Goal: Contribute content: Contribute content

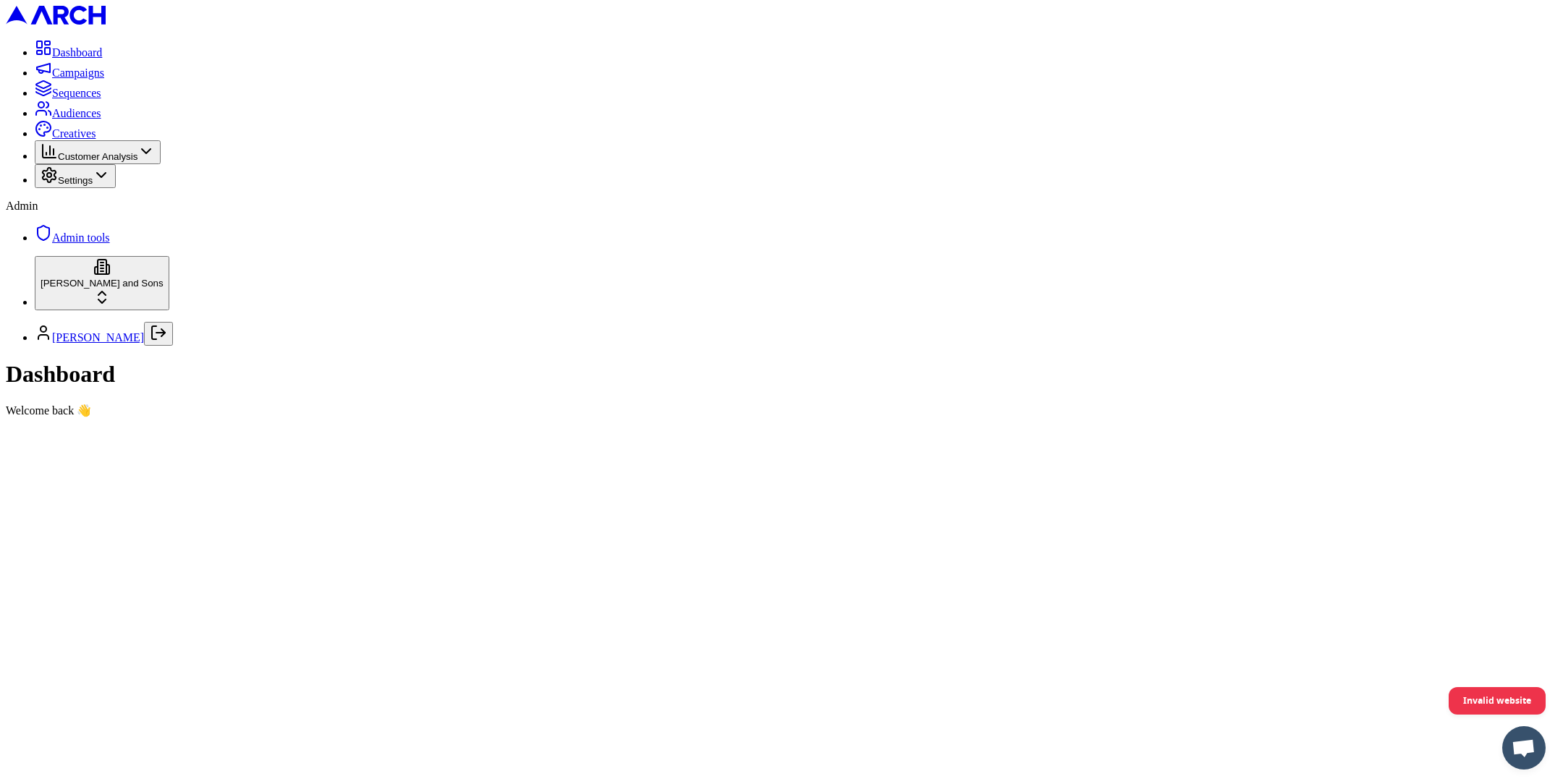
click at [155, 160] on icon at bounding box center [146, 152] width 18 height 18
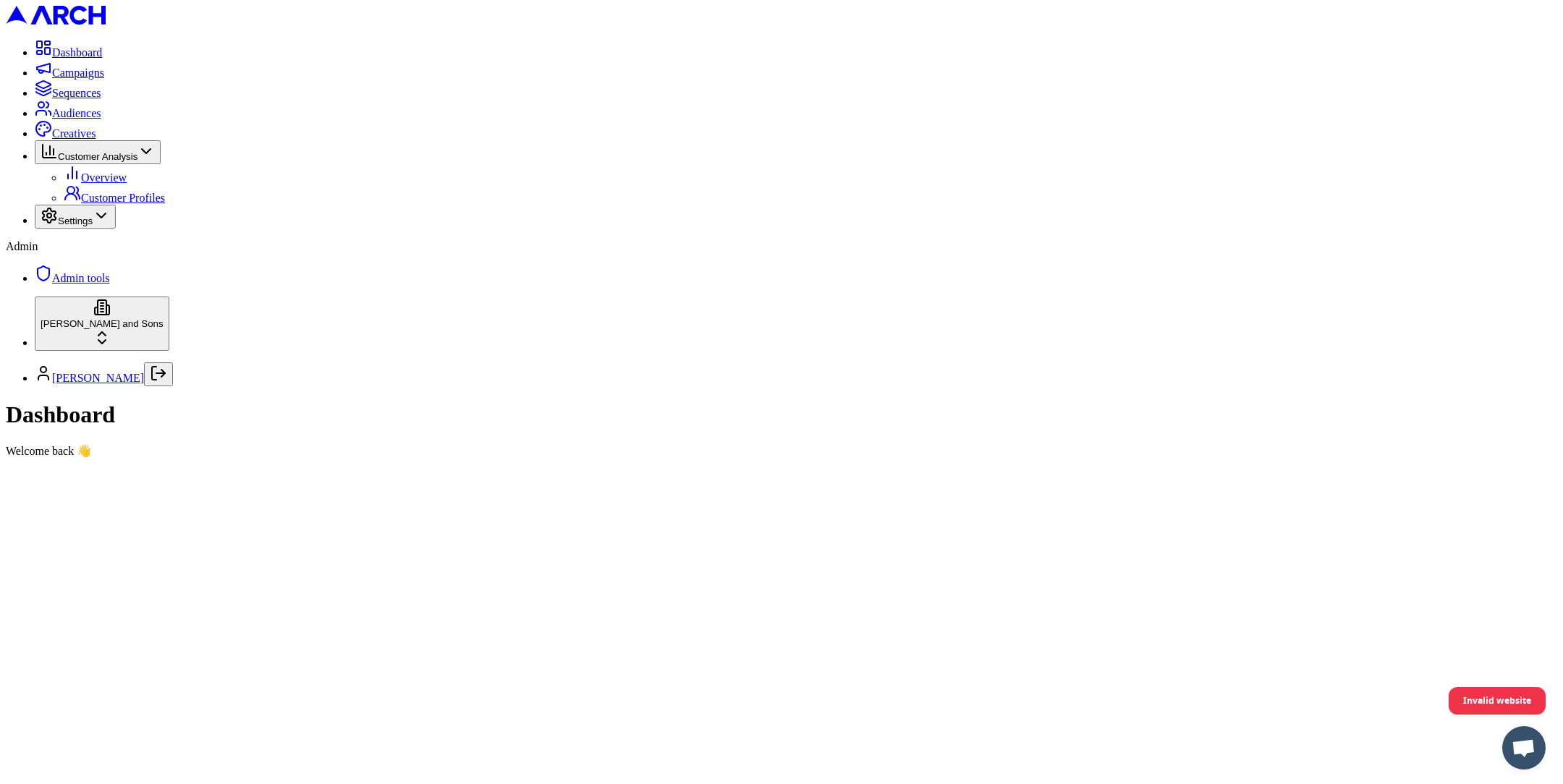
click at [96, 139] on span "Creatives" at bounding box center [74, 134] width 43 height 12
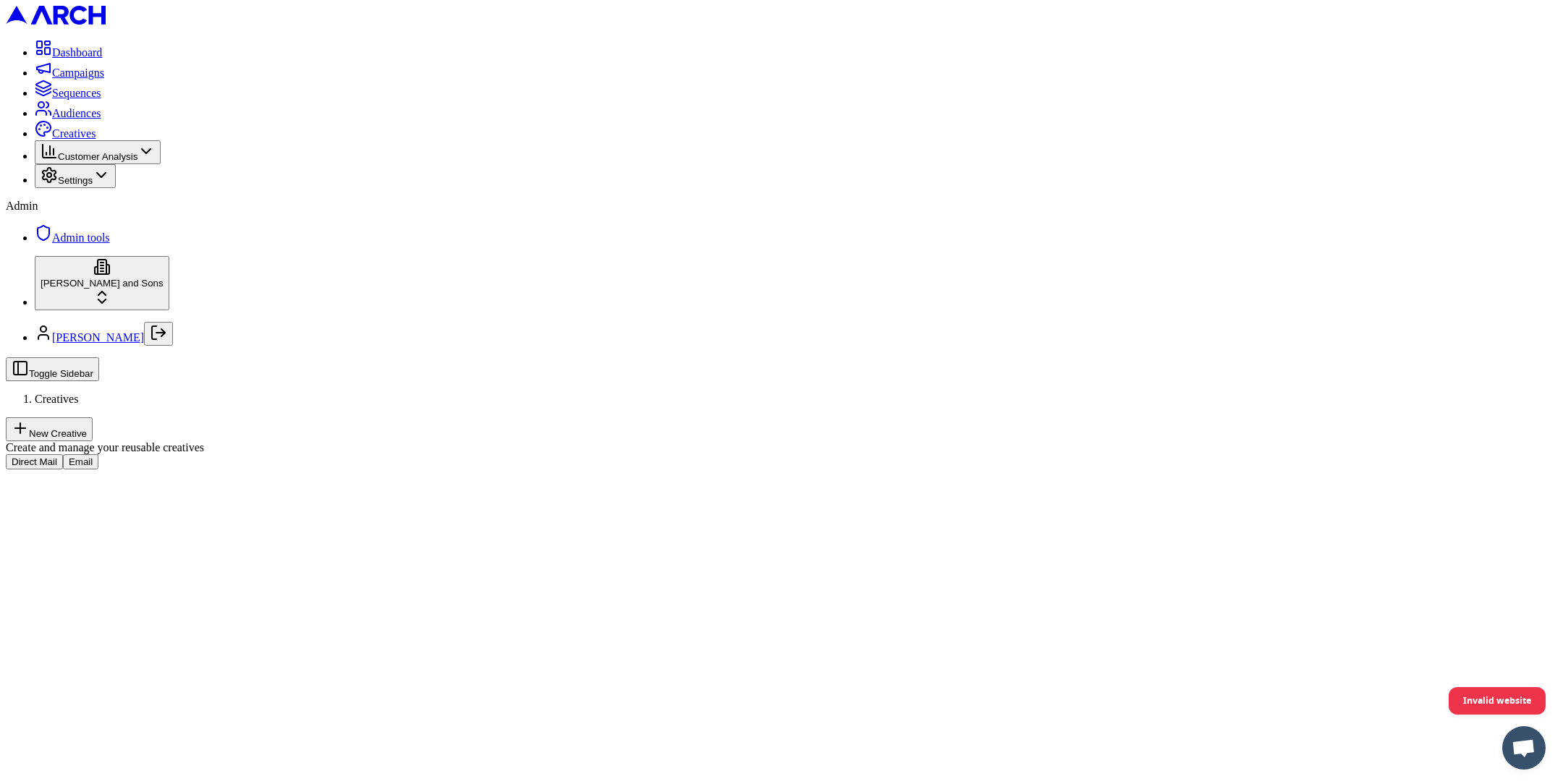
click at [98, 454] on button "Email" at bounding box center [81, 461] width 35 height 15
click at [103, 396] on button "Raw HTML" at bounding box center [73, 404] width 60 height 15
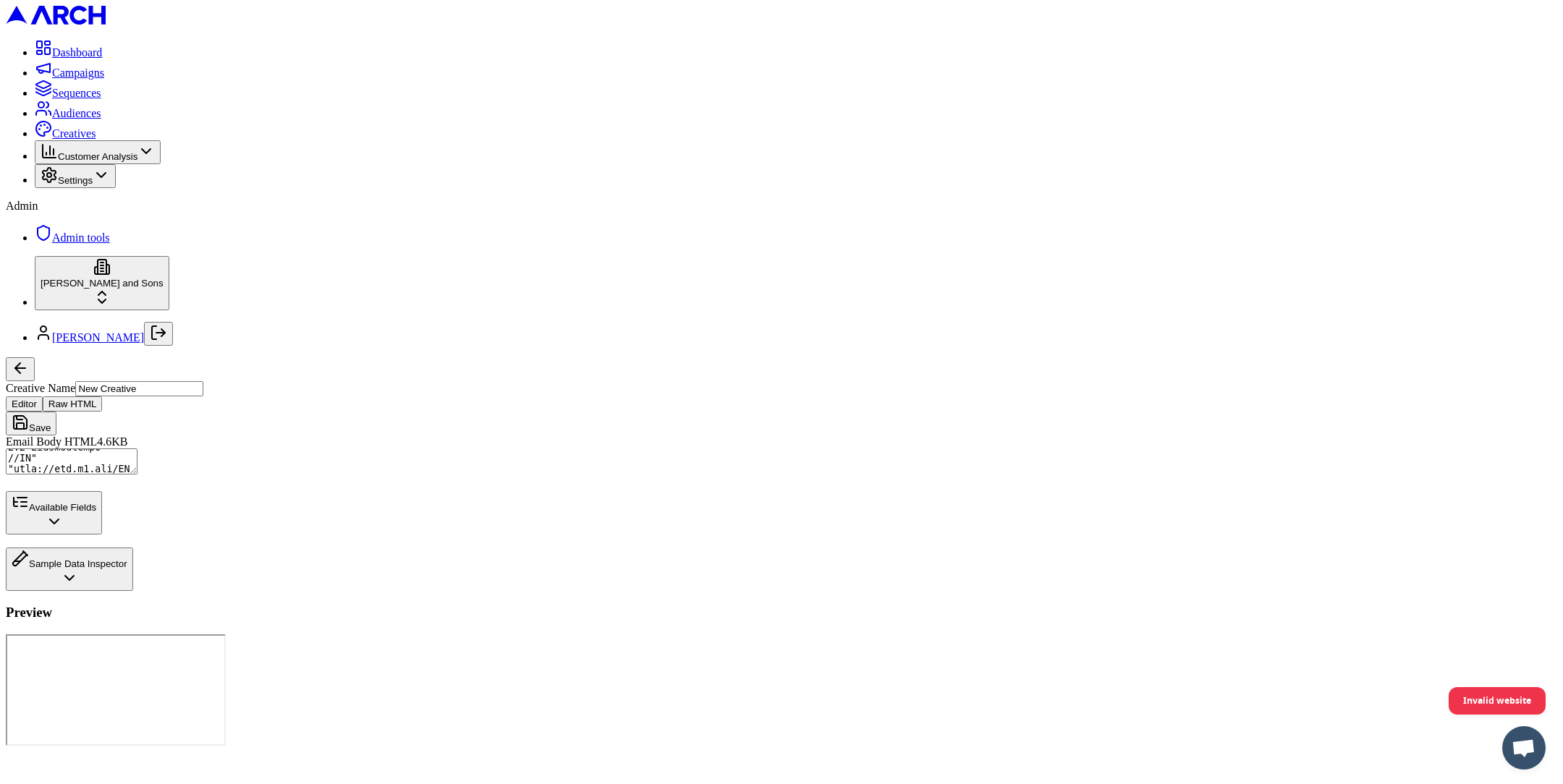
scroll to position [20, 0]
click at [137, 449] on textarea "Email Body HTML" at bounding box center [72, 461] width 131 height 26
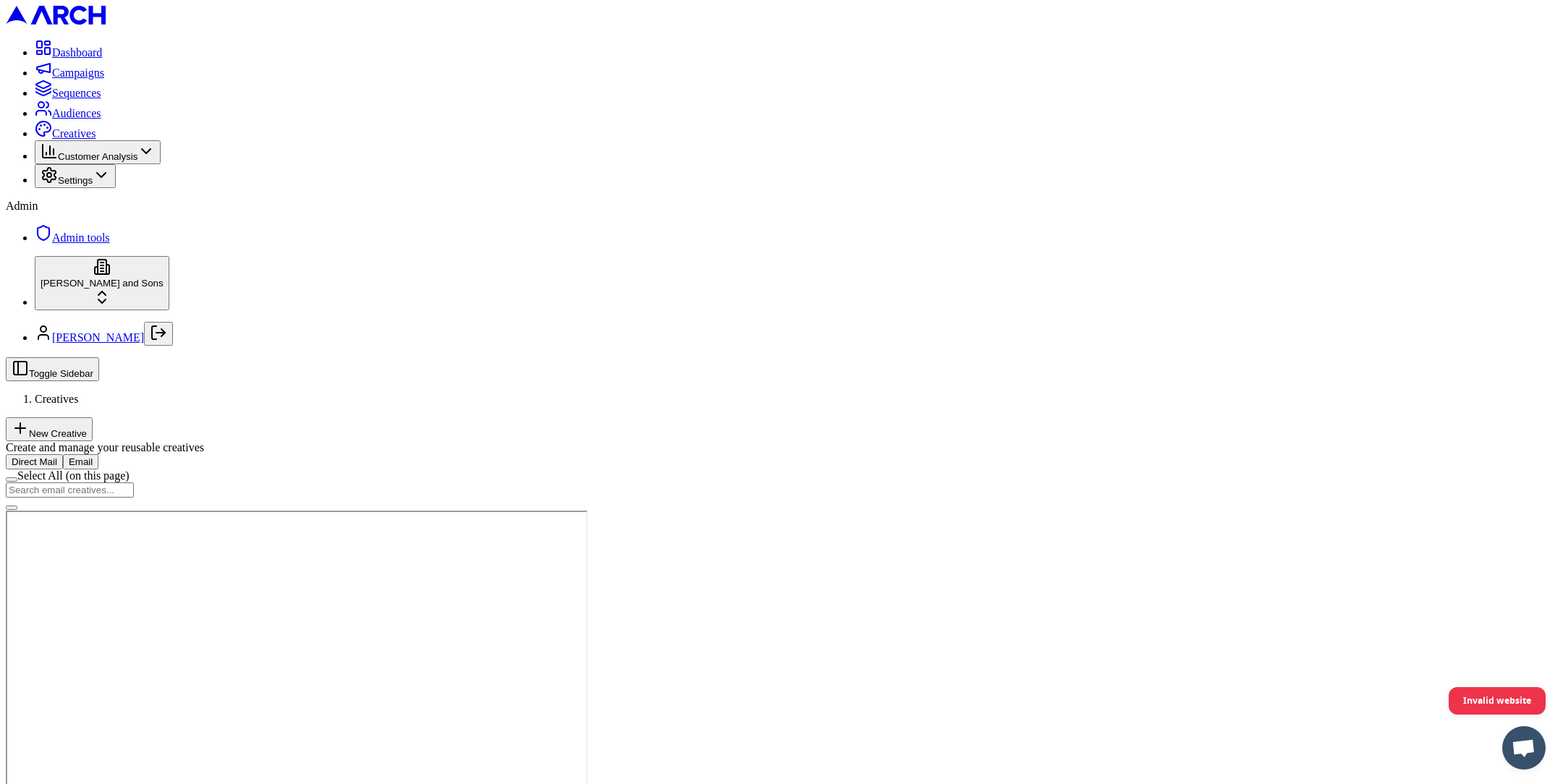
click at [103, 396] on button "Raw HTML" at bounding box center [73, 404] width 60 height 15
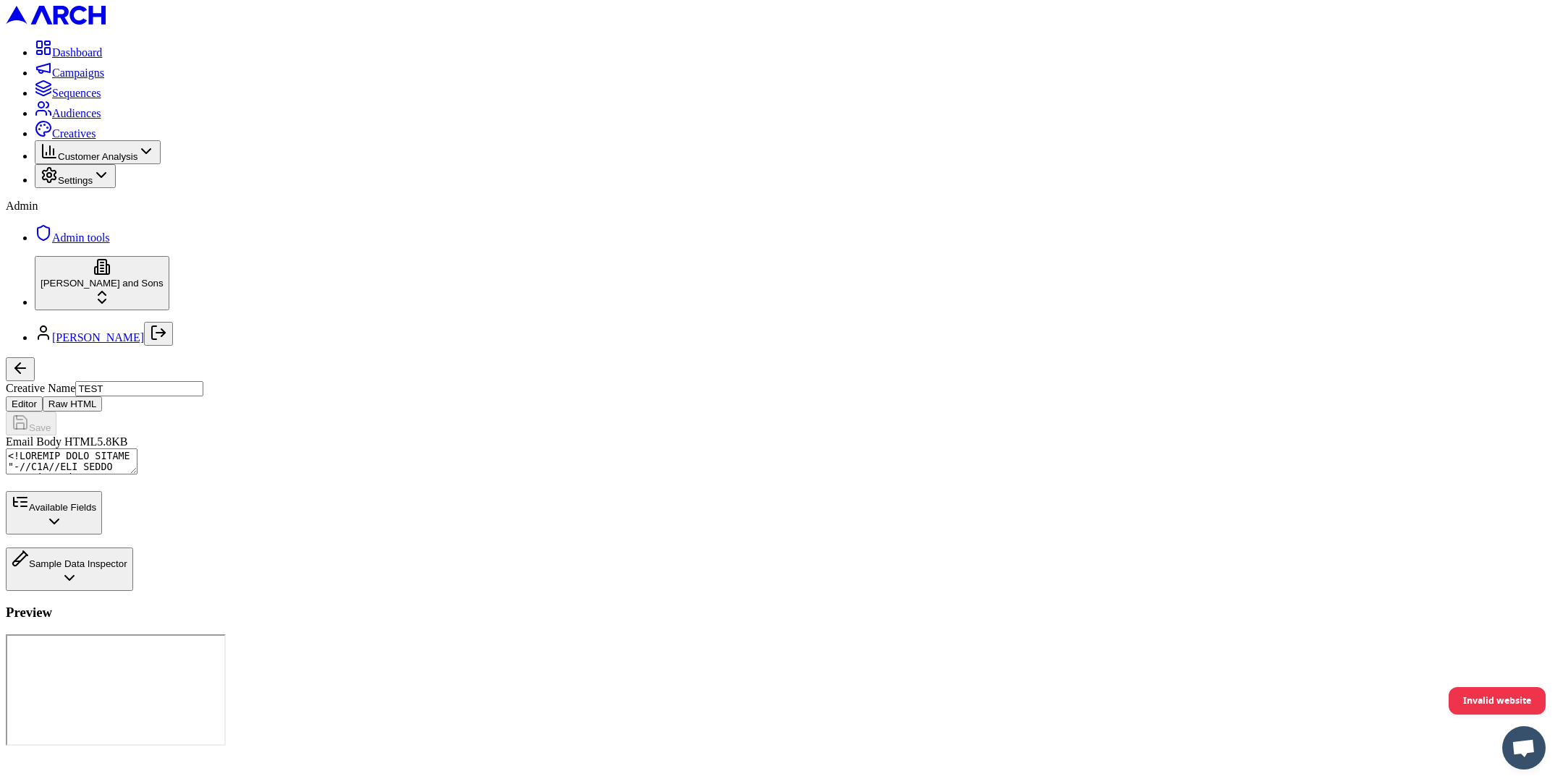
click at [137, 449] on textarea "Email Body HTML" at bounding box center [72, 461] width 131 height 26
click at [102, 535] on button "Available Fields" at bounding box center [54, 513] width 96 height 43
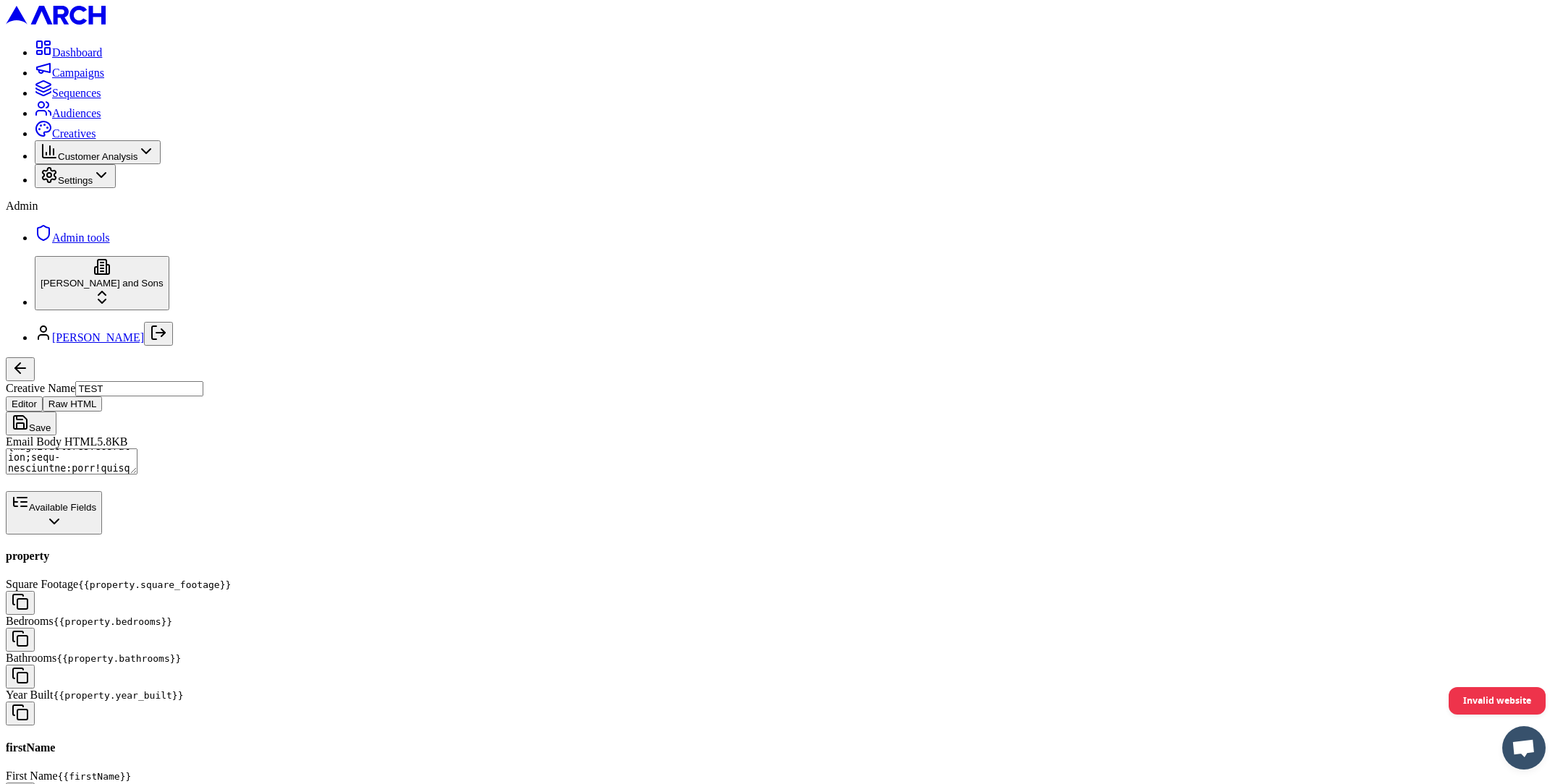
scroll to position [88, 0]
click at [35, 783] on button "button" at bounding box center [20, 795] width 29 height 24
click at [137, 449] on textarea "Email Body HTML" at bounding box center [72, 461] width 131 height 26
paste textarea "{{firstName}}"
click at [137, 449] on textarea "Email Body HTML" at bounding box center [72, 461] width 131 height 26
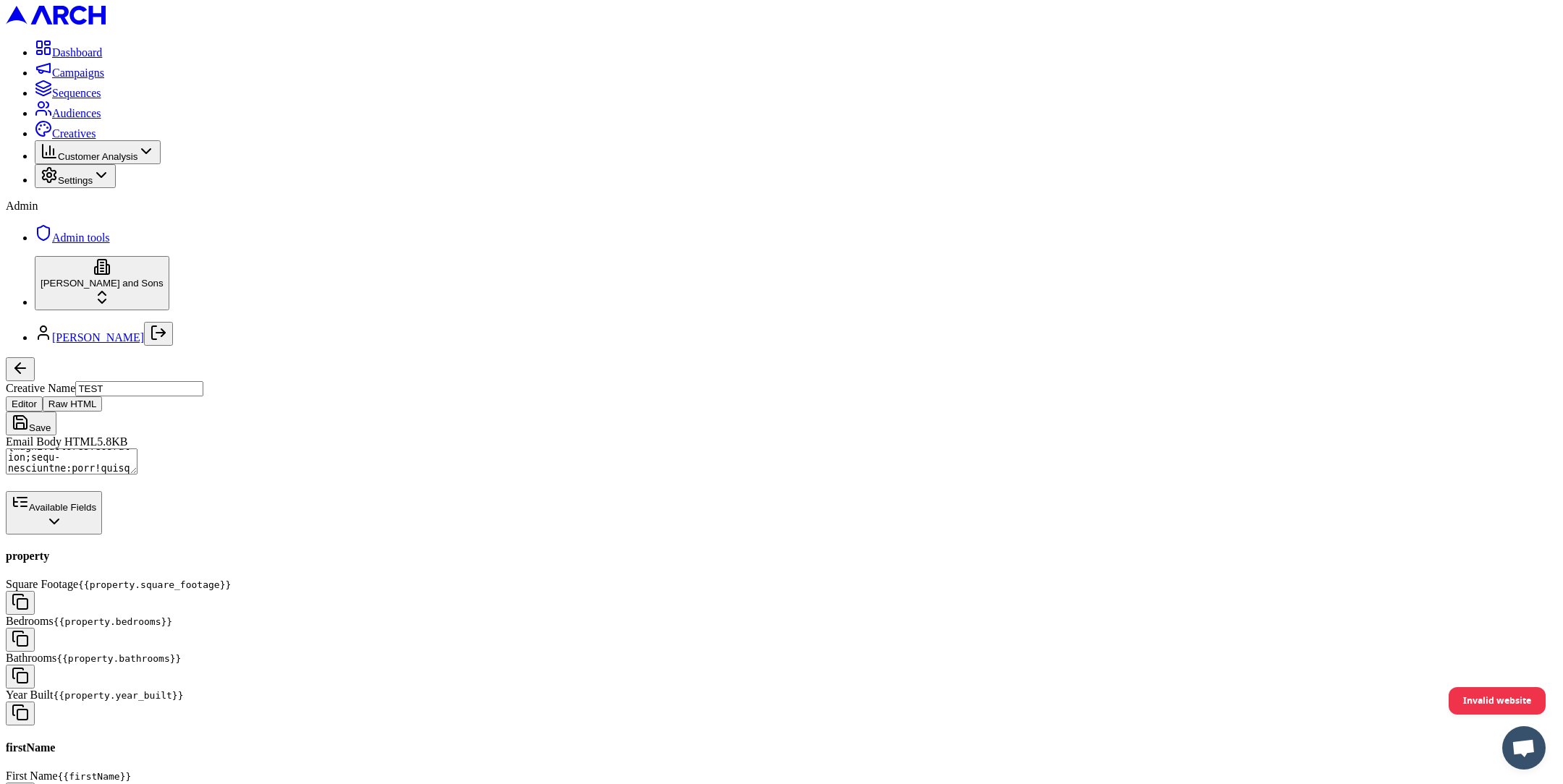
click at [137, 449] on textarea "Email Body HTML" at bounding box center [72, 461] width 131 height 26
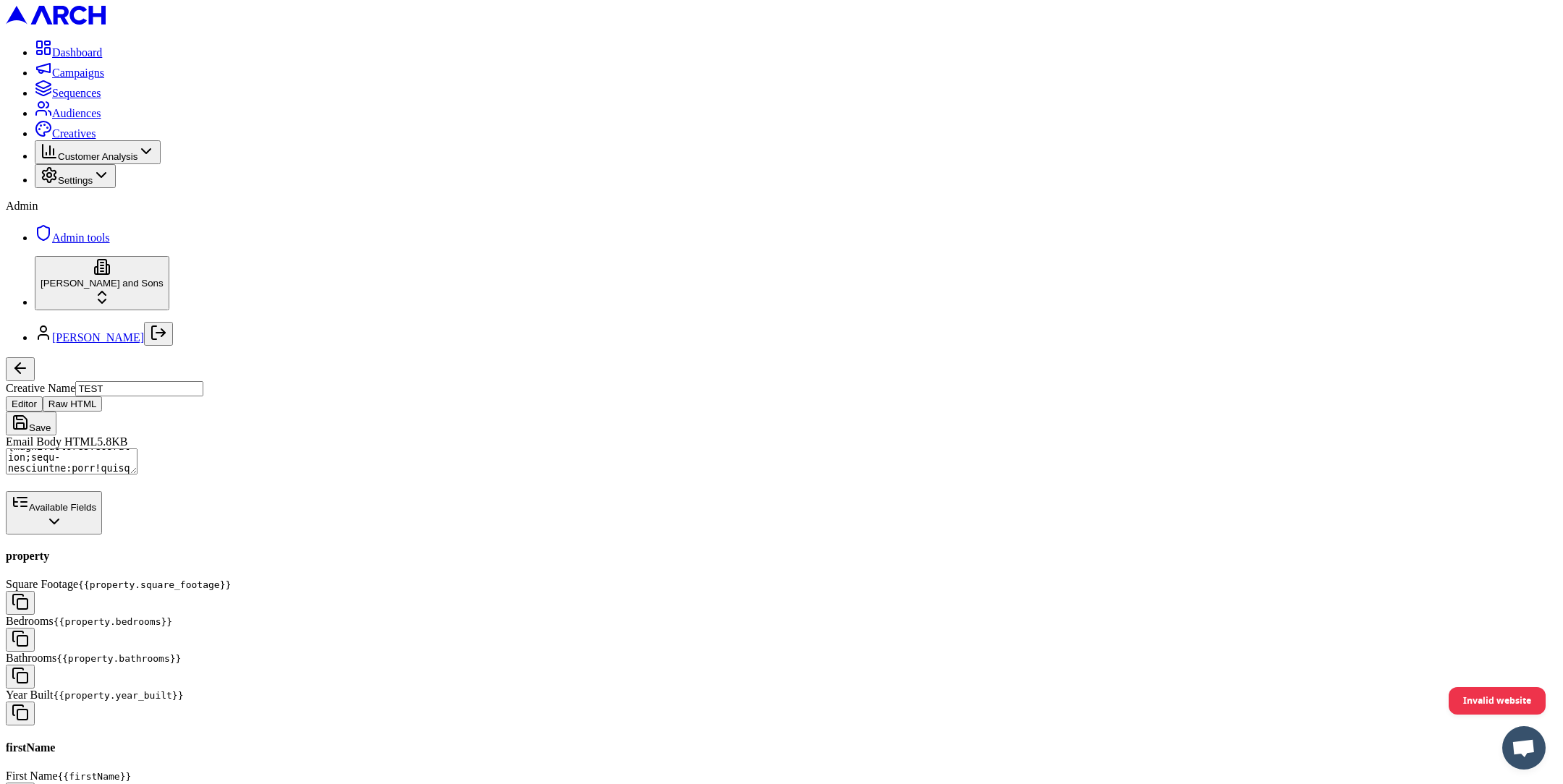
click at [137, 449] on textarea "Email Body HTML" at bounding box center [72, 461] width 131 height 26
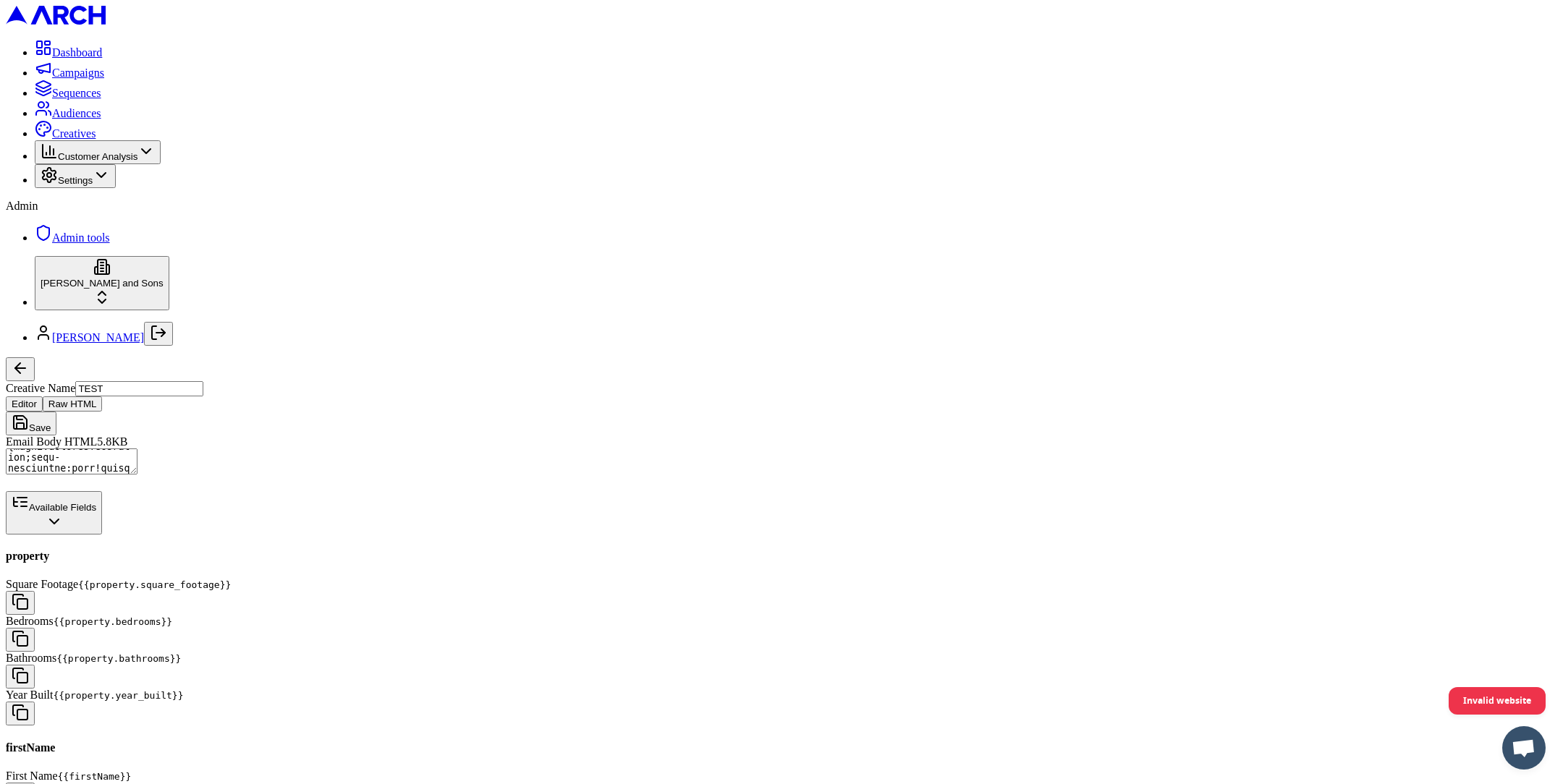
paste textarea "{{lastName}}"
click at [137, 449] on textarea "Email Body HTML" at bounding box center [72, 461] width 131 height 26
type textarea "<!DOCTYPE HTML PUBLIC "-//W3C//DTD XHTML 1.0 Transitional //EN" "[URL][DOMAIN_N…"
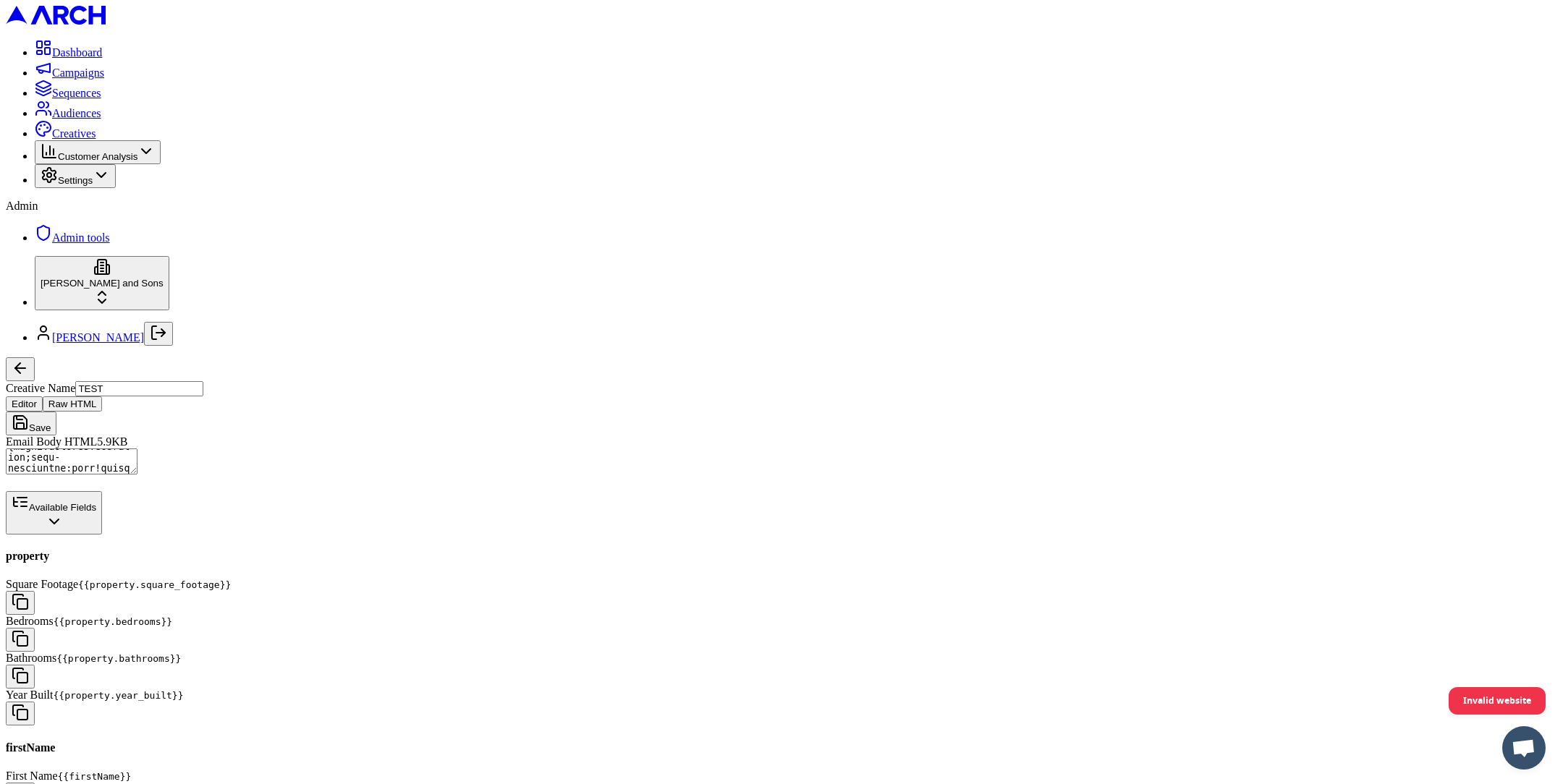
click at [603, 738] on html "Dashboard Campaigns Sequences Audiences Creatives Customer Analysis Settings Ad…" at bounding box center [782, 708] width 1563 height 1415
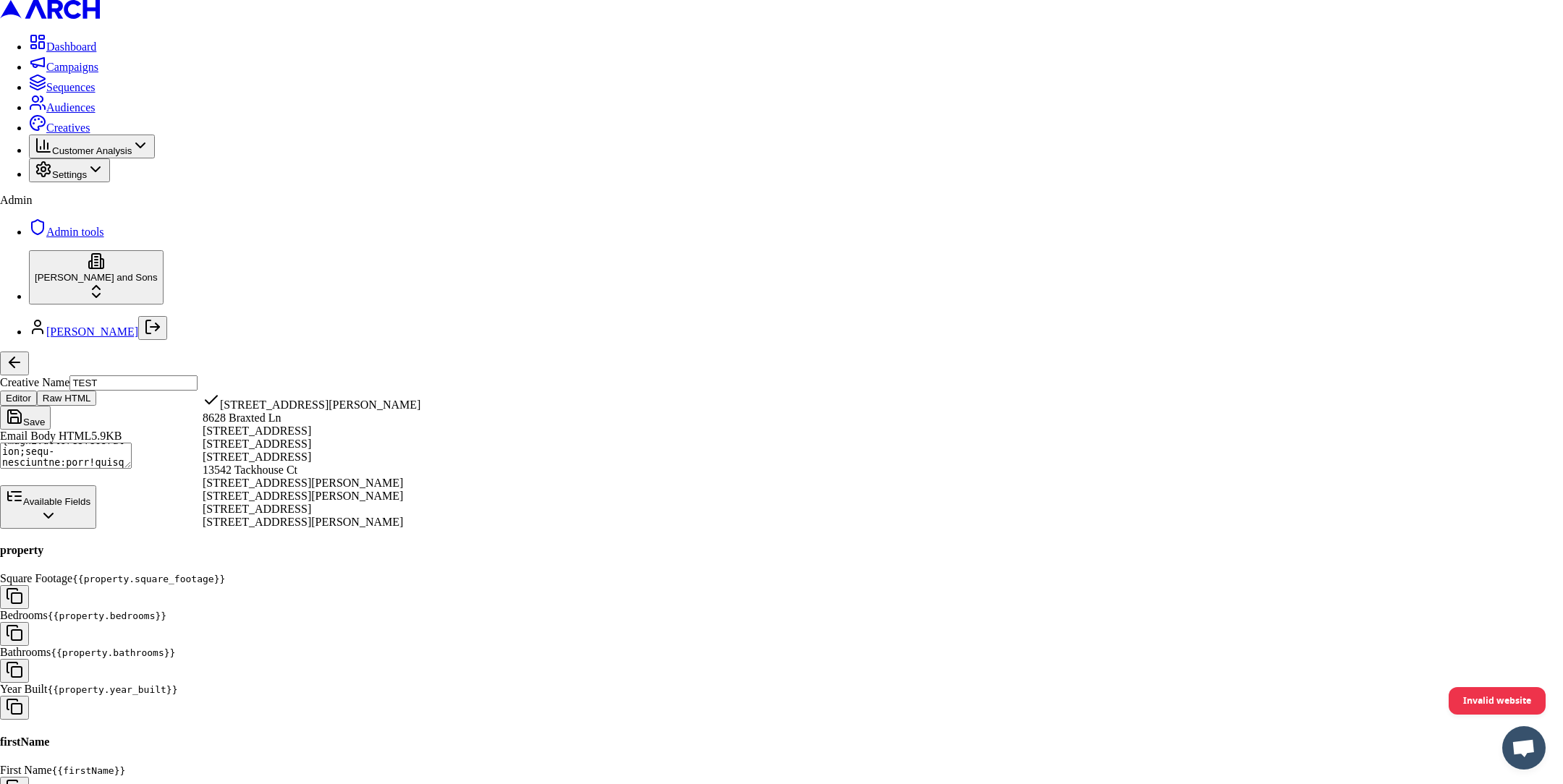
select select "3ce49b3d-54a0-4aaf-8043-067ee93e6e2f"
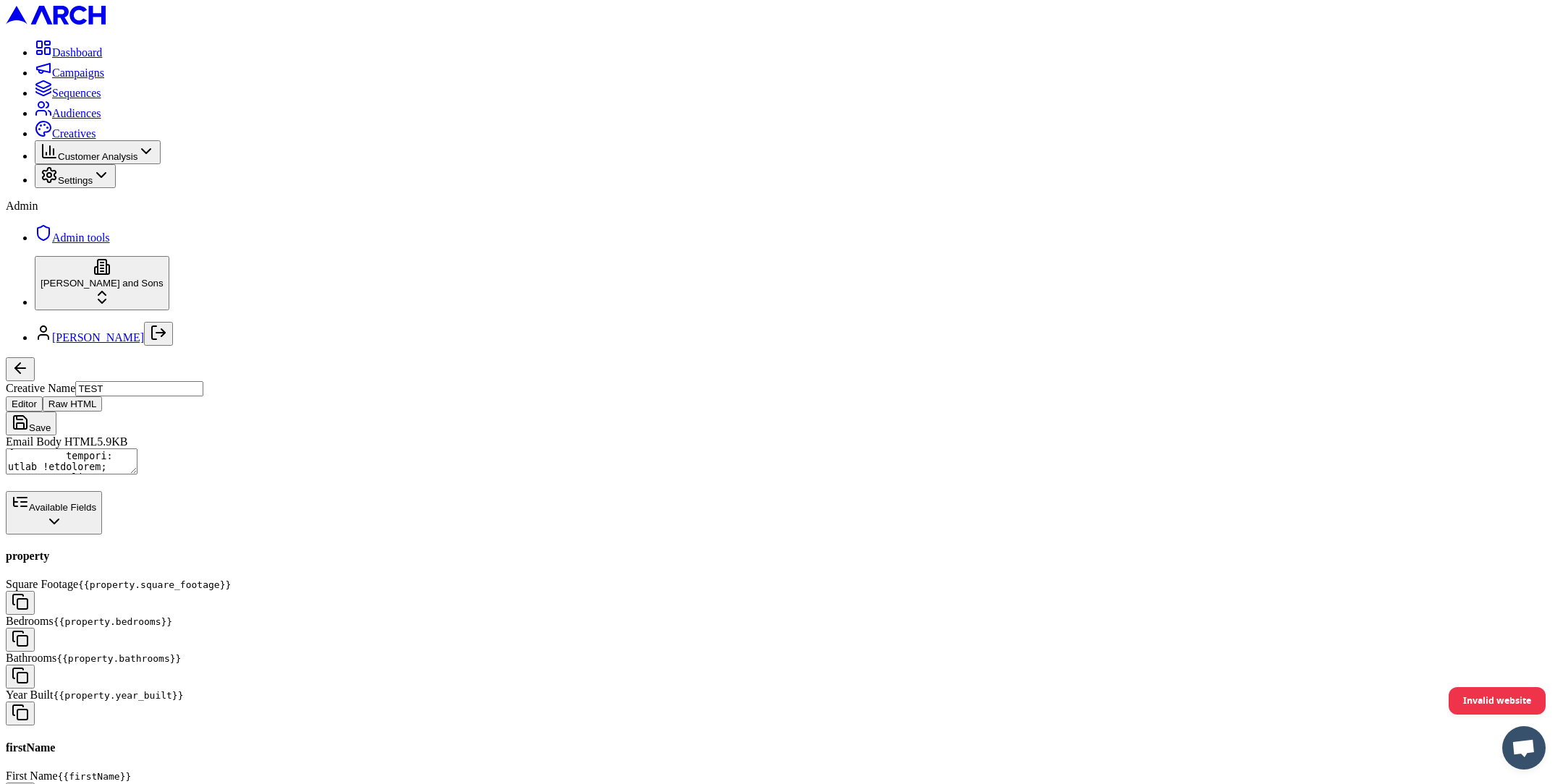
scroll to position [889, 0]
click at [137, 449] on textarea "Email Body HTML" at bounding box center [72, 461] width 131 height 26
click at [35, 783] on button "button" at bounding box center [20, 795] width 29 height 24
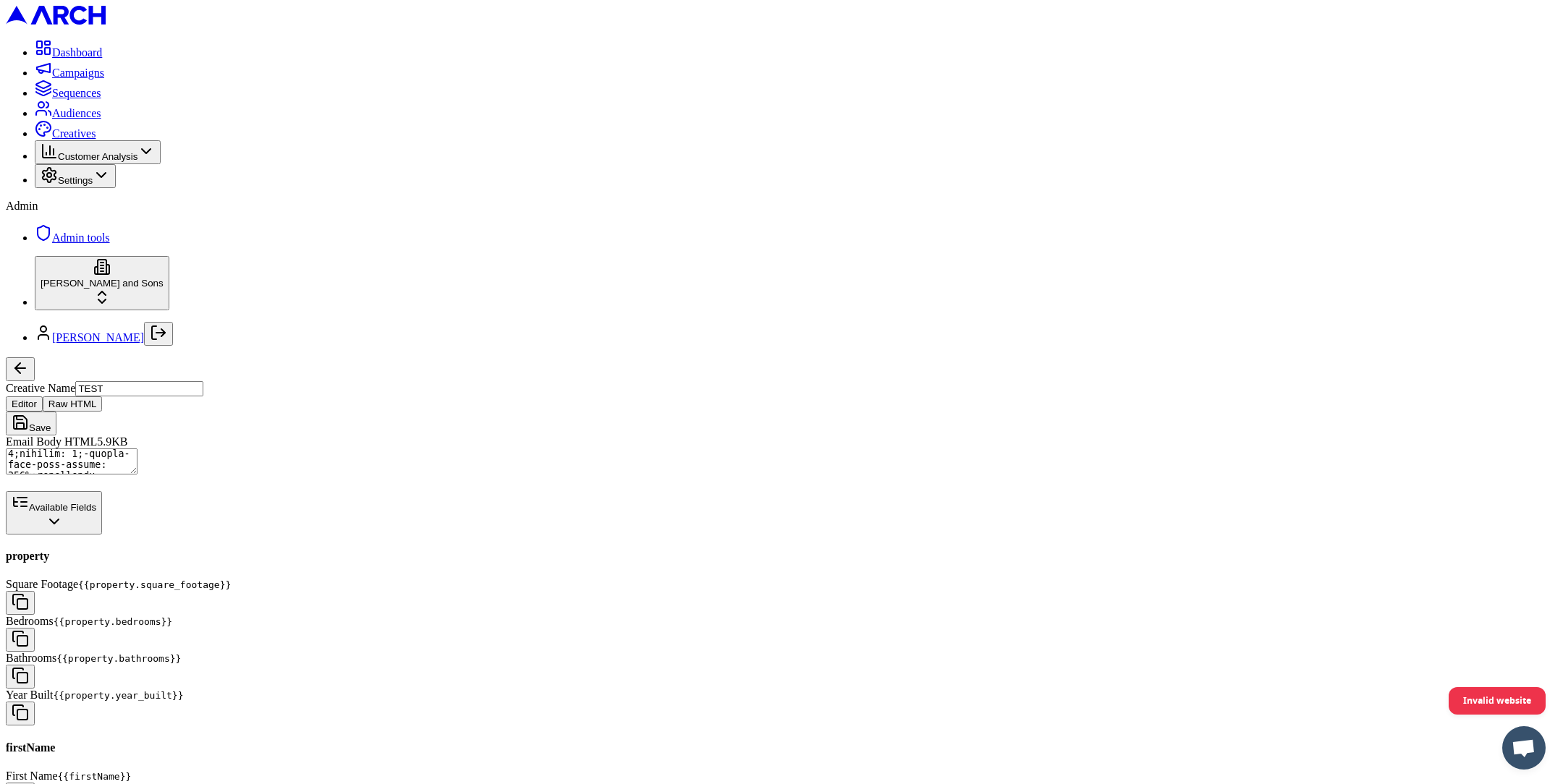
click at [137, 449] on textarea "Email Body HTML" at bounding box center [72, 461] width 131 height 26
paste textarea "firstName}}{{"
click at [137, 449] on textarea "Email Body HTML" at bounding box center [72, 461] width 131 height 26
paste textarea "{{lastName}}"
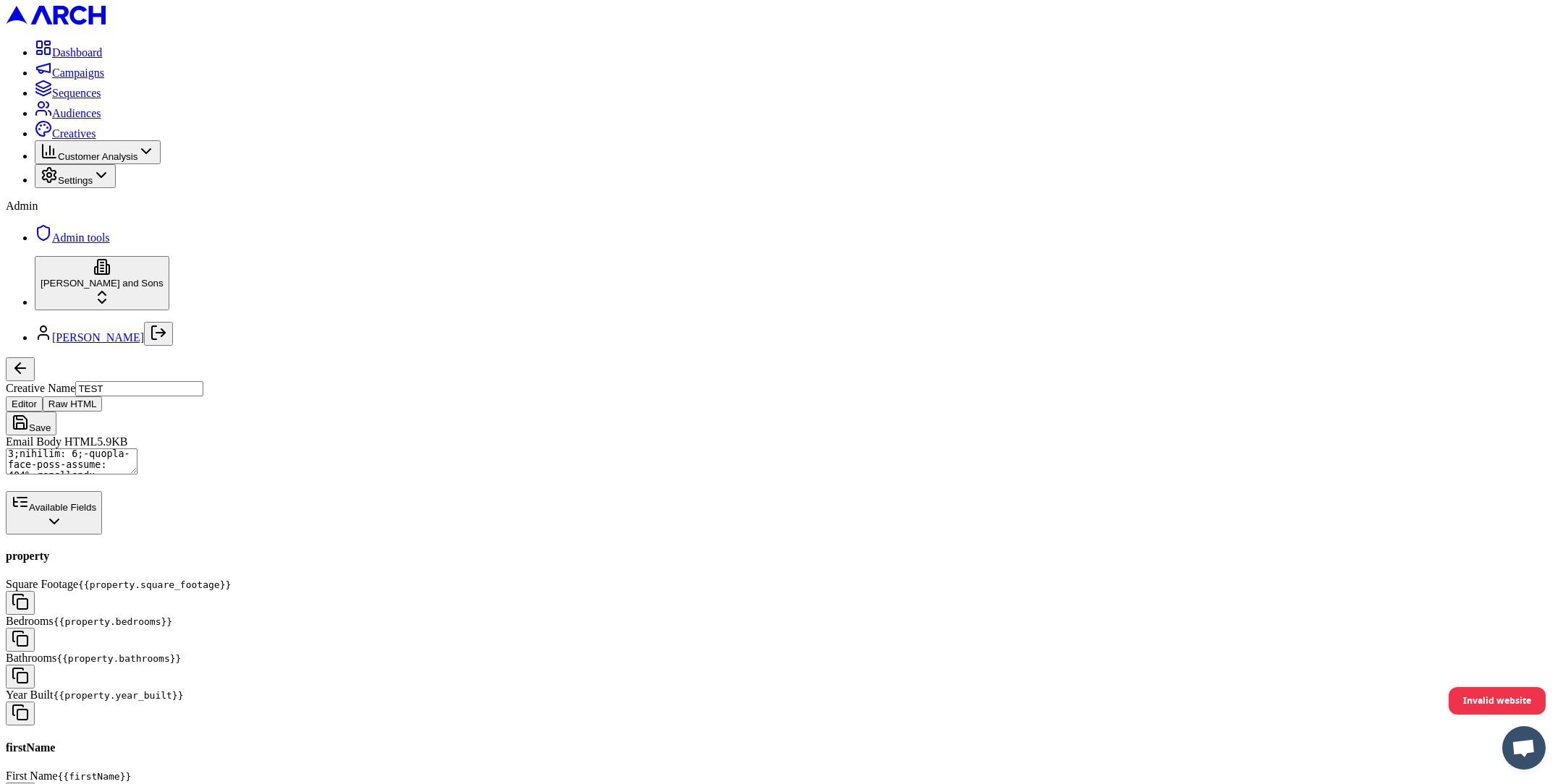
click at [137, 449] on textarea "Email Body HTML" at bounding box center [72, 461] width 131 height 26
type textarea "<!DOCTYPE HTML PUBLIC "-//W3C//DTD XHTML 1.0 Transitional //EN" "http://www.w3.…"
click at [1497, 694] on span "Invalid website" at bounding box center [1496, 701] width 68 height 26
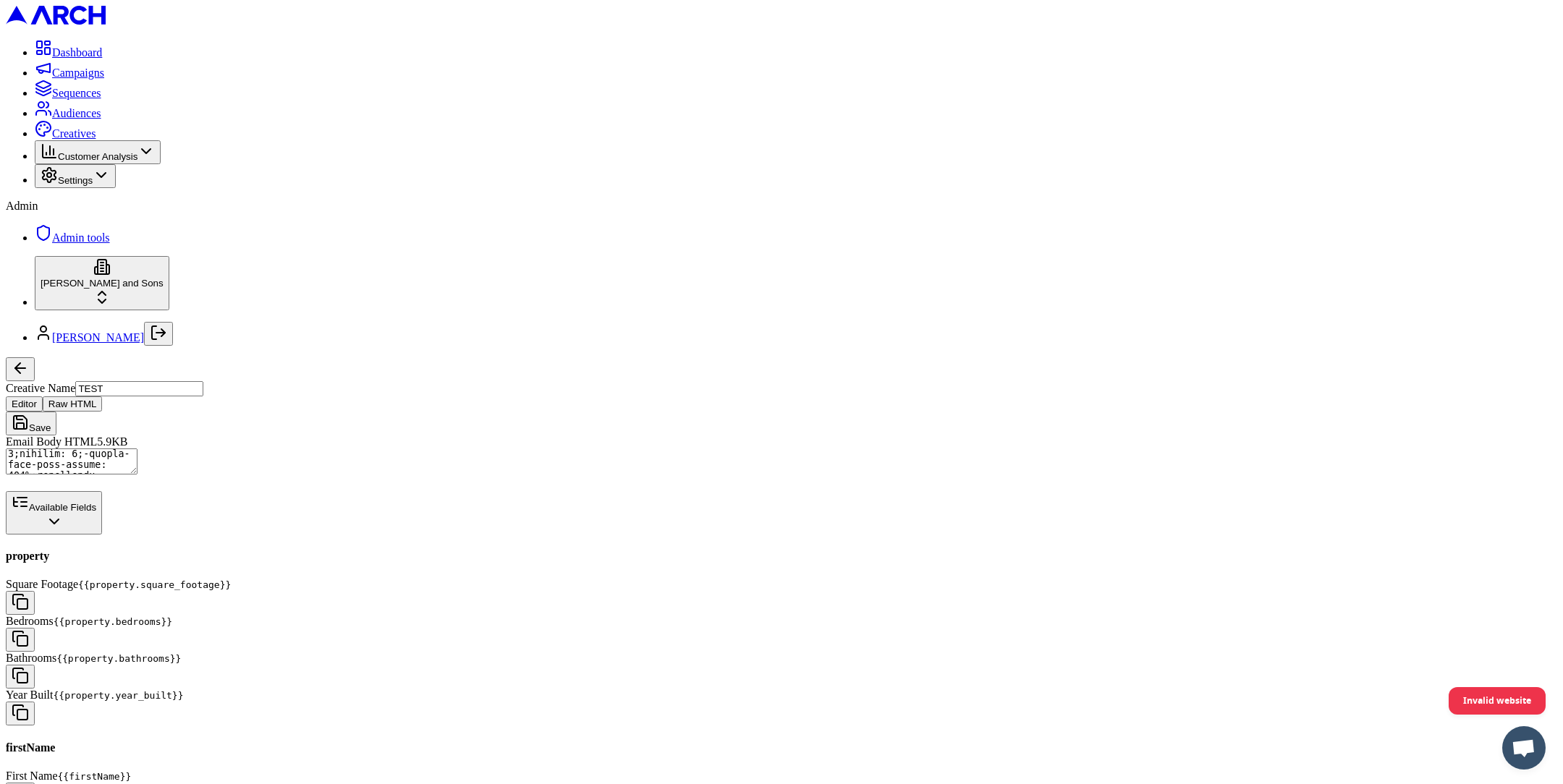
click at [137, 449] on textarea "Email Body HTML" at bounding box center [72, 461] width 131 height 26
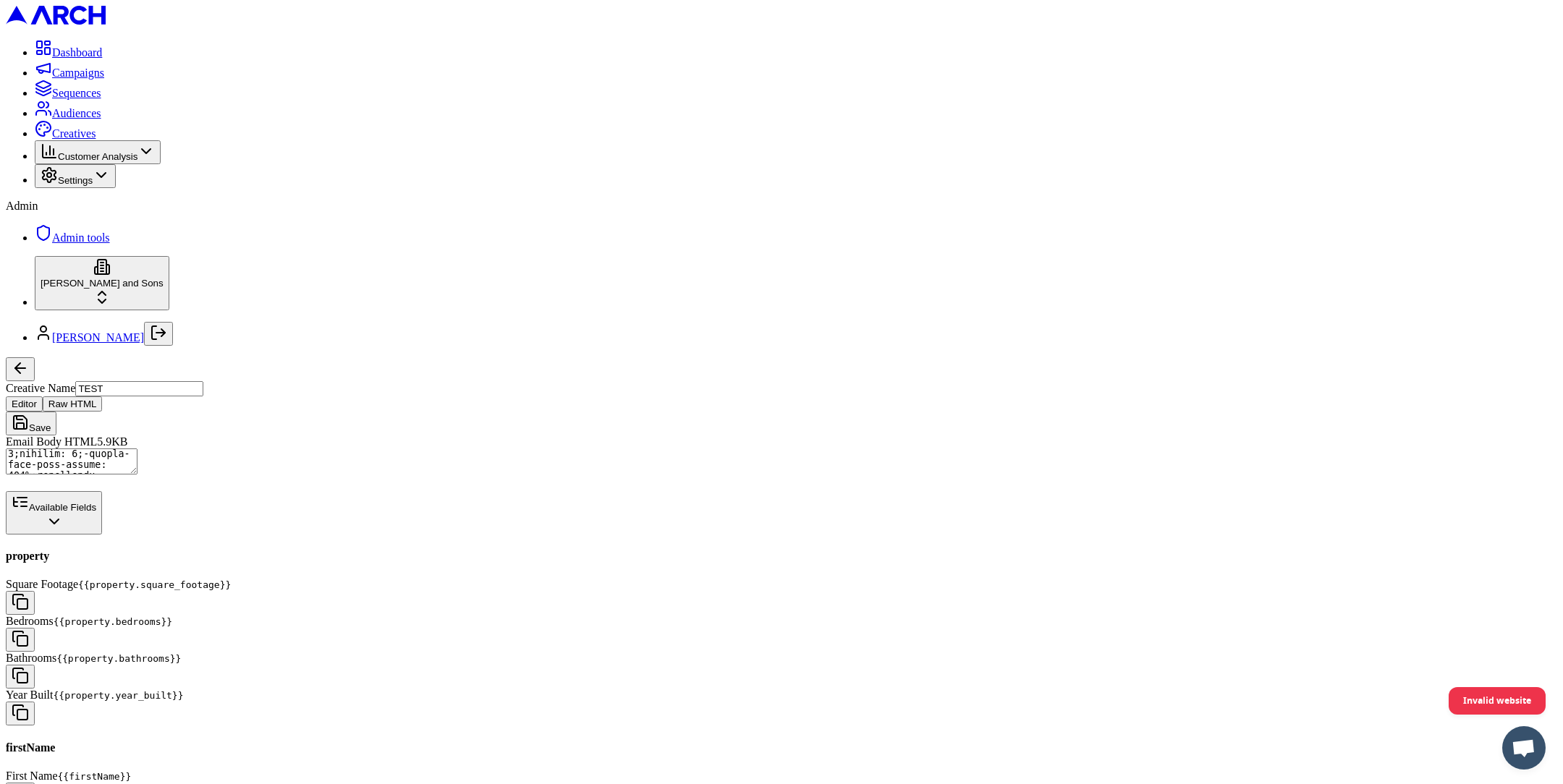
click at [137, 449] on textarea "Email Body HTML" at bounding box center [72, 461] width 131 height 26
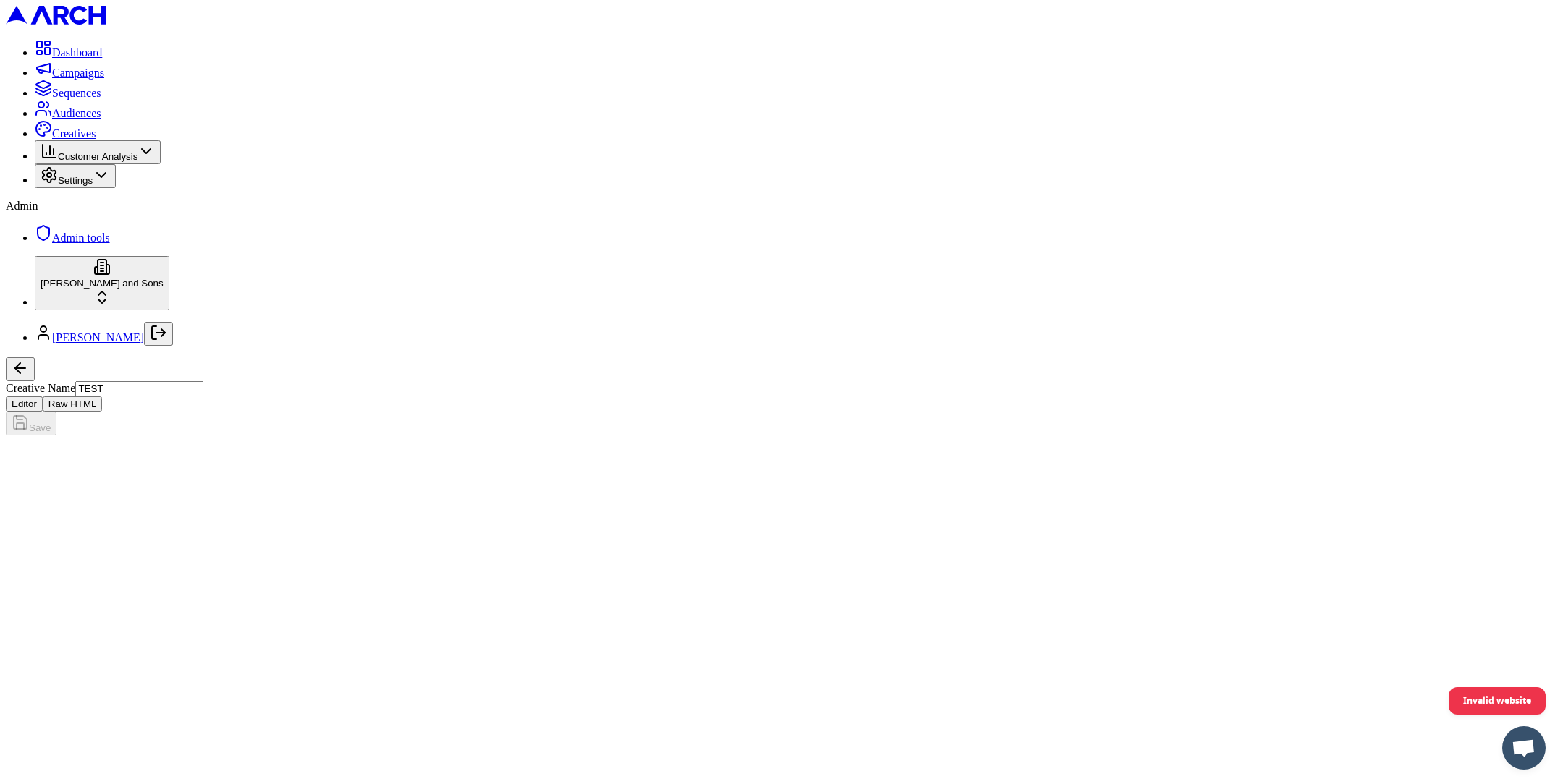
click at [103, 396] on button "Raw HTML" at bounding box center [73, 404] width 60 height 15
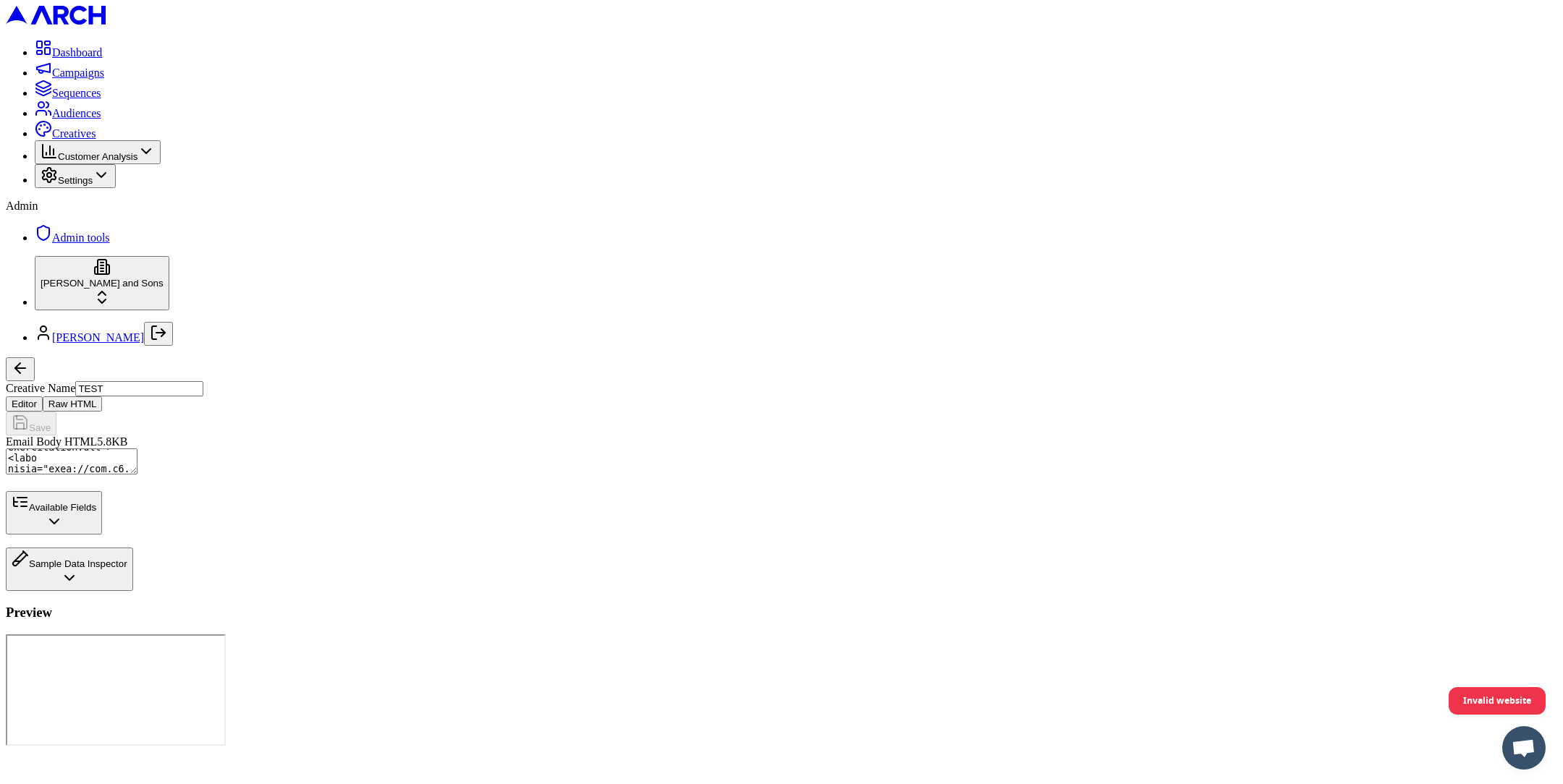
scroll to position [81, 0]
click at [137, 449] on textarea "Email Body HTML" at bounding box center [72, 461] width 131 height 26
click at [102, 535] on button "Available Fields" at bounding box center [54, 513] width 96 height 43
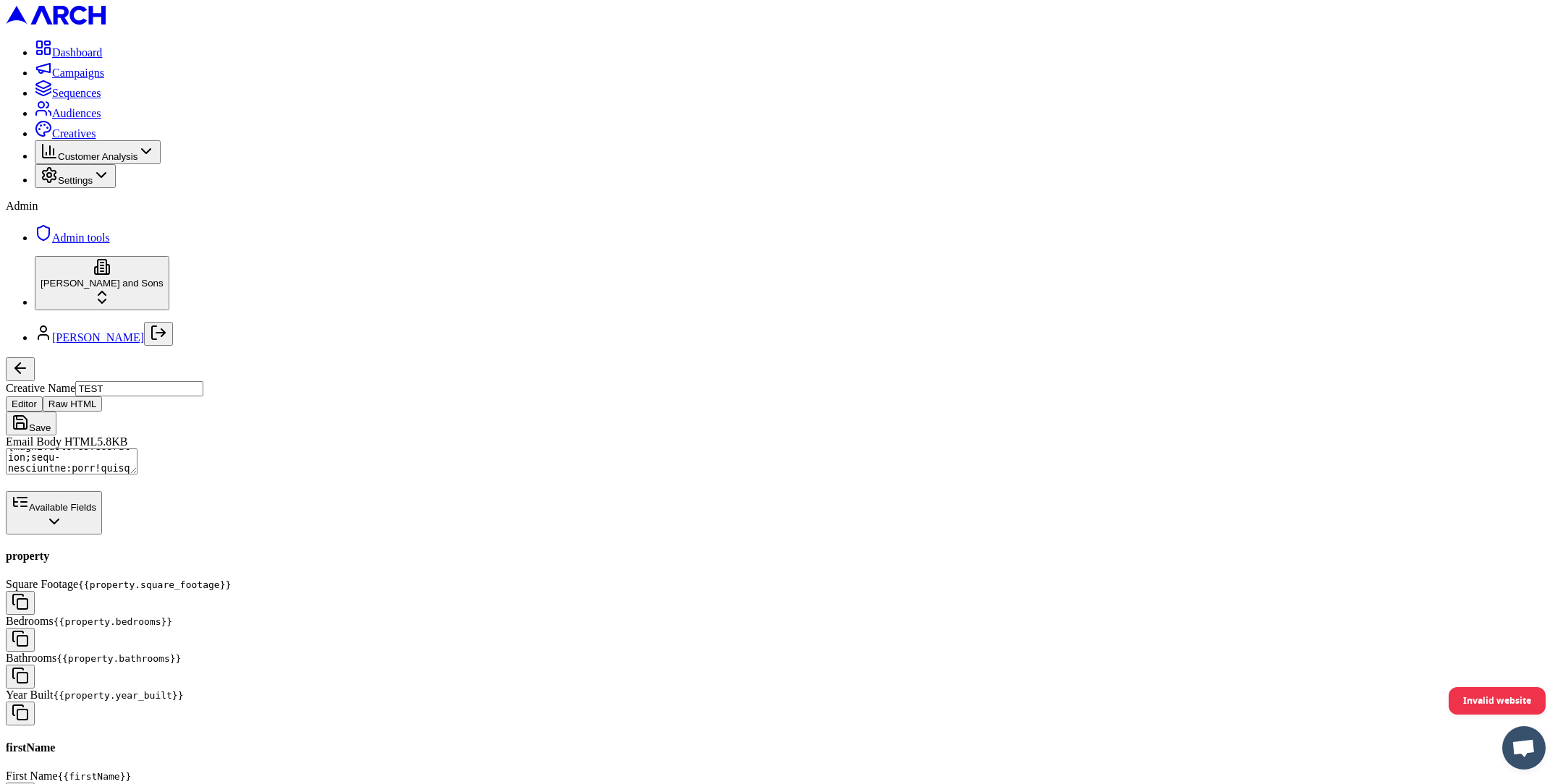
scroll to position [127, 0]
click at [35, 783] on button "button" at bounding box center [20, 795] width 29 height 24
click at [137, 449] on textarea "Email Body HTML" at bounding box center [72, 461] width 131 height 26
paste textarea "{{firstName}}"
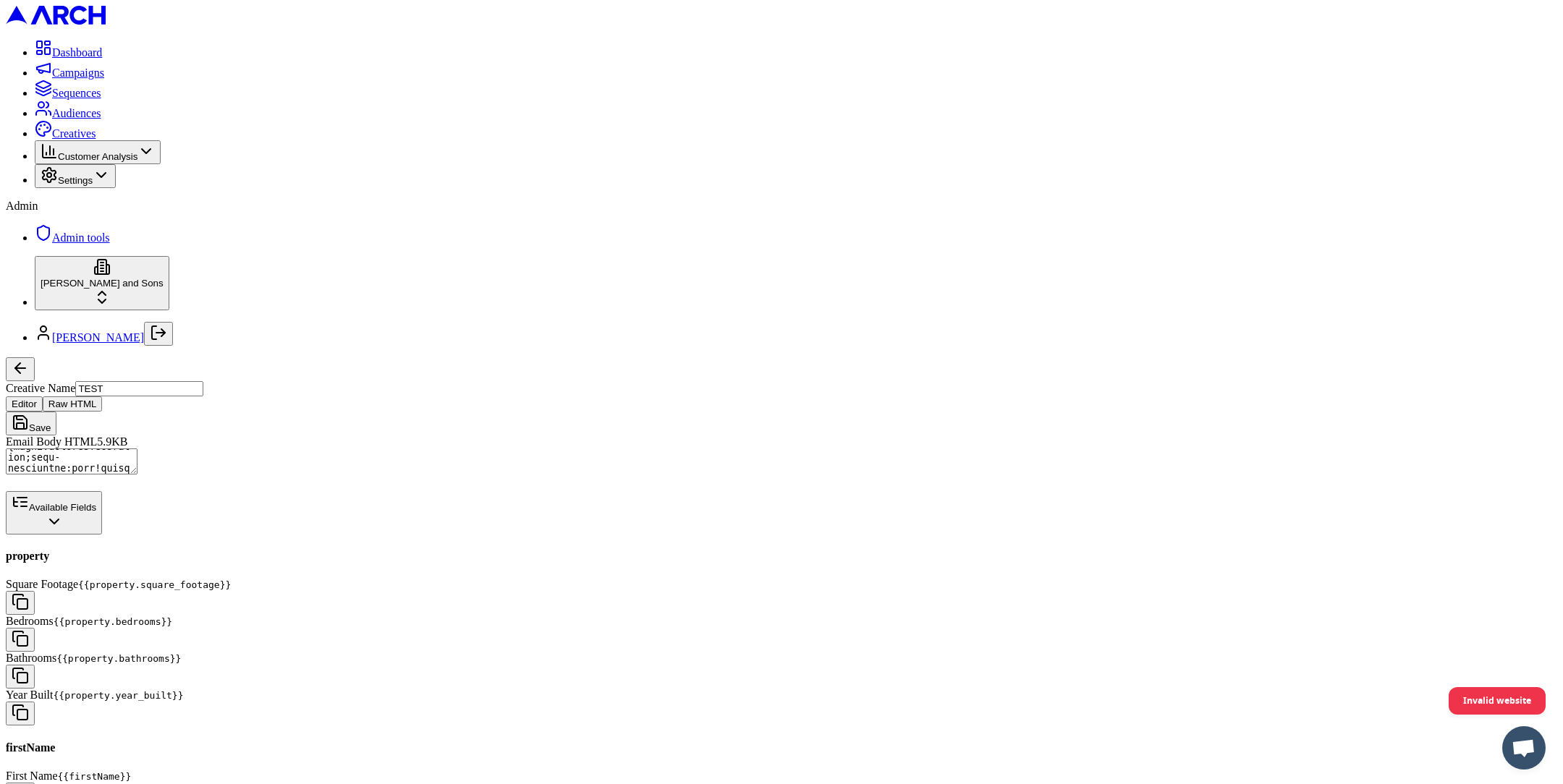
click at [137, 449] on textarea "Email Body HTML" at bounding box center [72, 461] width 131 height 26
paste textarea "{{lastName}}"
click at [137, 449] on textarea "Email Body HTML" at bounding box center [72, 461] width 131 height 26
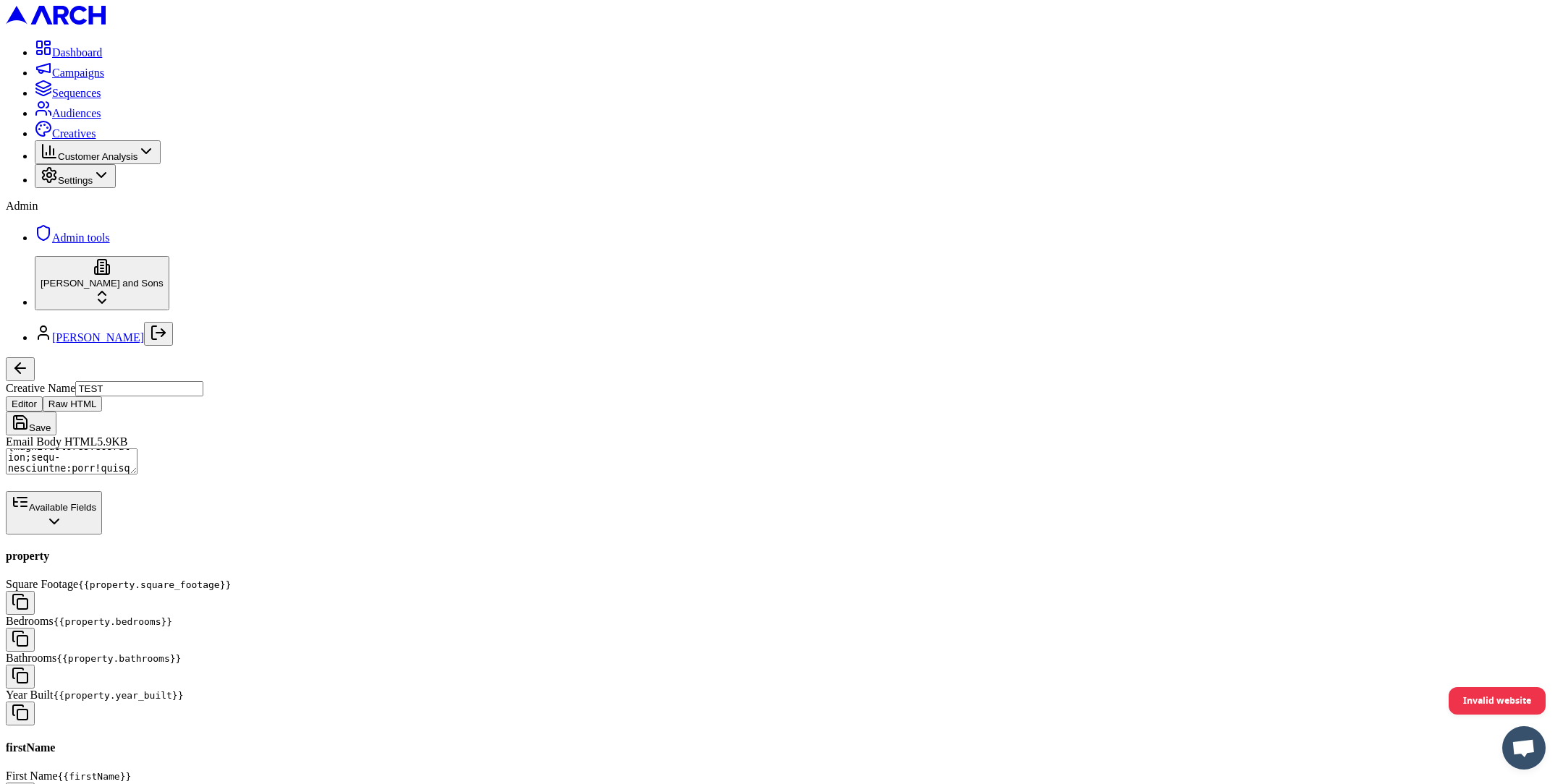
click at [137, 449] on textarea "Email Body HTML" at bounding box center [72, 461] width 131 height 26
type textarea "<!DOCTYPE HTML PUBLIC "-//W3C//DTD XHTML 1.0 Transitional //EN" "[URL][DOMAIN_N…"
drag, startPoint x: 283, startPoint y: 378, endPoint x: 208, endPoint y: 371, distance: 75.3
click at [137, 449] on textarea "Email Body HTML" at bounding box center [72, 461] width 131 height 26
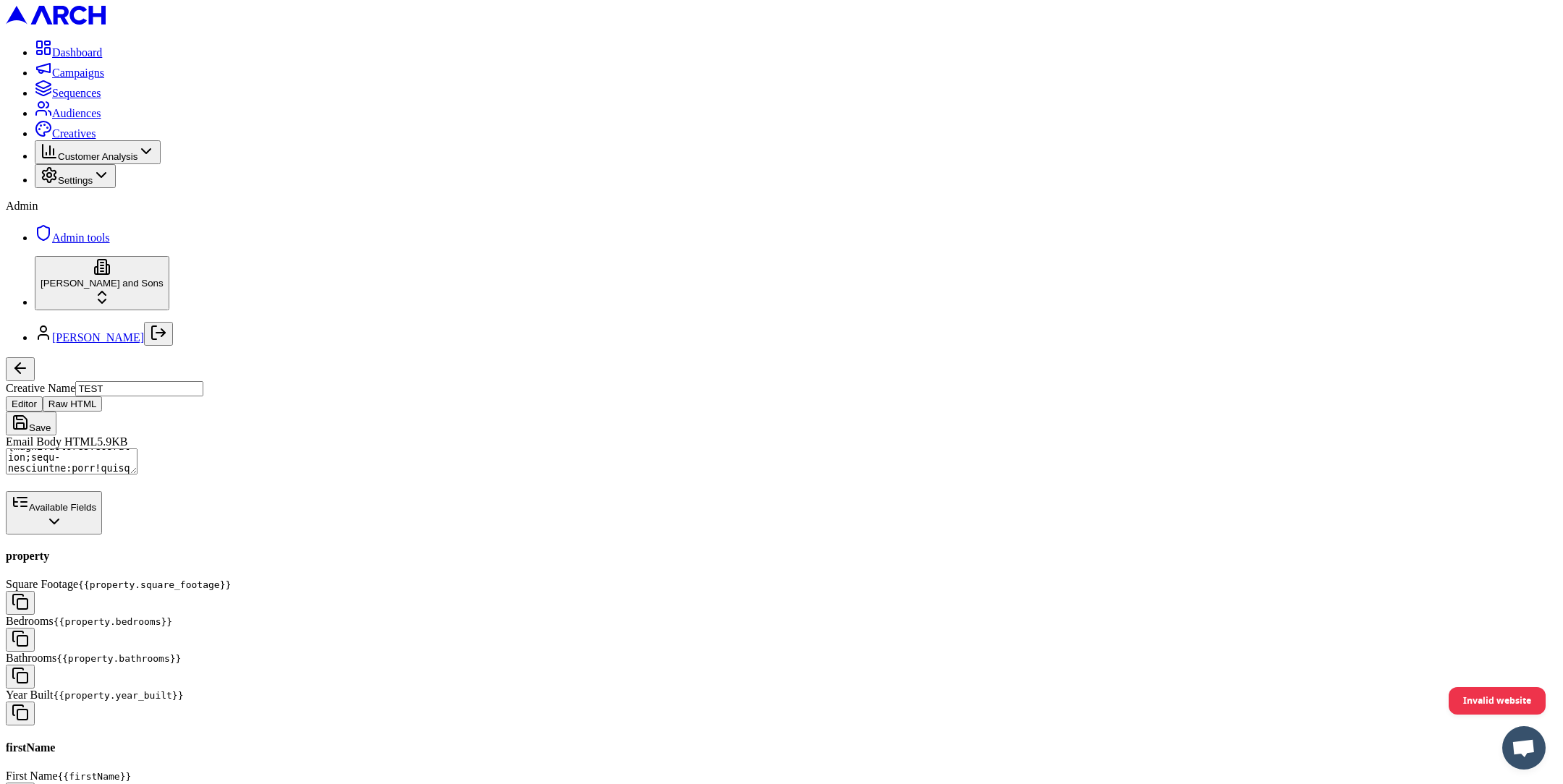
click at [137, 449] on textarea "Email Body HTML" at bounding box center [72, 461] width 131 height 26
click at [414, 740] on html "Dashboard Campaigns Sequences Audiences Creatives Customer Analysis Settings Ad…" at bounding box center [782, 708] width 1563 height 1415
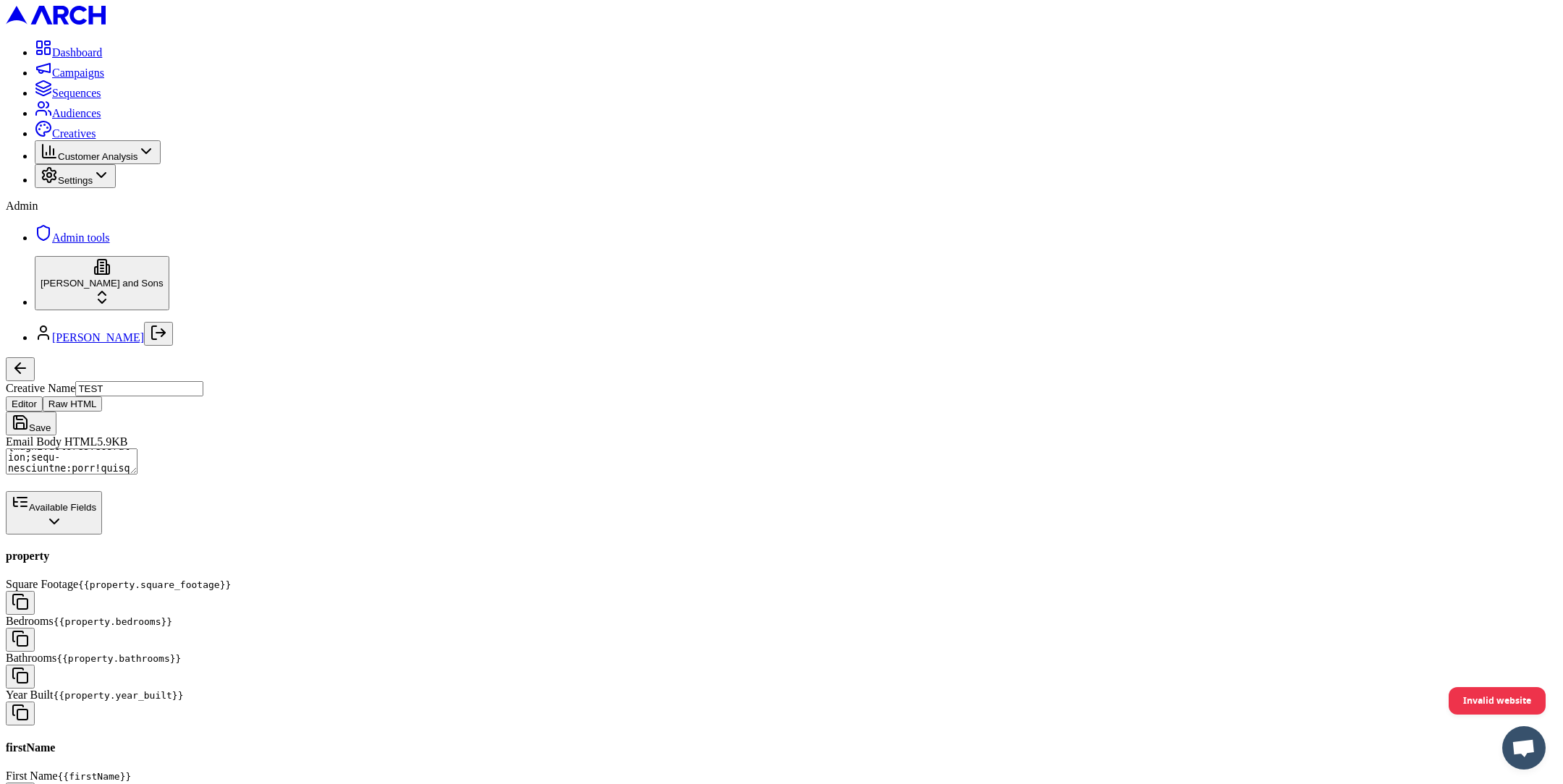
scroll to position [1470, 0]
drag, startPoint x: 216, startPoint y: 686, endPoint x: 391, endPoint y: 866, distance: 251.0
copy pre "{ "home": { "id": "75550bc4-561f-4113-ad23-d1172e485be9", "normalized_address_i…"
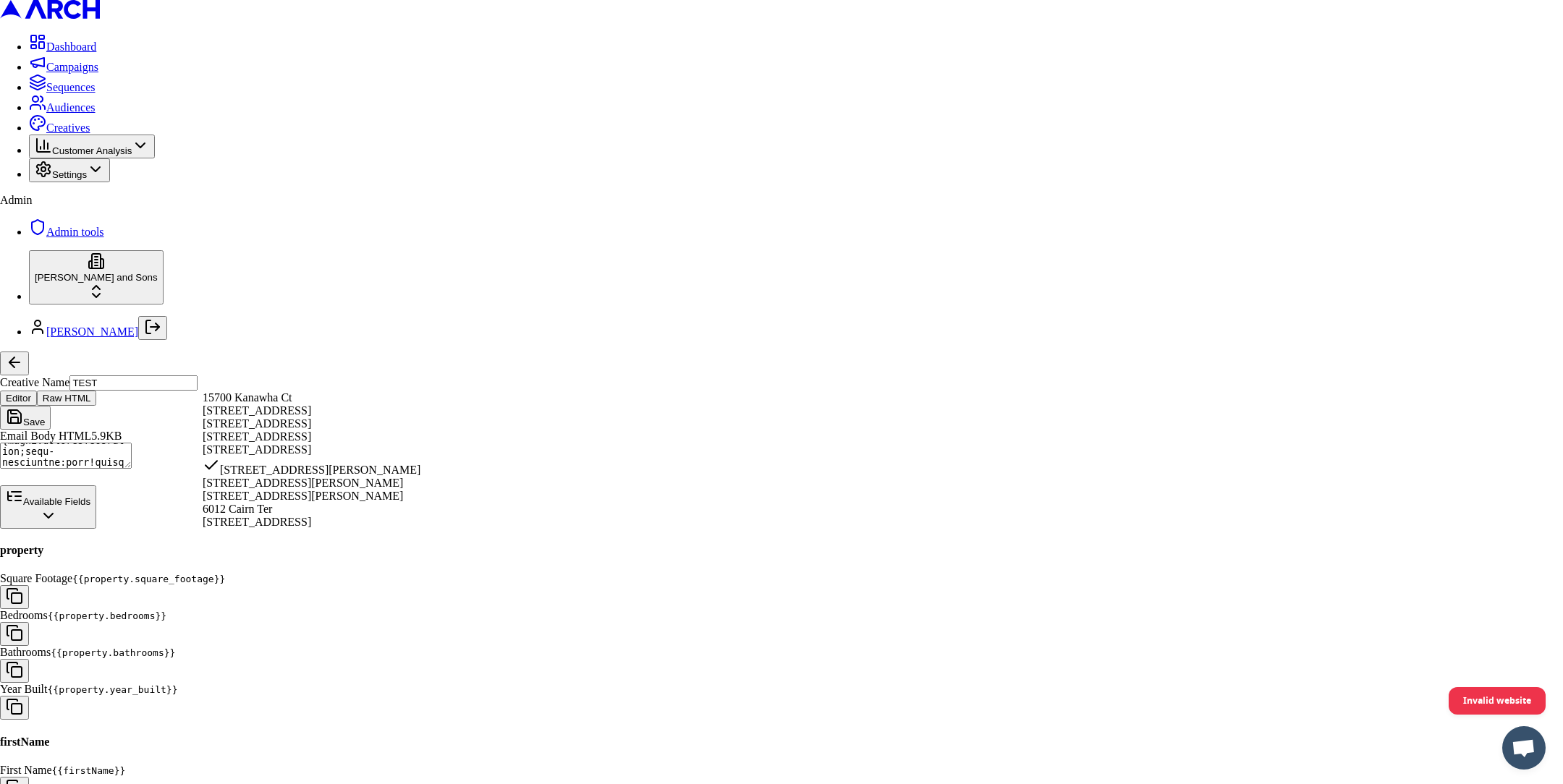
select select "96be81e1-f5af-48b2-8d3c-0dd29293cea6"
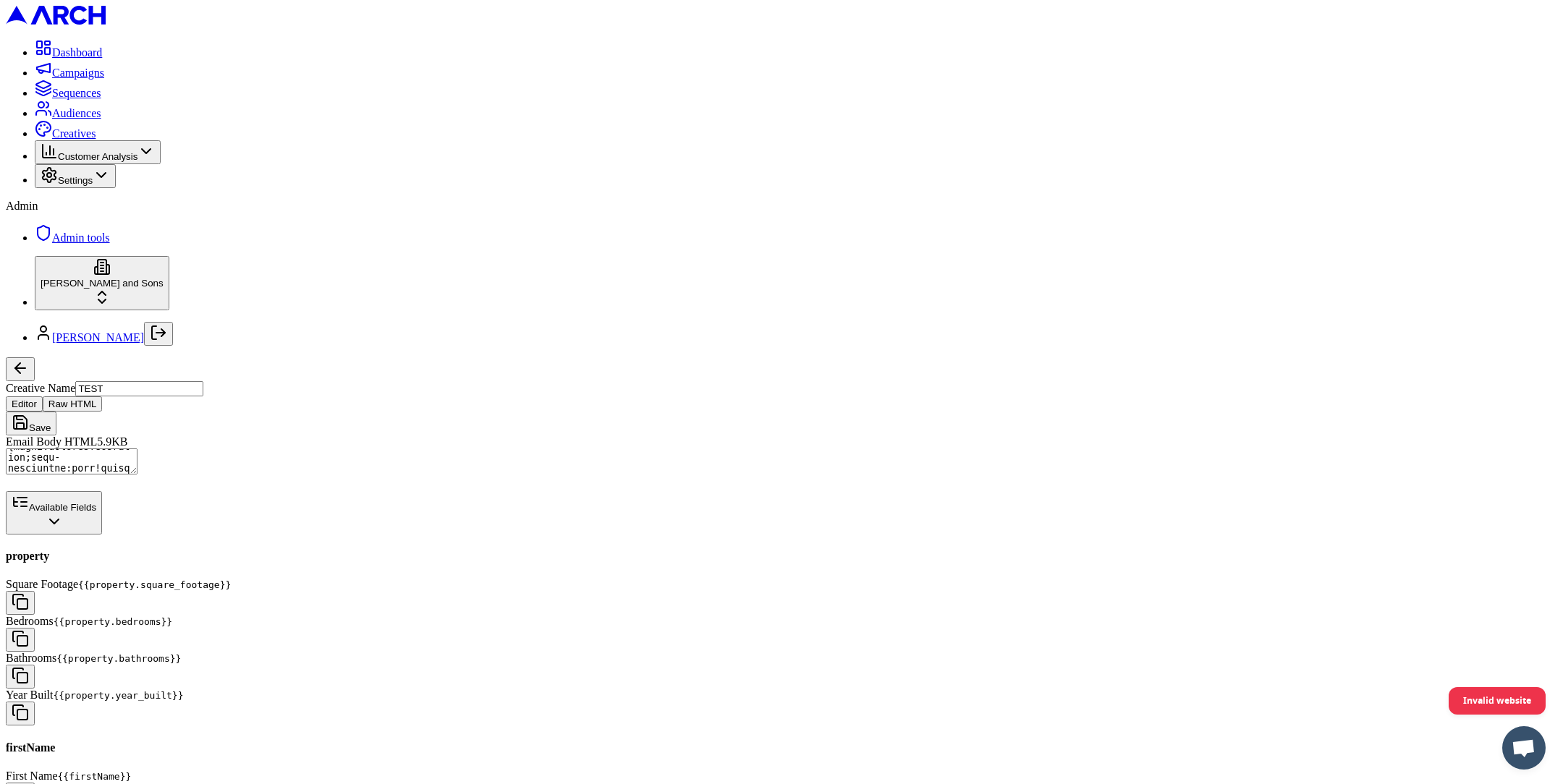
scroll to position [1585, 0]
drag, startPoint x: 217, startPoint y: 686, endPoint x: 395, endPoint y: 866, distance: 253.1
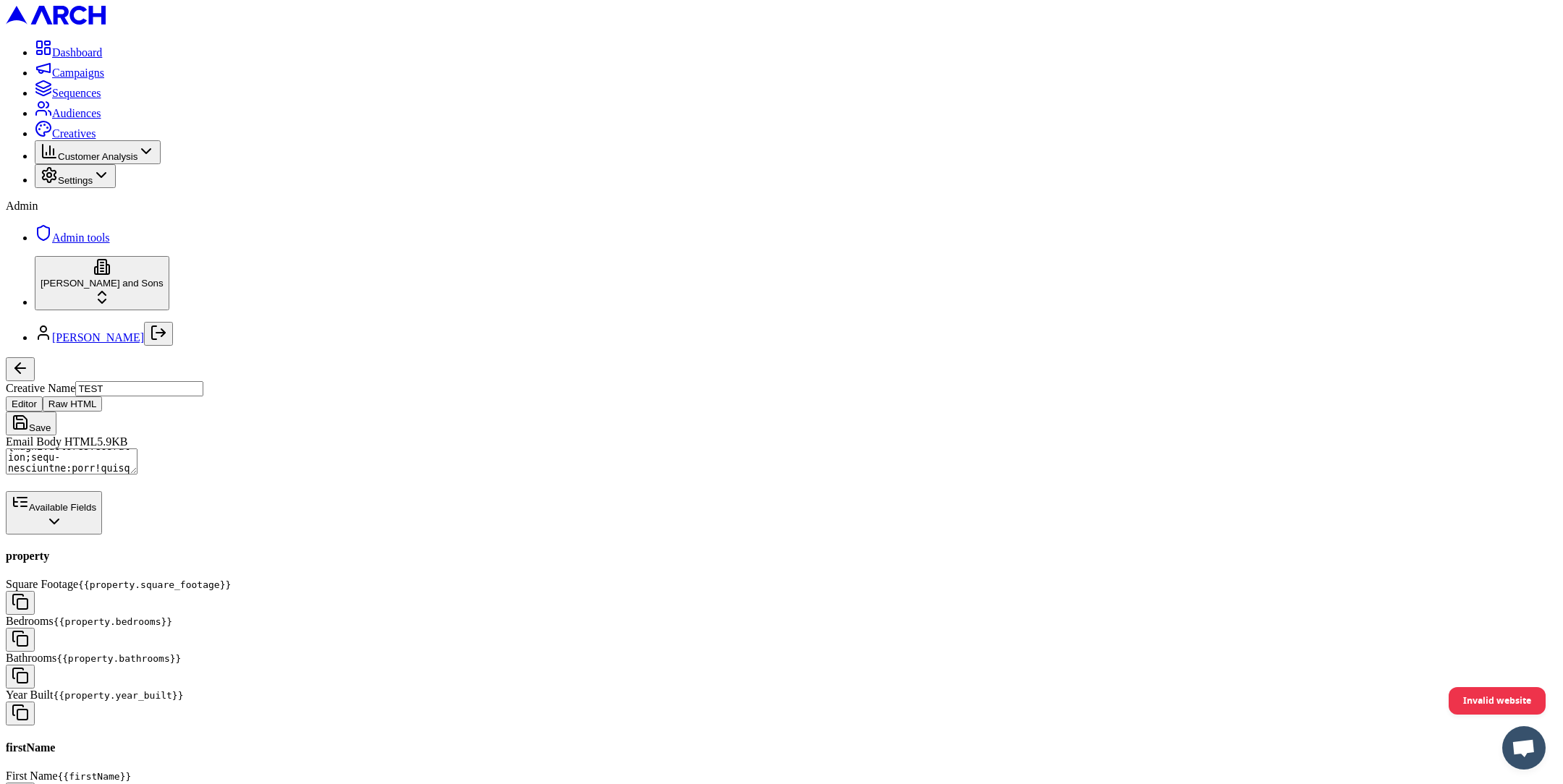
drag, startPoint x: 215, startPoint y: 686, endPoint x: 375, endPoint y: 866, distance: 240.8
copy pre "{ "home": { "id": "96be81e1-f5af-48b2-8d3c-0dd29293cea6", "normalized_address_i…"
click at [508, 734] on html "Dashboard Campaigns Sequences Audiences Creatives Customer Analysis Settings Ad…" at bounding box center [782, 708] width 1563 height 1415
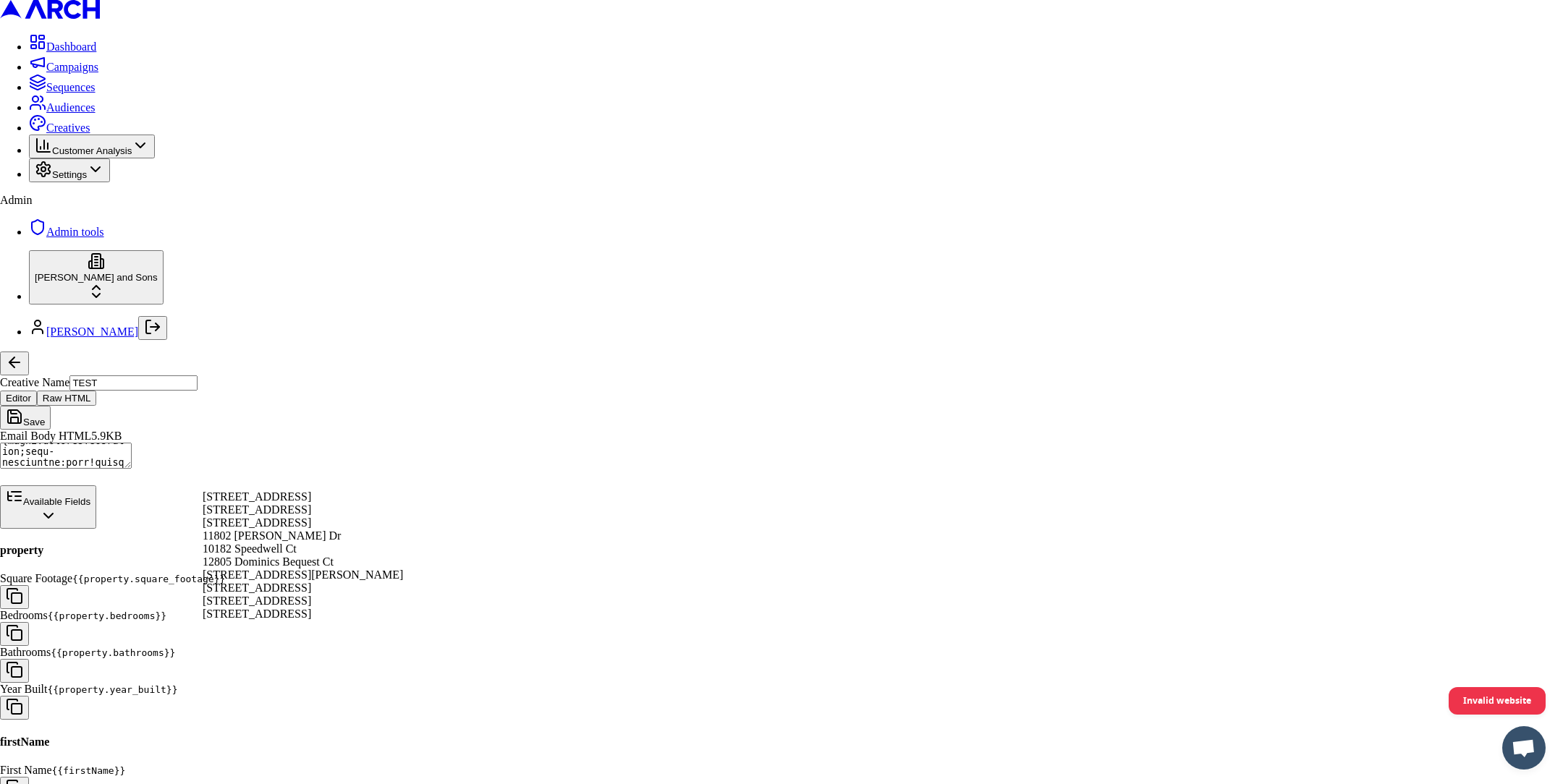
select select "dab485a4-e644-4a2d-bc26-8b05a3d0f988"
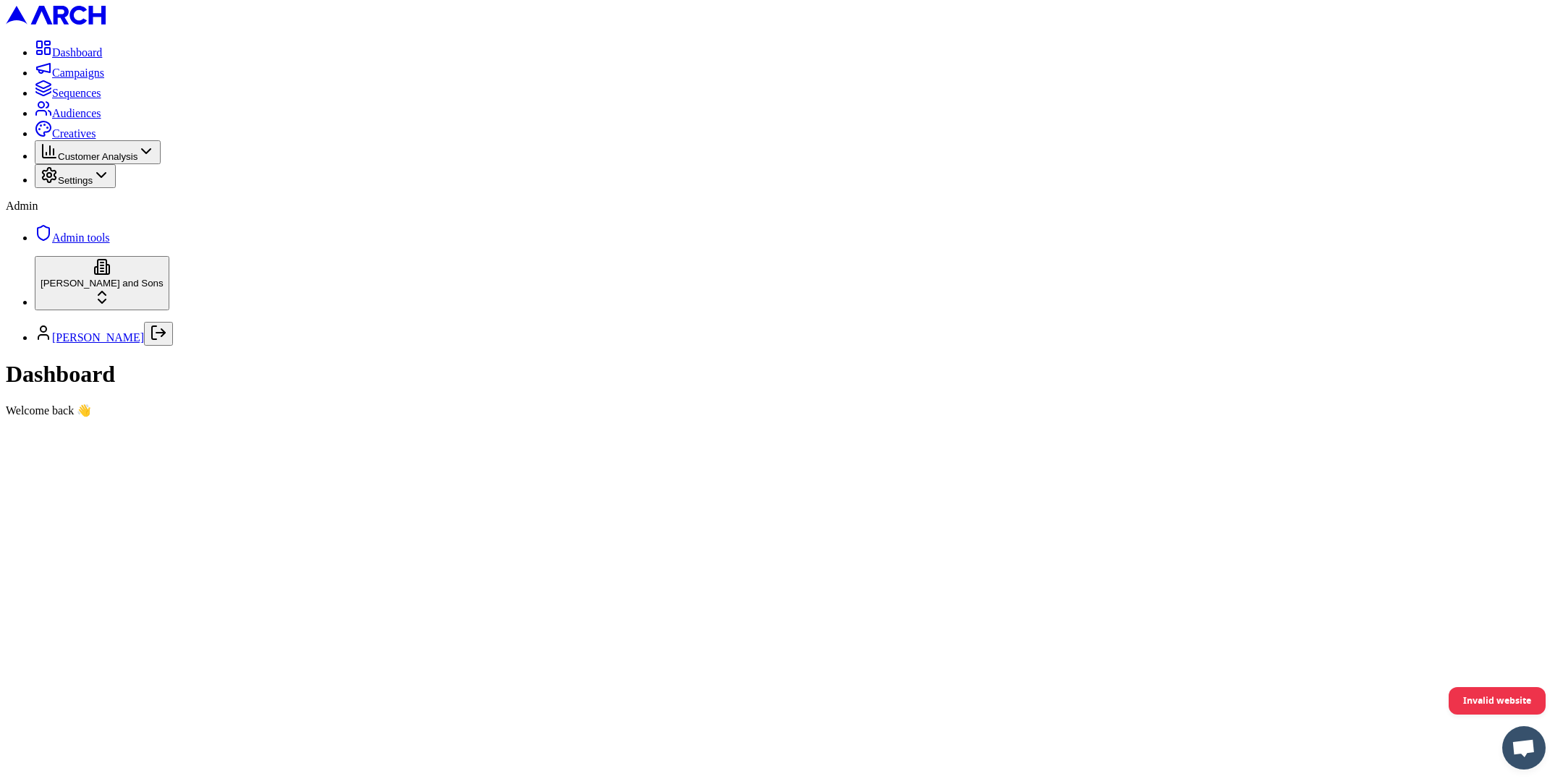
click at [101, 155] on ul "Dashboard Campaigns Sequences Audiences Creatives Customer Analysis Settings" at bounding box center [782, 114] width 1551 height 149
click at [76, 139] on link "Creatives" at bounding box center [65, 134] width 61 height 12
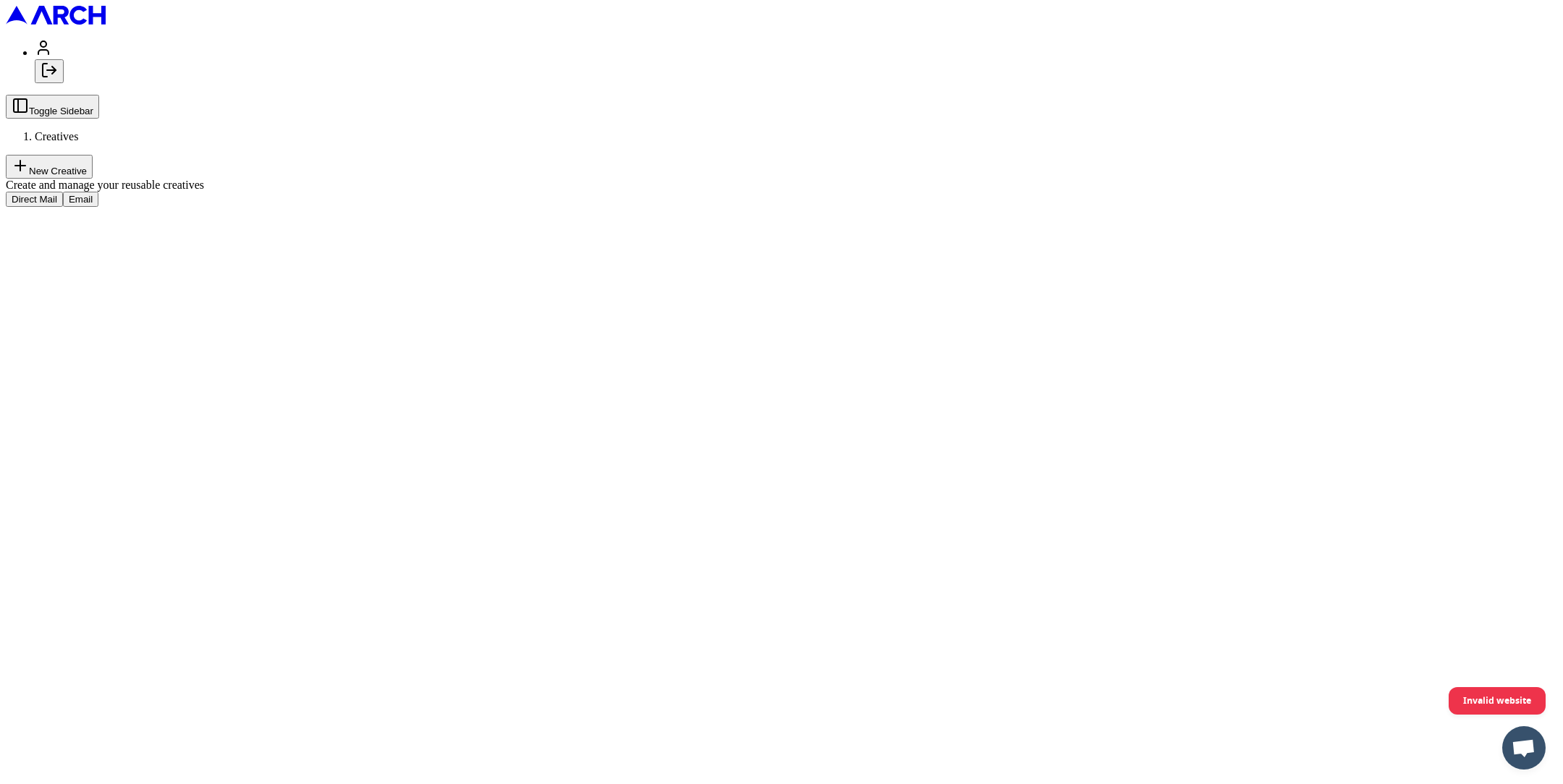
click at [98, 192] on button "Email" at bounding box center [81, 199] width 35 height 15
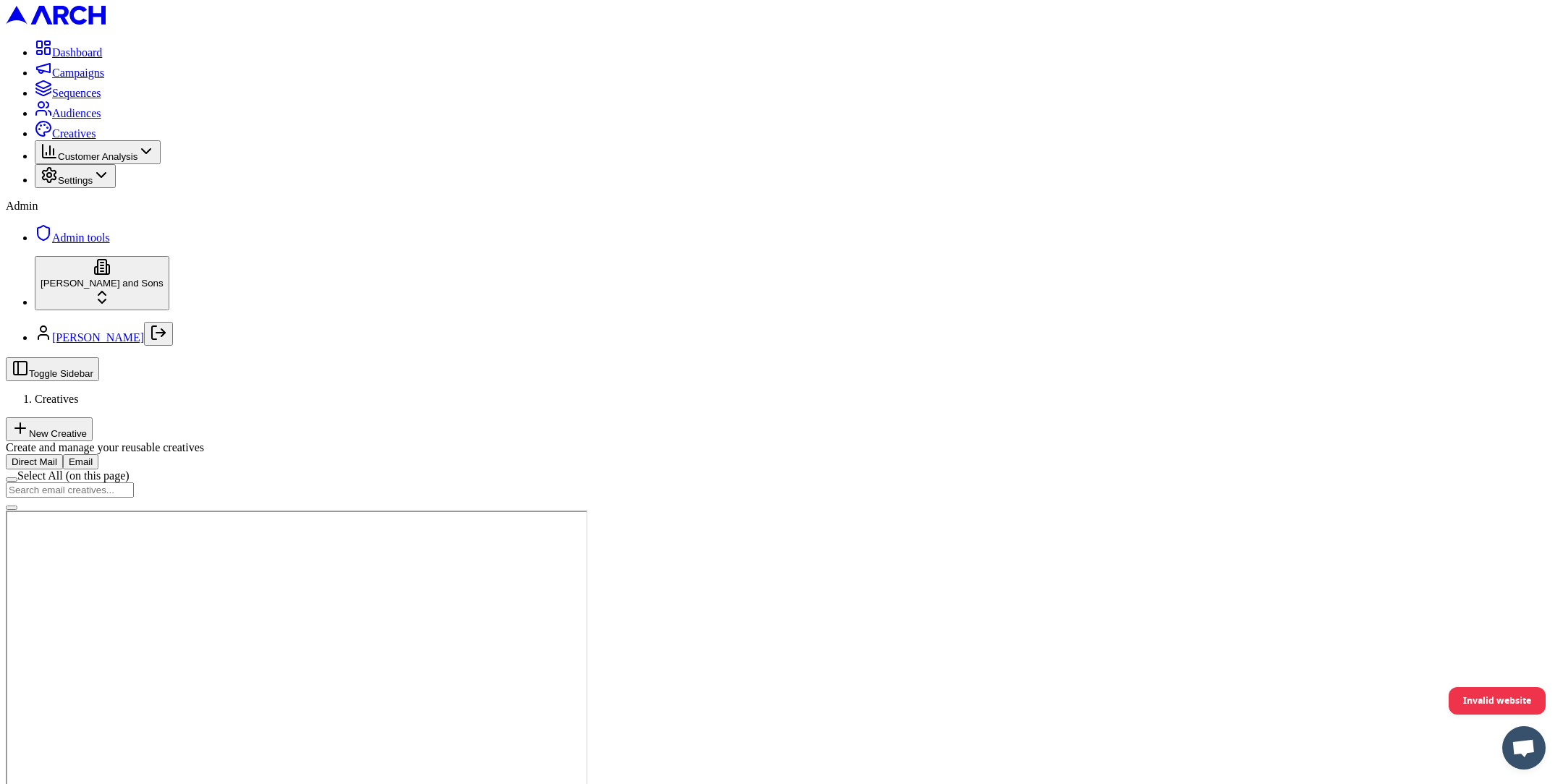
click at [103, 396] on button "Raw HTML" at bounding box center [73, 404] width 60 height 15
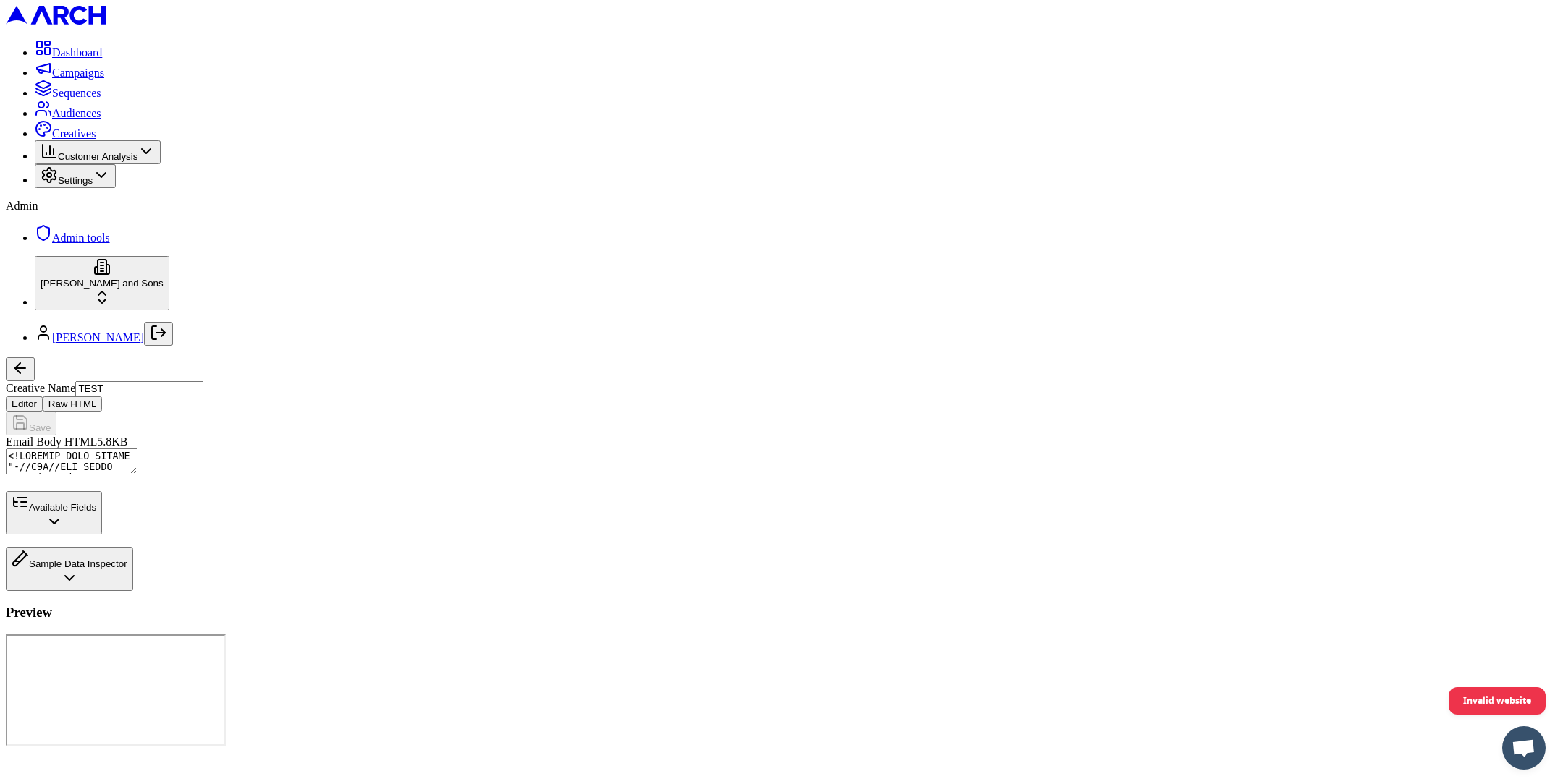
click at [137, 449] on textarea "Email Body HTML" at bounding box center [72, 461] width 131 height 26
click at [102, 535] on button "Available Fields" at bounding box center [54, 513] width 96 height 43
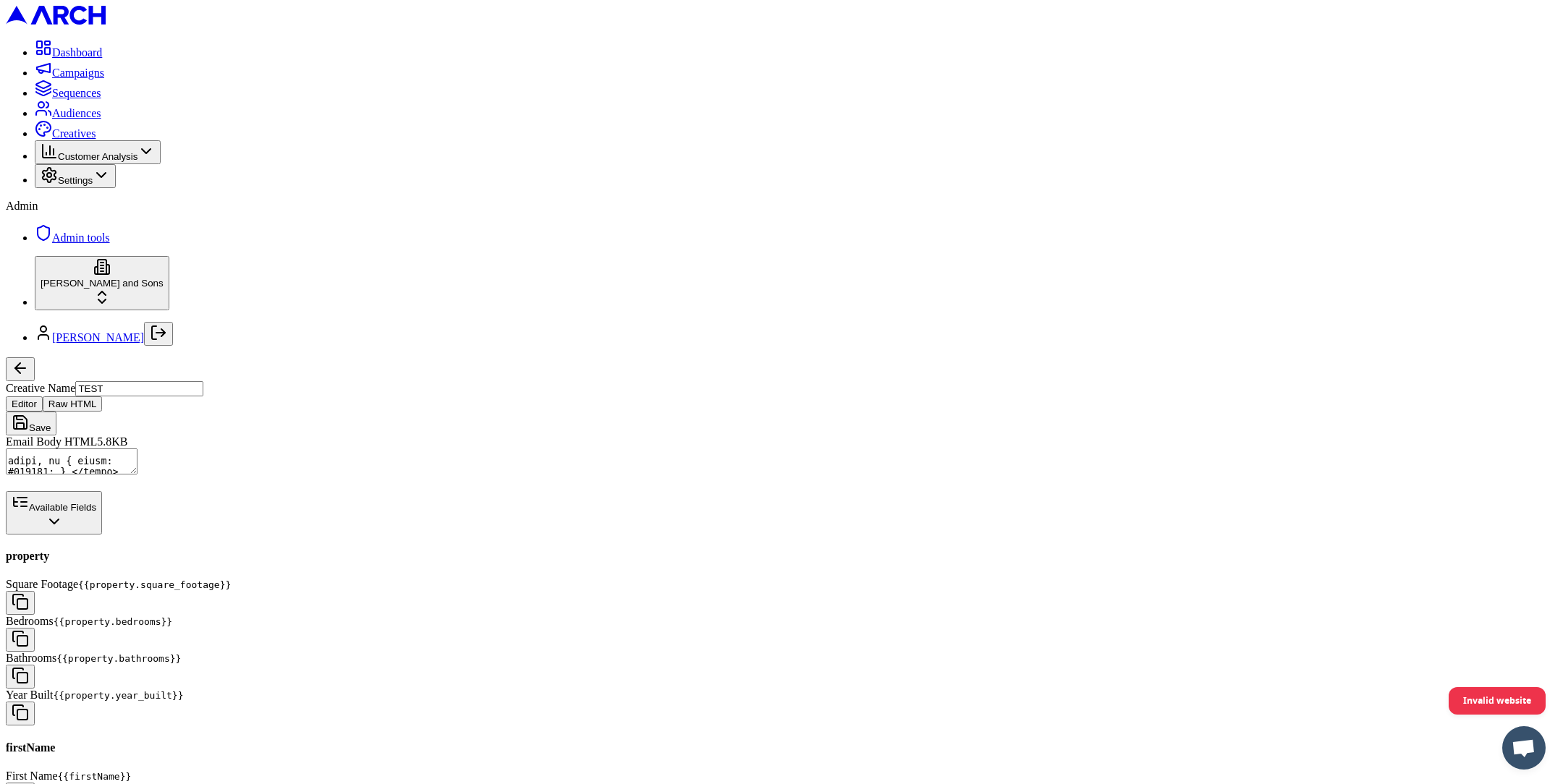
scroll to position [110, 0]
click at [35, 783] on button "button" at bounding box center [20, 795] width 29 height 24
click at [137, 449] on textarea "Email Body HTML" at bounding box center [72, 461] width 131 height 26
paste textarea "{{firstName}}"
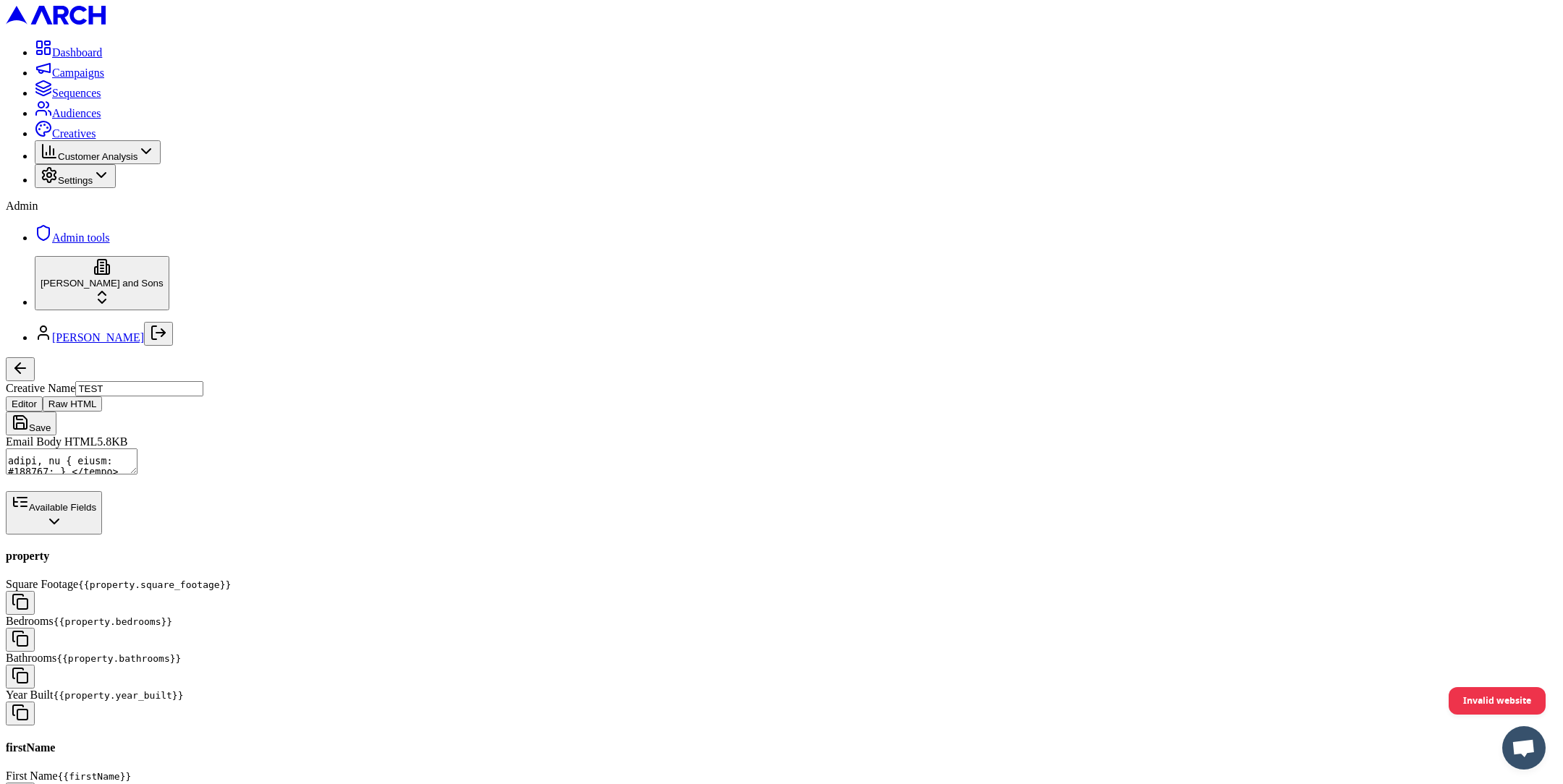
click at [137, 449] on textarea "Email Body HTML" at bounding box center [72, 461] width 131 height 26
paste textarea "{{lastName}}"
click at [137, 449] on textarea "Email Body HTML" at bounding box center [72, 461] width 131 height 26
type textarea "<!DOCTYPE HTML PUBLIC "-//W3C//DTD XHTML 1.0 Transitional //EN" "[URL][DOMAIN_N…"
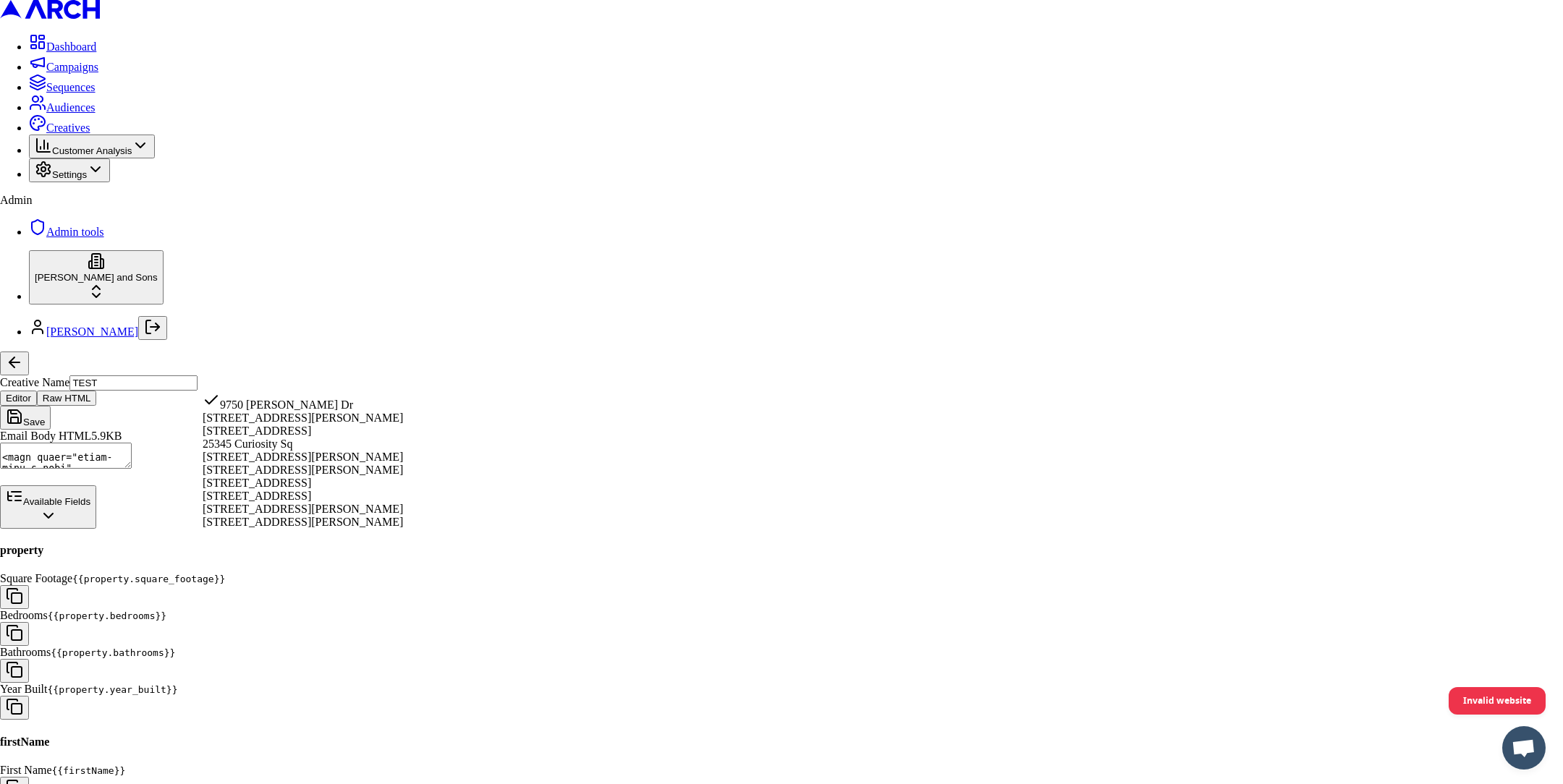
select select "a06a6533-30ed-4e92-9a58-35261d72f8b5"
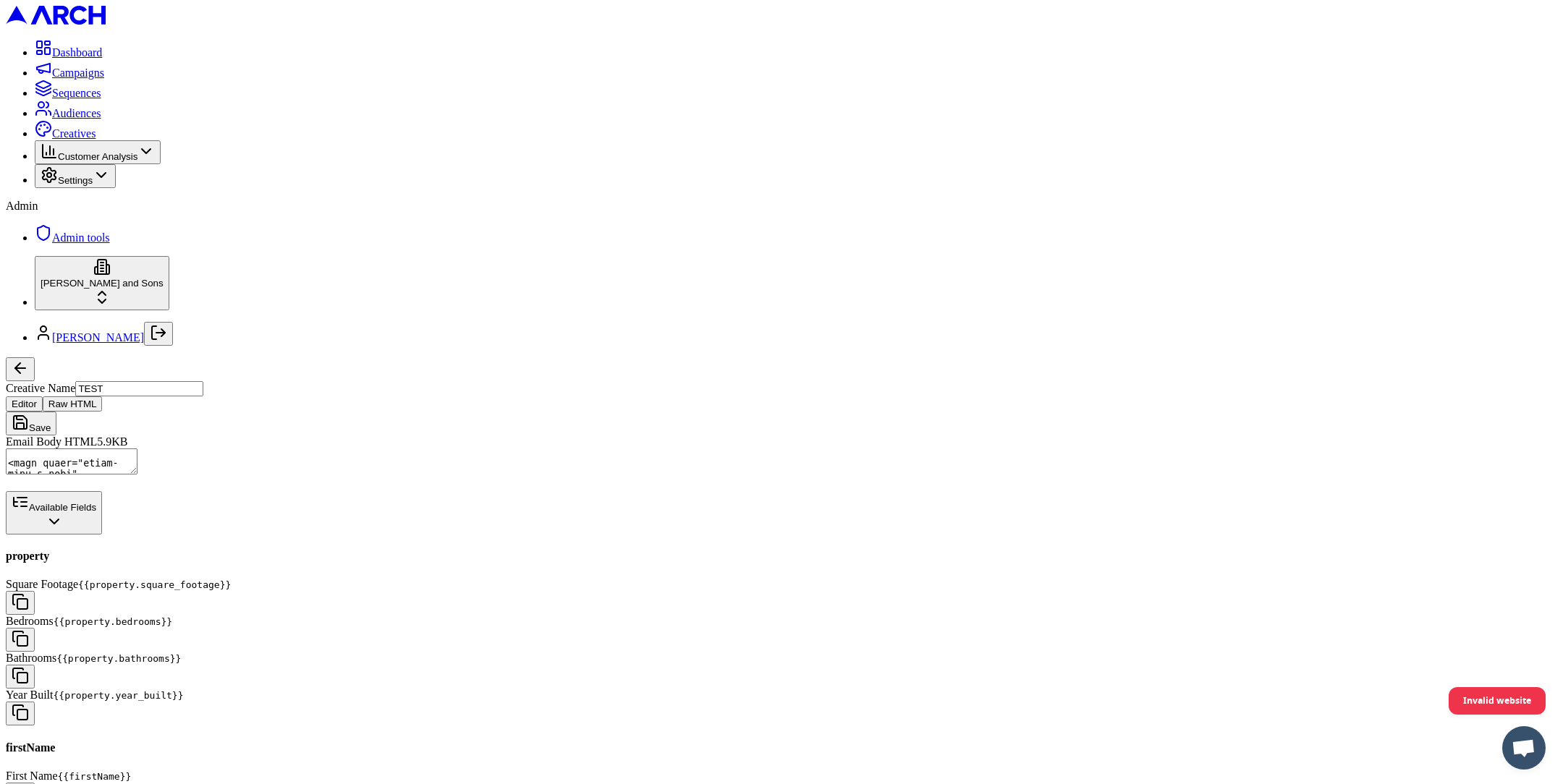
scroll to position [1620, 0]
drag, startPoint x: 214, startPoint y: 685, endPoint x: 505, endPoint y: 775, distance: 304.6
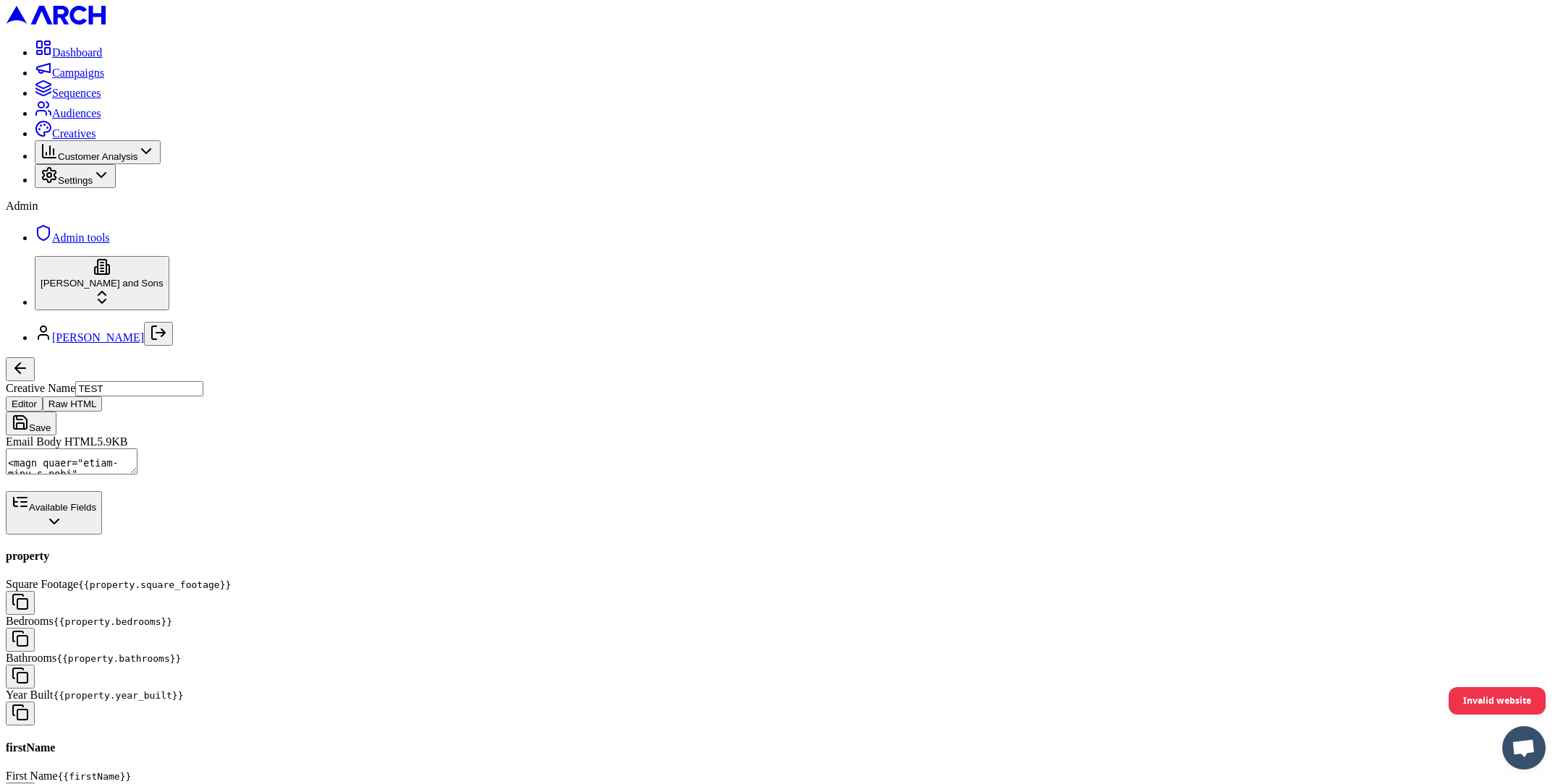
copy pre "{ "home": { "id": "a06a6533-30ed-4e92-9a58-35261d72f8b5", "normalized_address_i…"
drag, startPoint x: 409, startPoint y: 242, endPoint x: 672, endPoint y: 244, distance: 263.0
click at [137, 449] on textarea "Email Body HTML" at bounding box center [72, 461] width 131 height 26
click at [540, 745] on html "Dashboard Campaigns Sequences Audiences Creatives Customer Analysis Settings Ad…" at bounding box center [782, 708] width 1563 height 1415
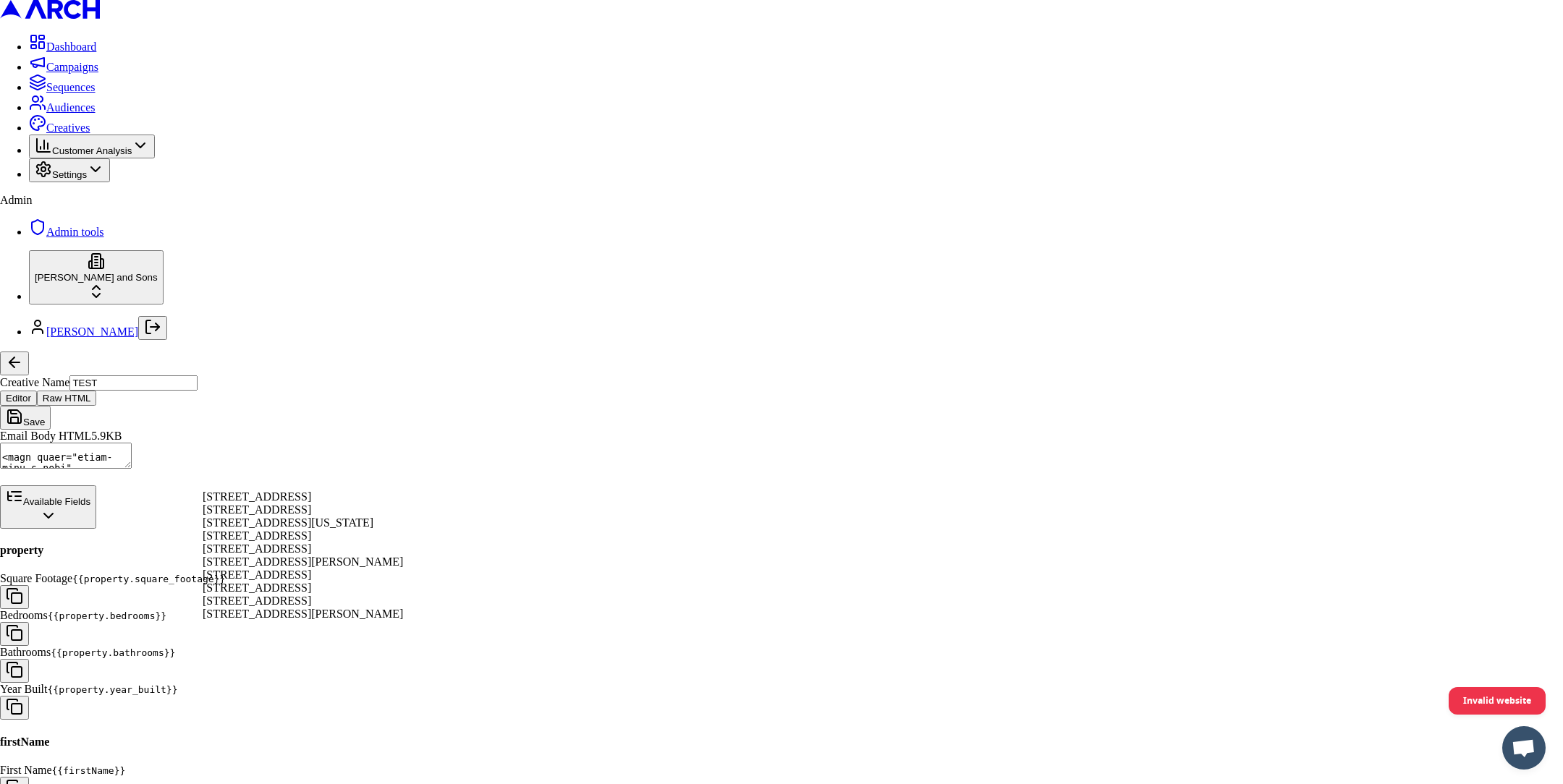
select select "a5295e42-bd3a-4f37-a3b1-0a9aa7b1dbe8"
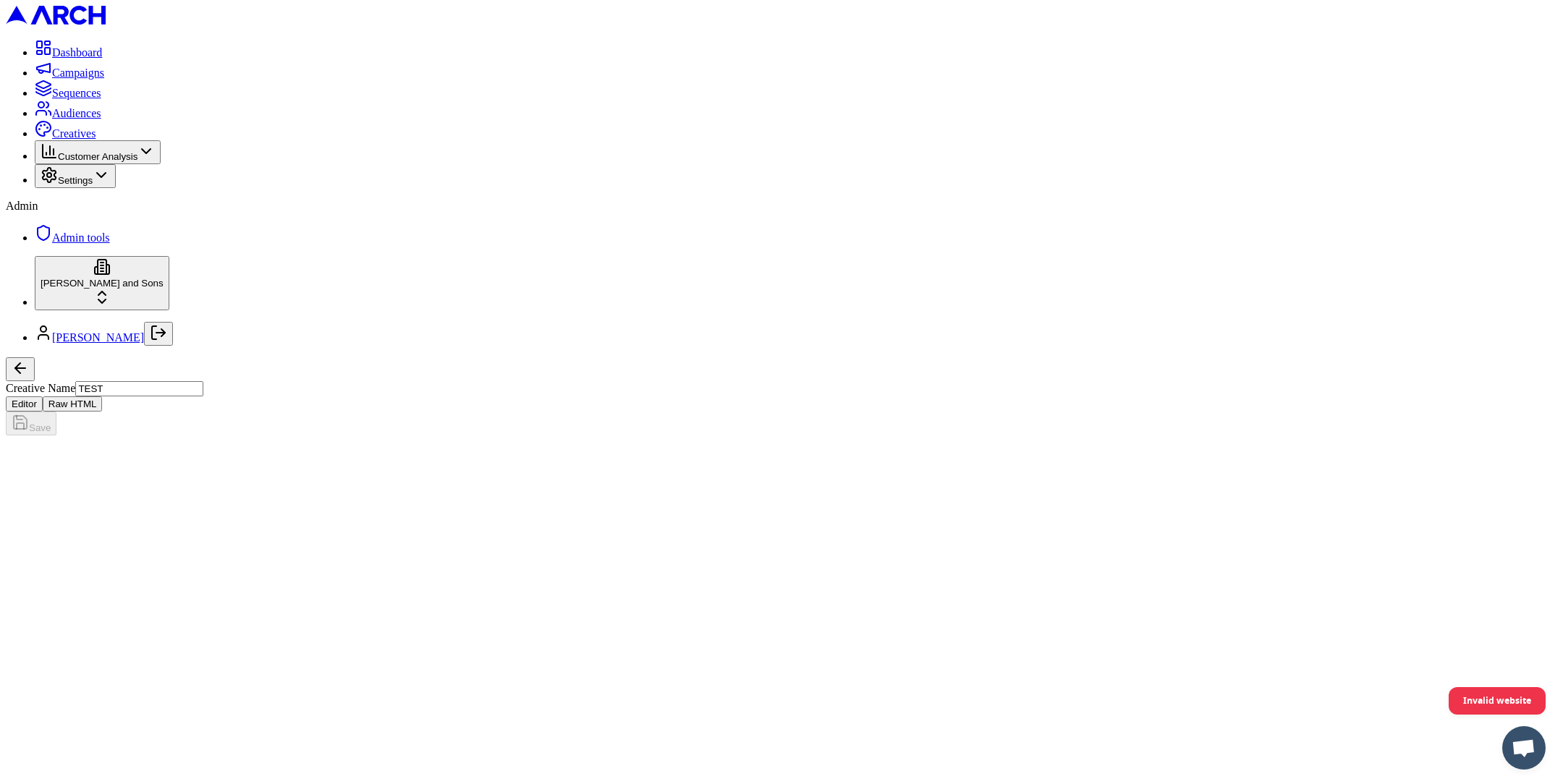
click at [103, 396] on button "Raw HTML" at bounding box center [73, 404] width 60 height 15
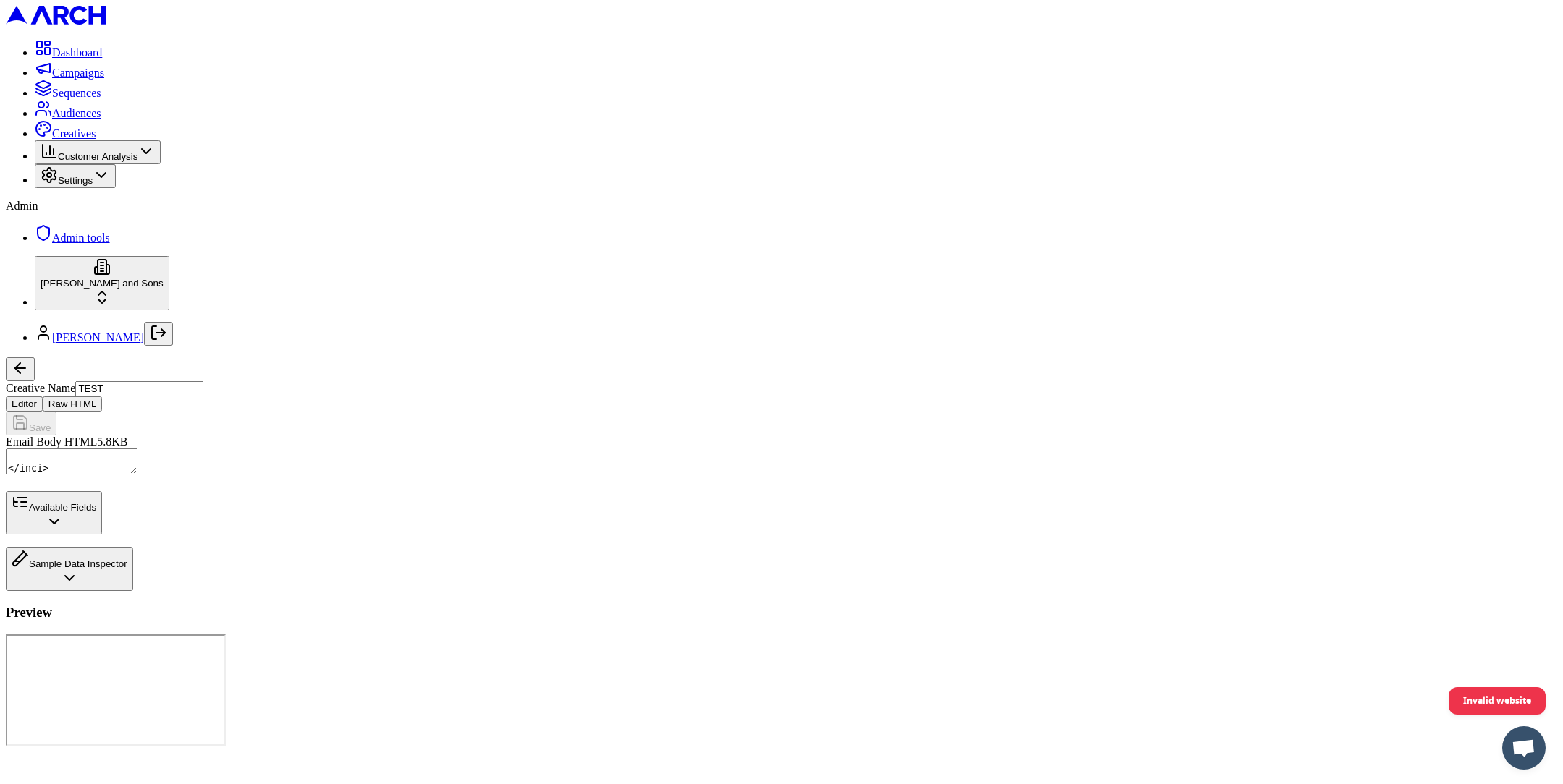
scroll to position [1478, 0]
click at [137, 449] on textarea "Email Body HTML" at bounding box center [72, 461] width 131 height 26
click at [102, 535] on button "Available Fields" at bounding box center [54, 513] width 96 height 43
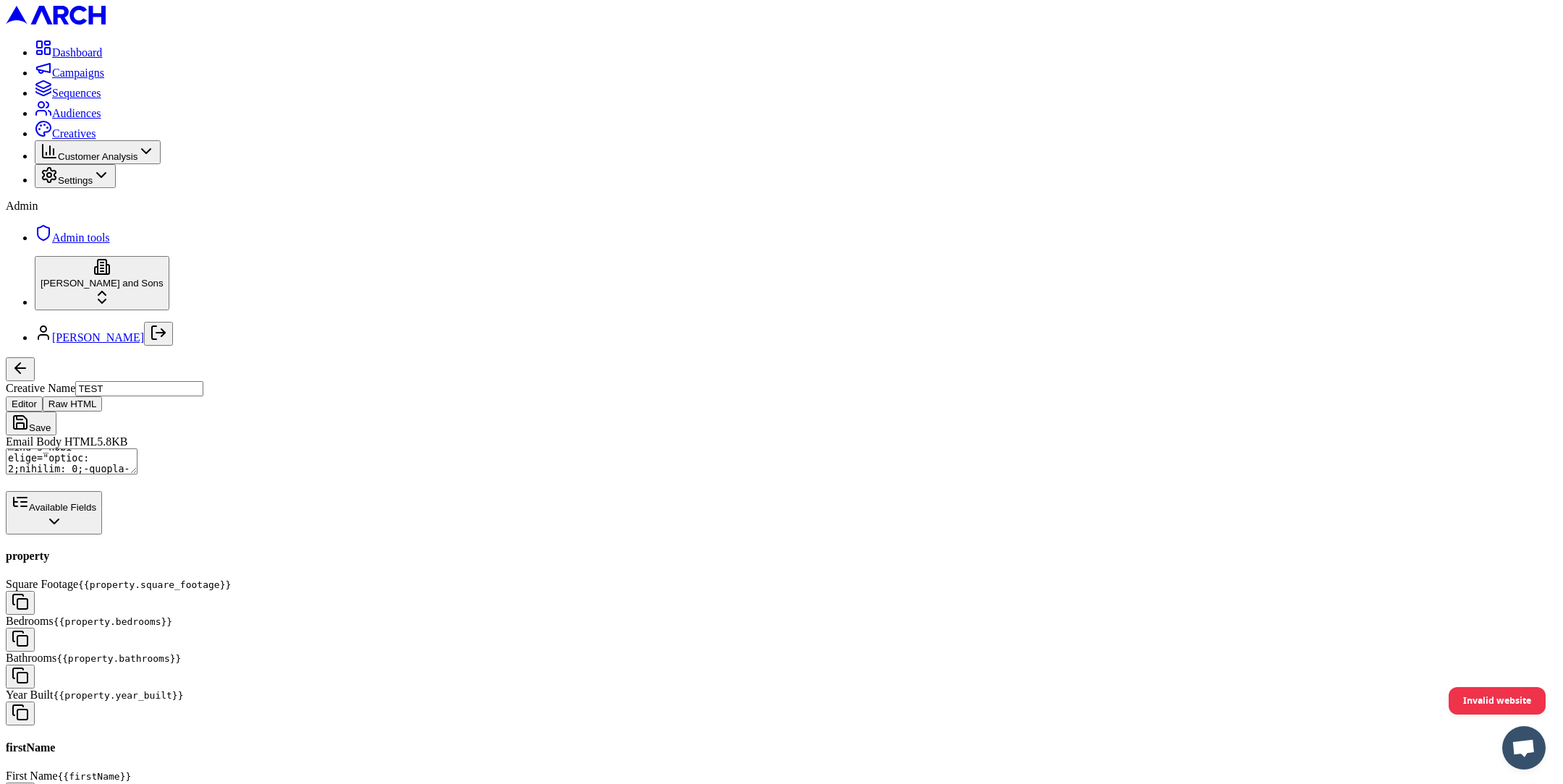
click at [35, 783] on button "button" at bounding box center [20, 795] width 29 height 24
click at [137, 449] on textarea "Email Body HTML" at bounding box center [72, 461] width 131 height 26
paste textarea "{{firstName}}"
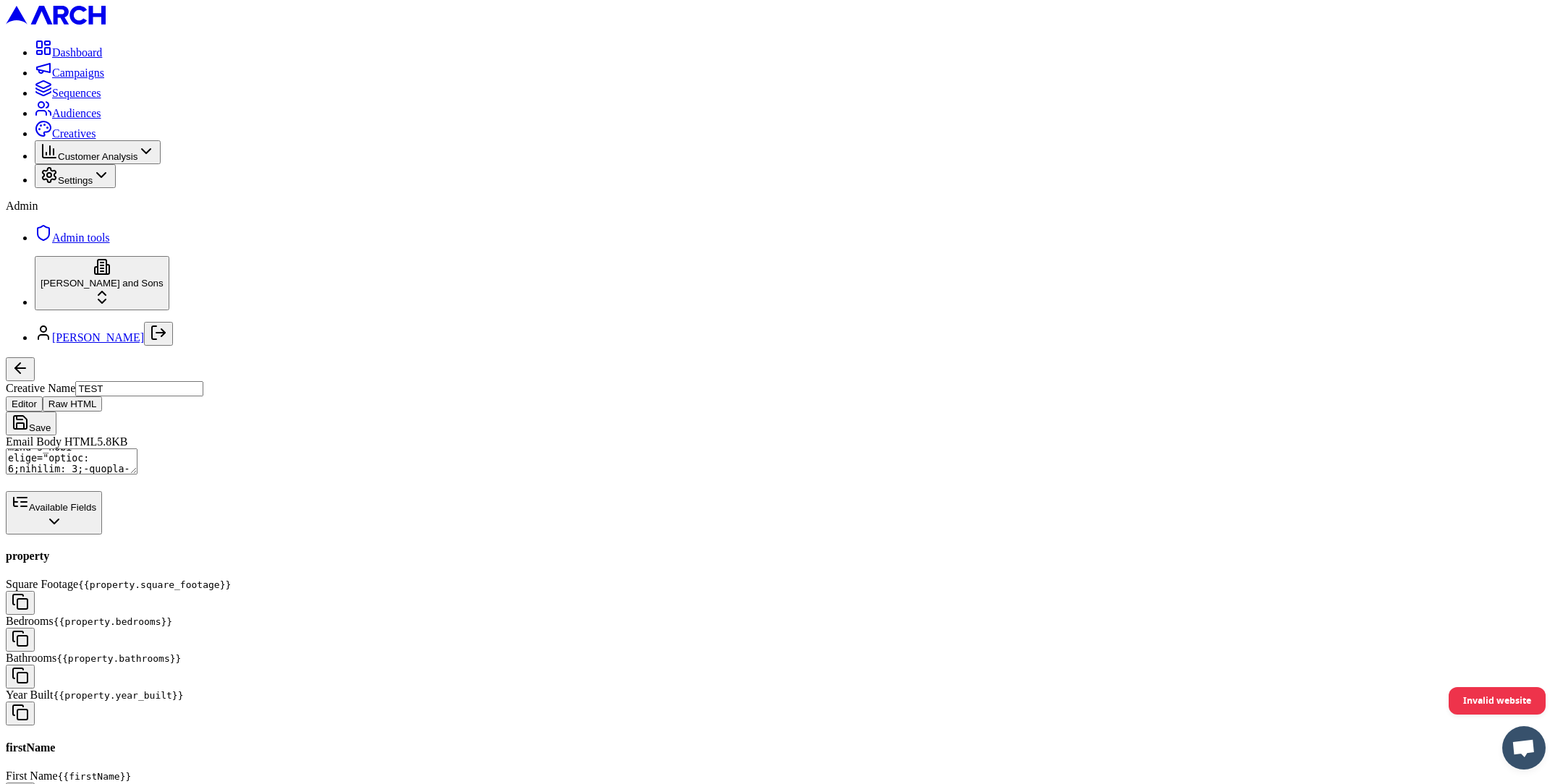
click at [137, 449] on textarea "Email Body HTML" at bounding box center [72, 461] width 131 height 26
paste textarea "{{lastName}}"
type textarea "<!DOCTYPE HTML PUBLIC "-//W3C//DTD XHTML 1.0 Transitional //EN" "[URL][DOMAIN_N…"
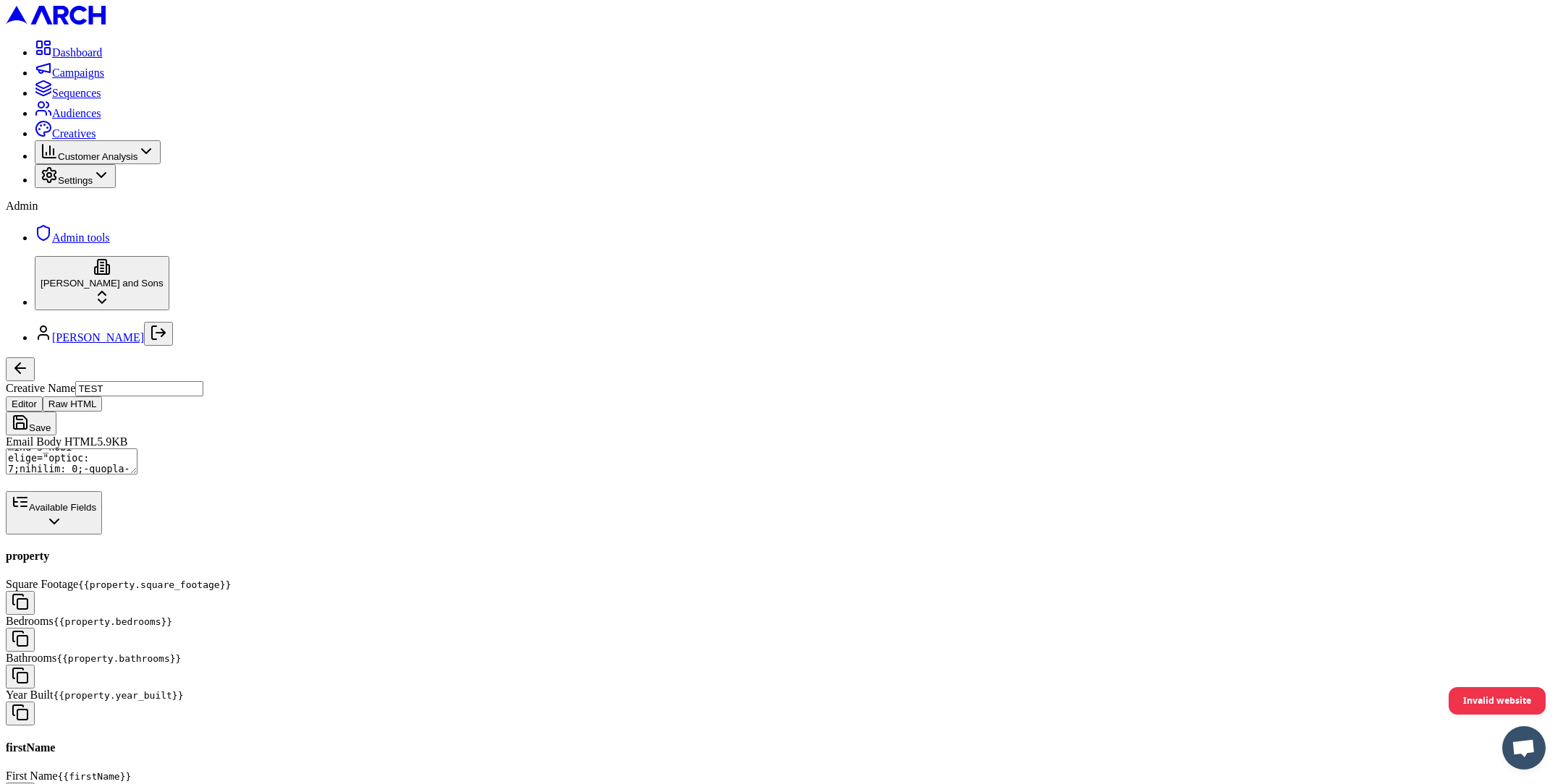
scroll to position [1307, 0]
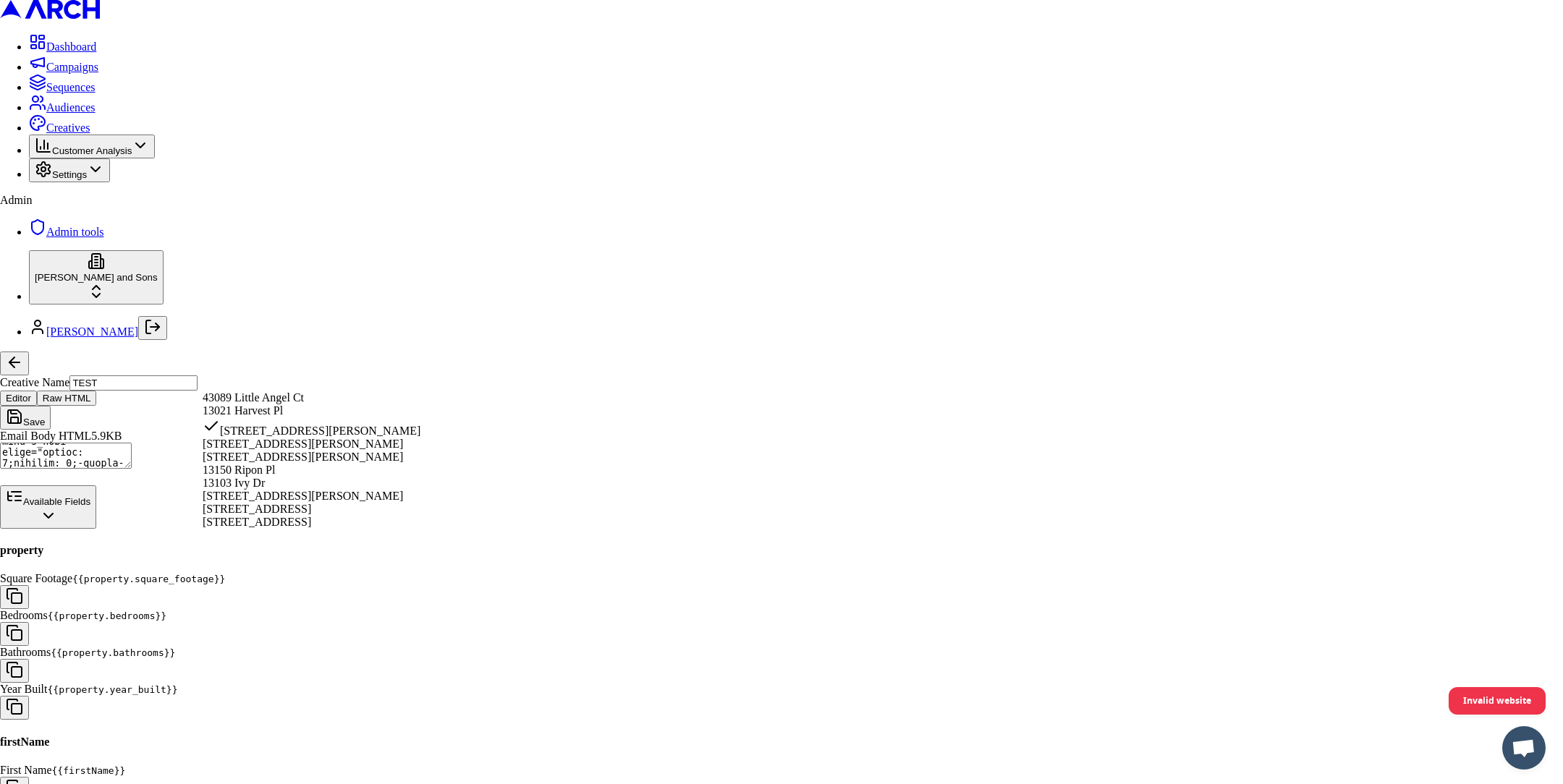
select select "971622fb-f1e3-4f15-bc64-508f003bf1ef"
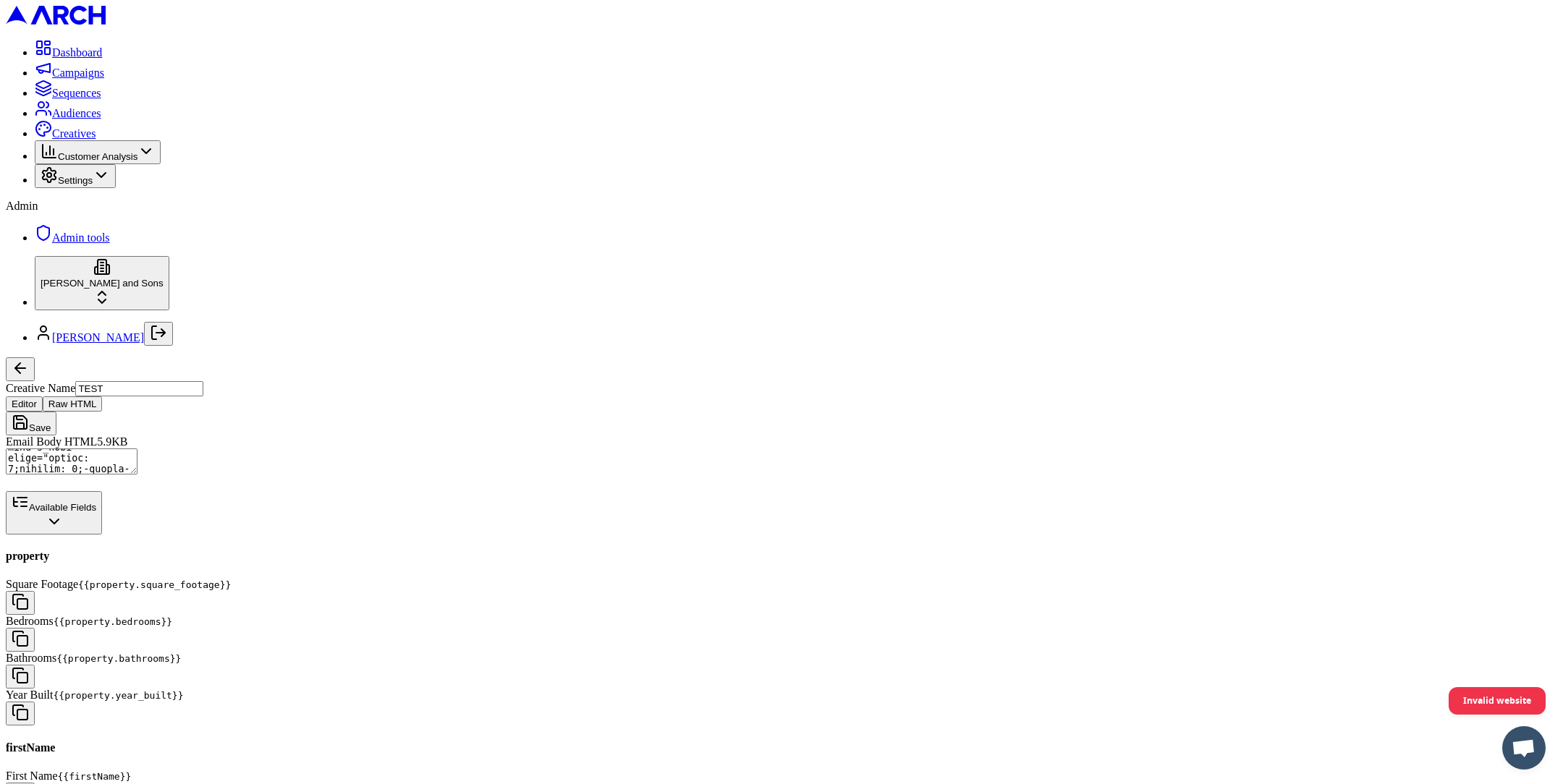
scroll to position [1319, 0]
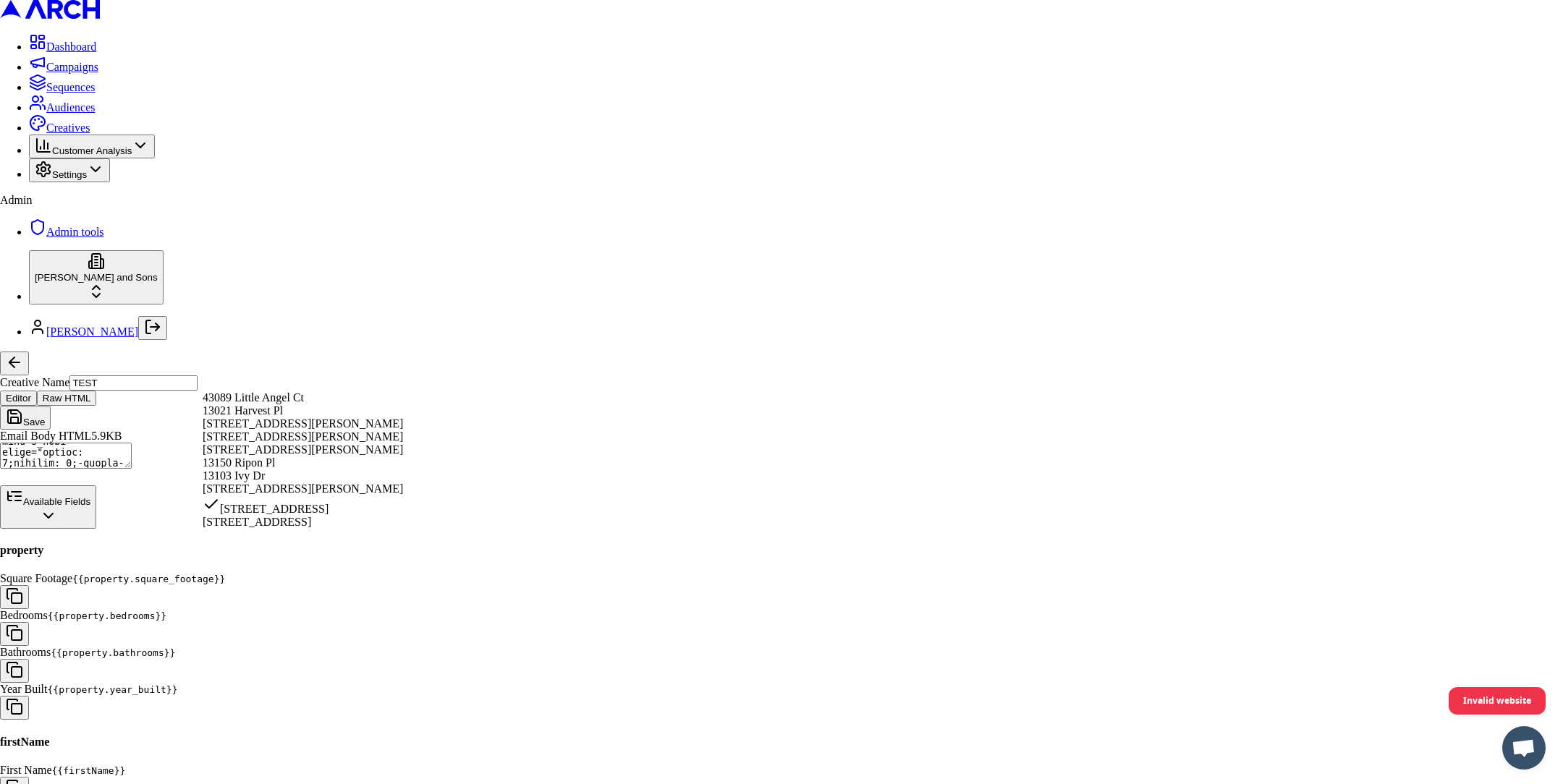
select select "ebb0dc86-c221-4f3c-9826-438c07ab3650"
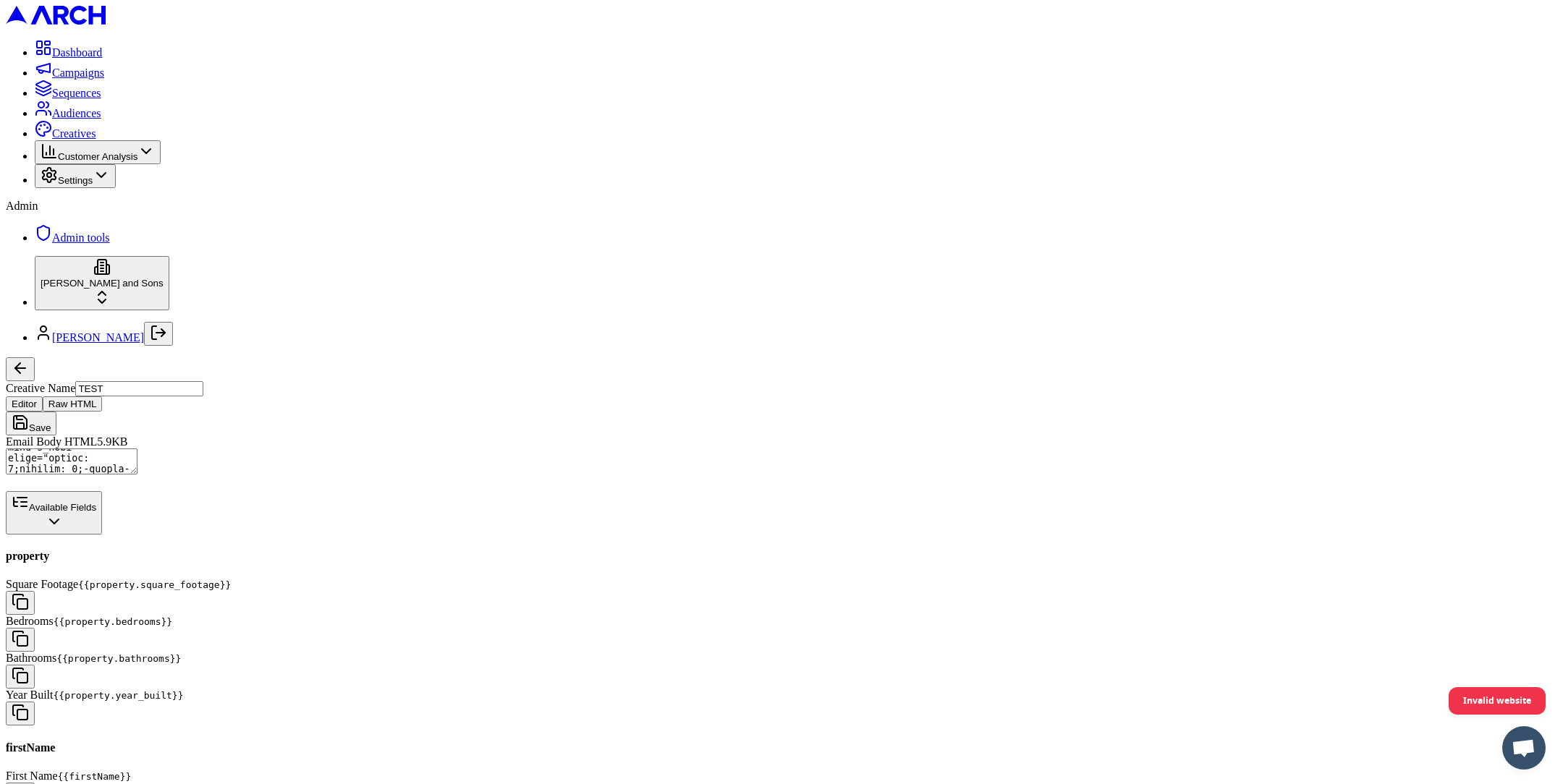
drag, startPoint x: 339, startPoint y: 608, endPoint x: 309, endPoint y: 615, distance: 30.8
drag, startPoint x: 338, startPoint y: 704, endPoint x: 225, endPoint y: 709, distance: 113.1
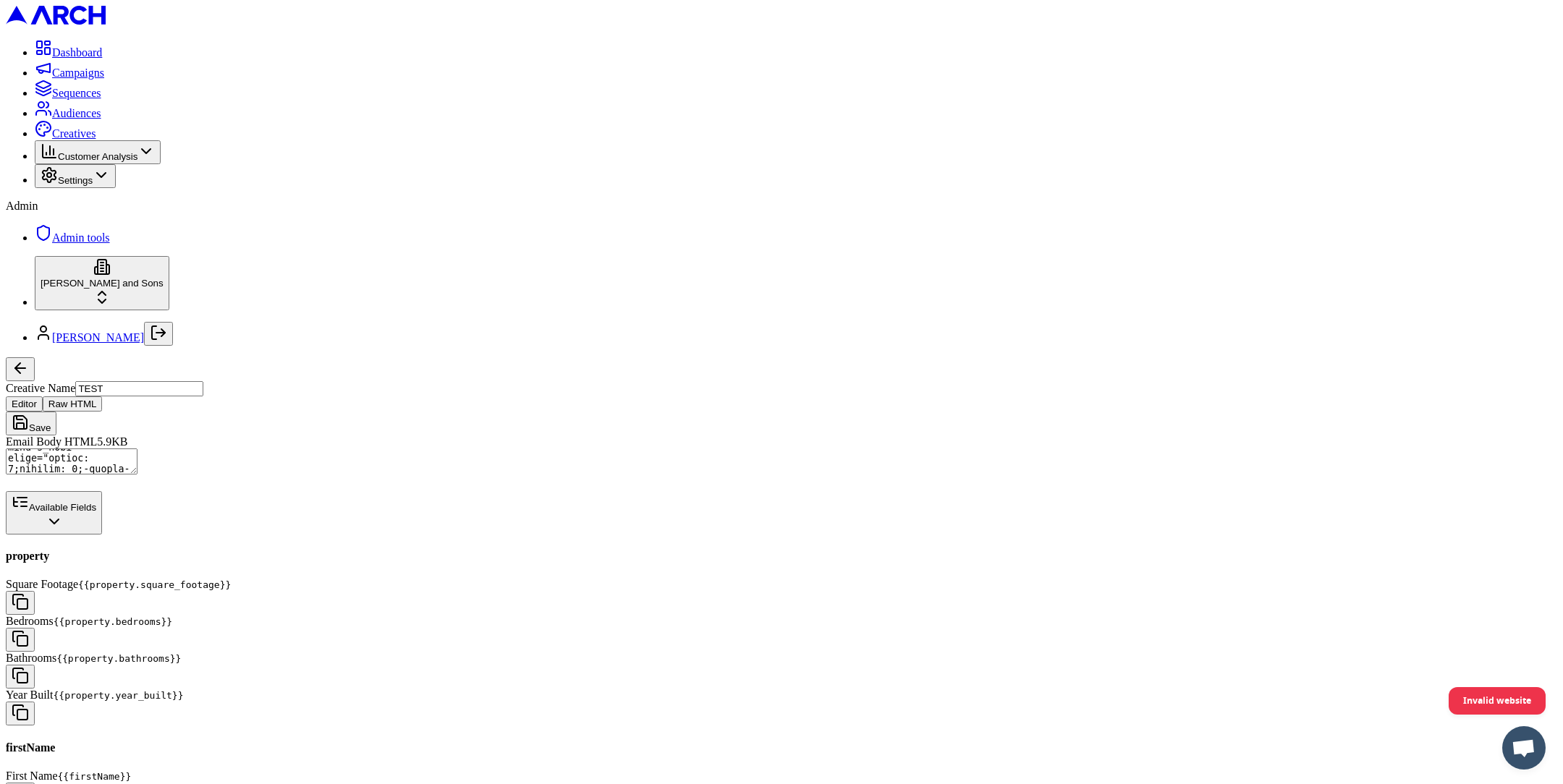
drag, startPoint x: 216, startPoint y: 744, endPoint x: 376, endPoint y: 744, distance: 160.0
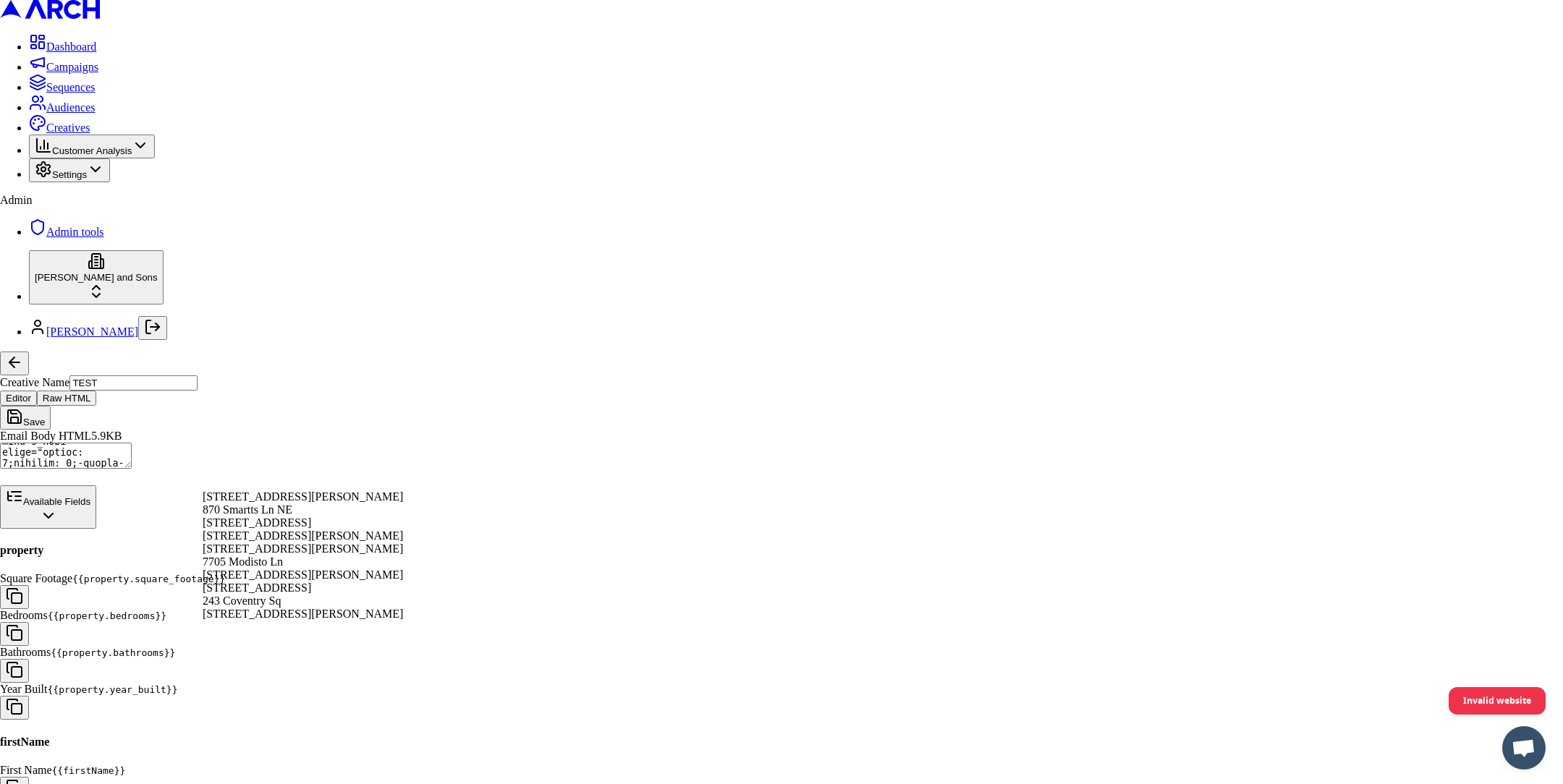
click at [403, 736] on html "Dashboard Campaigns Sequences Audiences Creatives Customer Analysis Settings Ad…" at bounding box center [782, 705] width 1563 height 1410
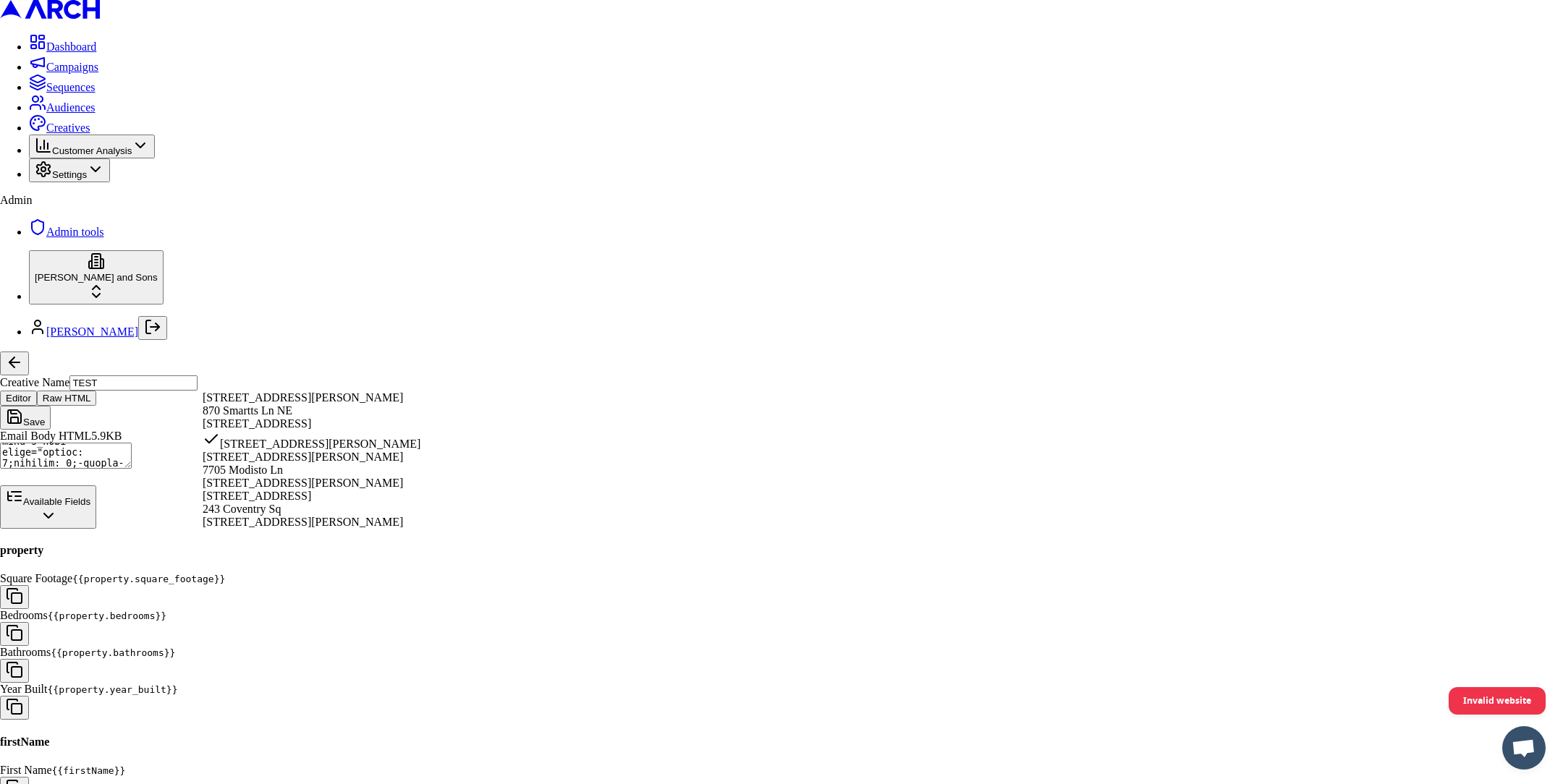
select select "81c927b5-1199-4f90-973e-2b5b729862ad"
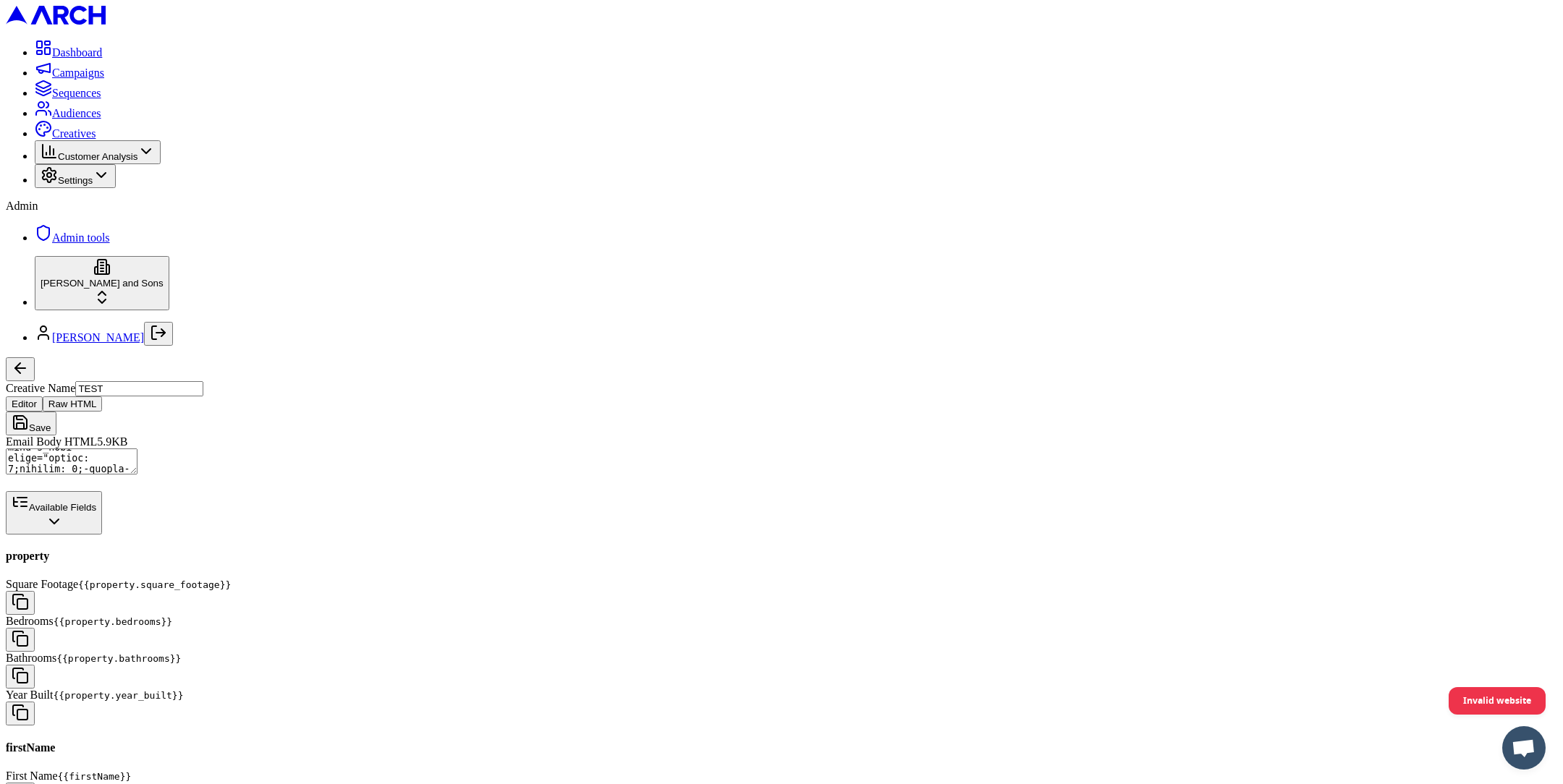
scroll to position [1423, 0]
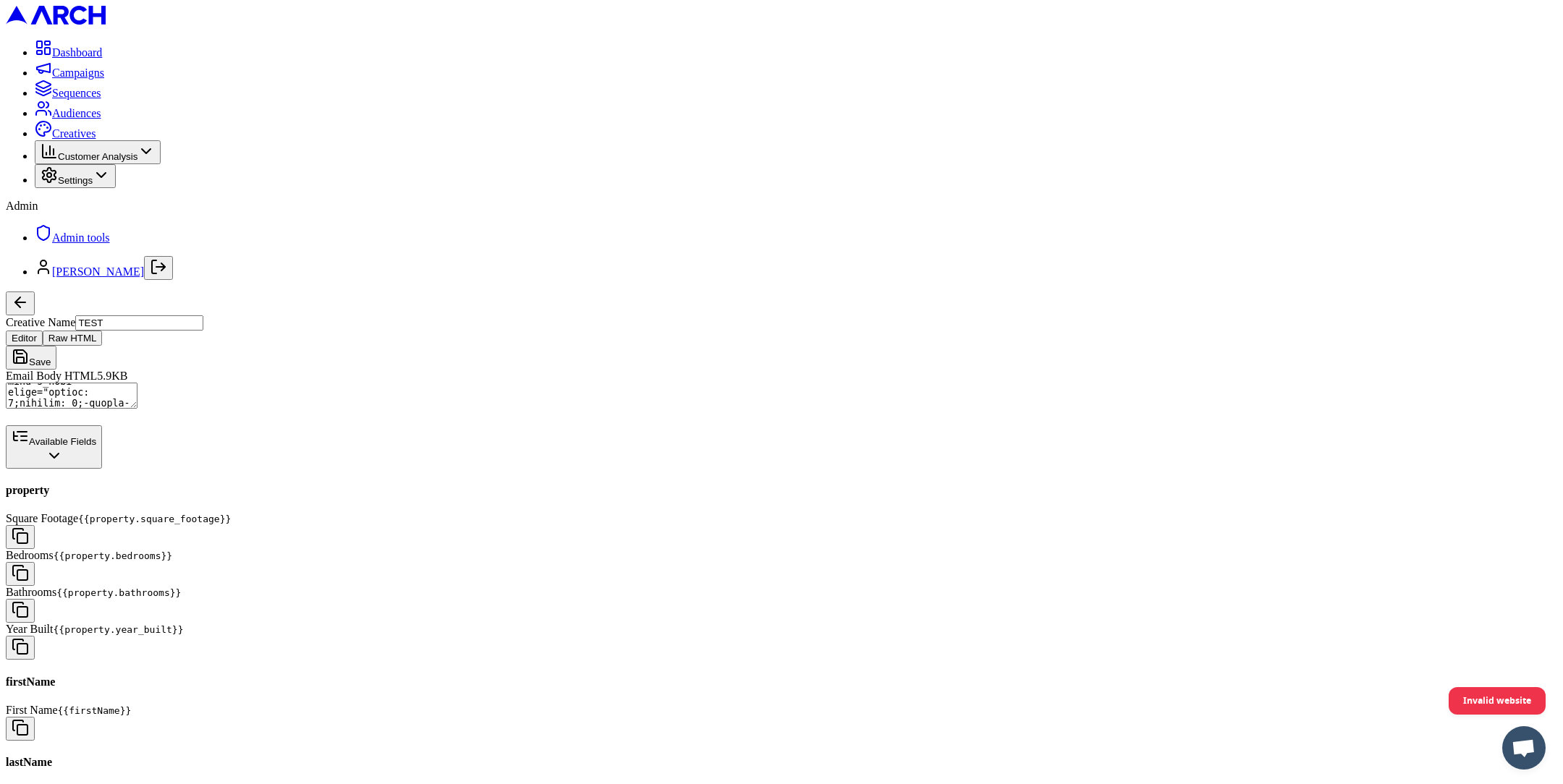
click at [137, 383] on textarea "Email Body HTML" at bounding box center [72, 396] width 131 height 26
drag, startPoint x: 415, startPoint y: 220, endPoint x: 660, endPoint y: 220, distance: 245.0
click at [137, 383] on textarea "Email Body HTML" at bounding box center [72, 396] width 131 height 26
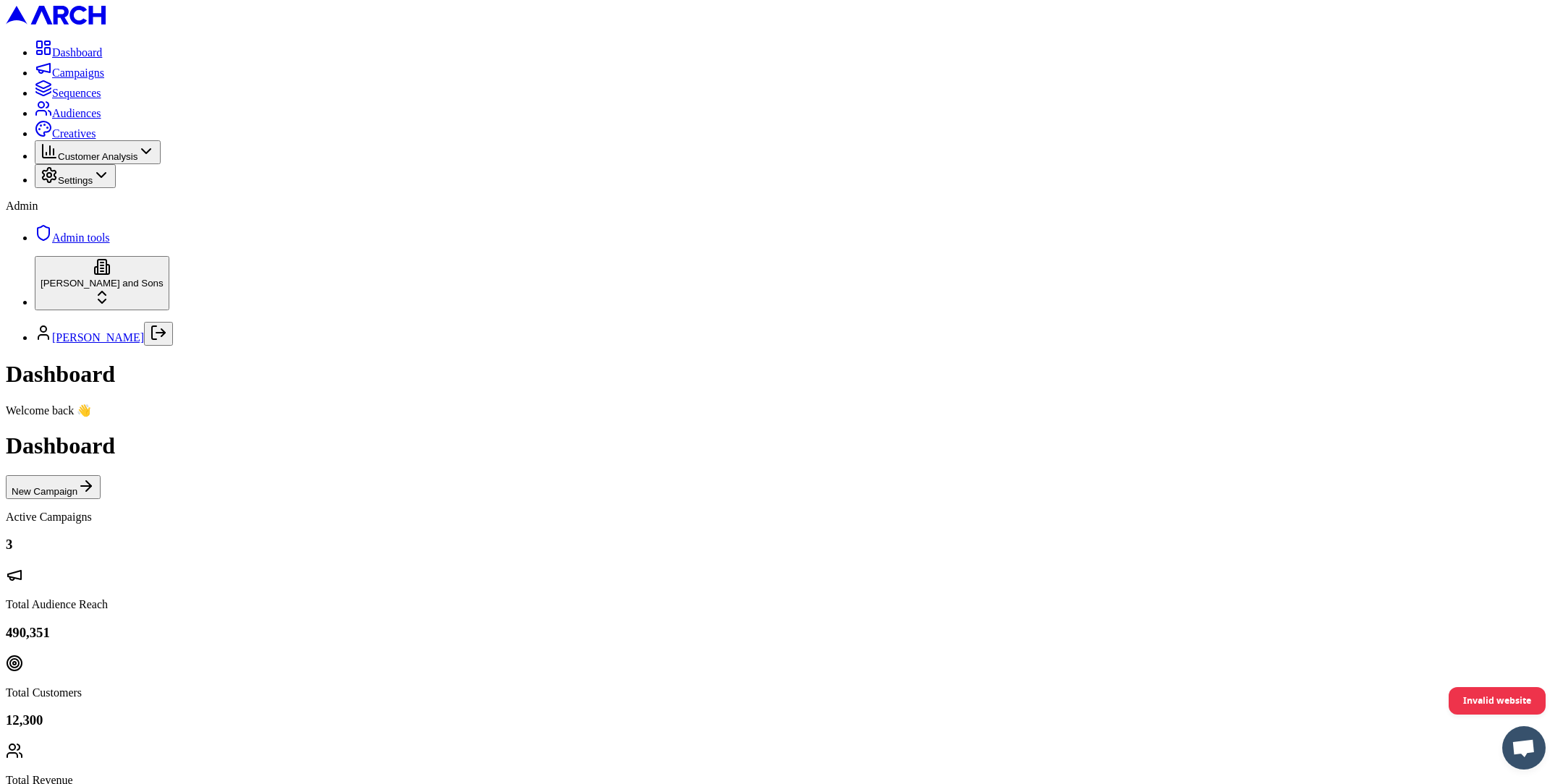
click at [96, 139] on span "Creatives" at bounding box center [74, 134] width 43 height 12
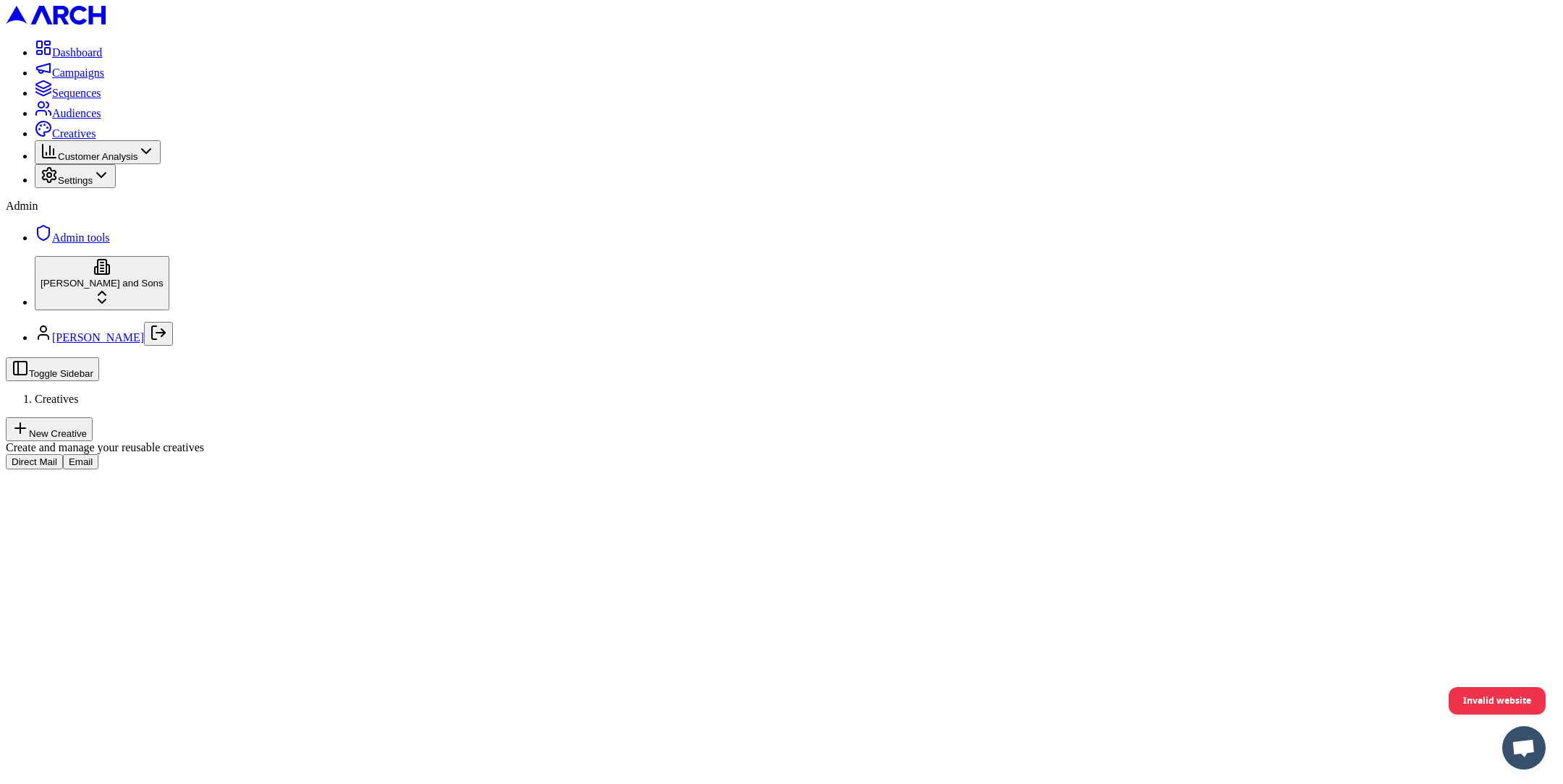
click at [98, 454] on button "Email" at bounding box center [81, 461] width 35 height 15
click at [103, 396] on button "Raw HTML" at bounding box center [73, 404] width 60 height 15
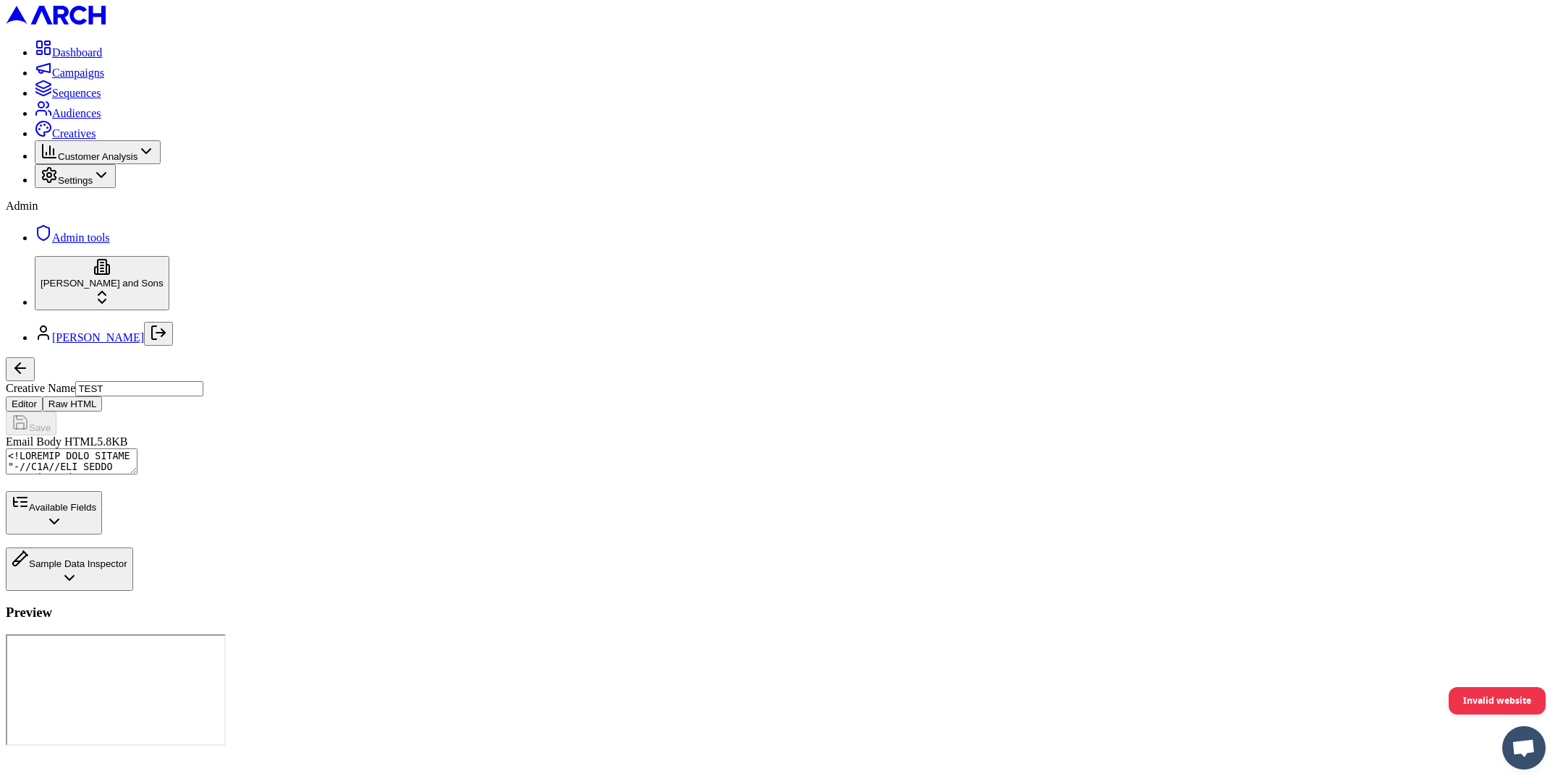
click at [137, 449] on textarea "Email Body HTML" at bounding box center [72, 461] width 131 height 26
click at [63, 530] on icon "button" at bounding box center [54, 521] width 18 height 18
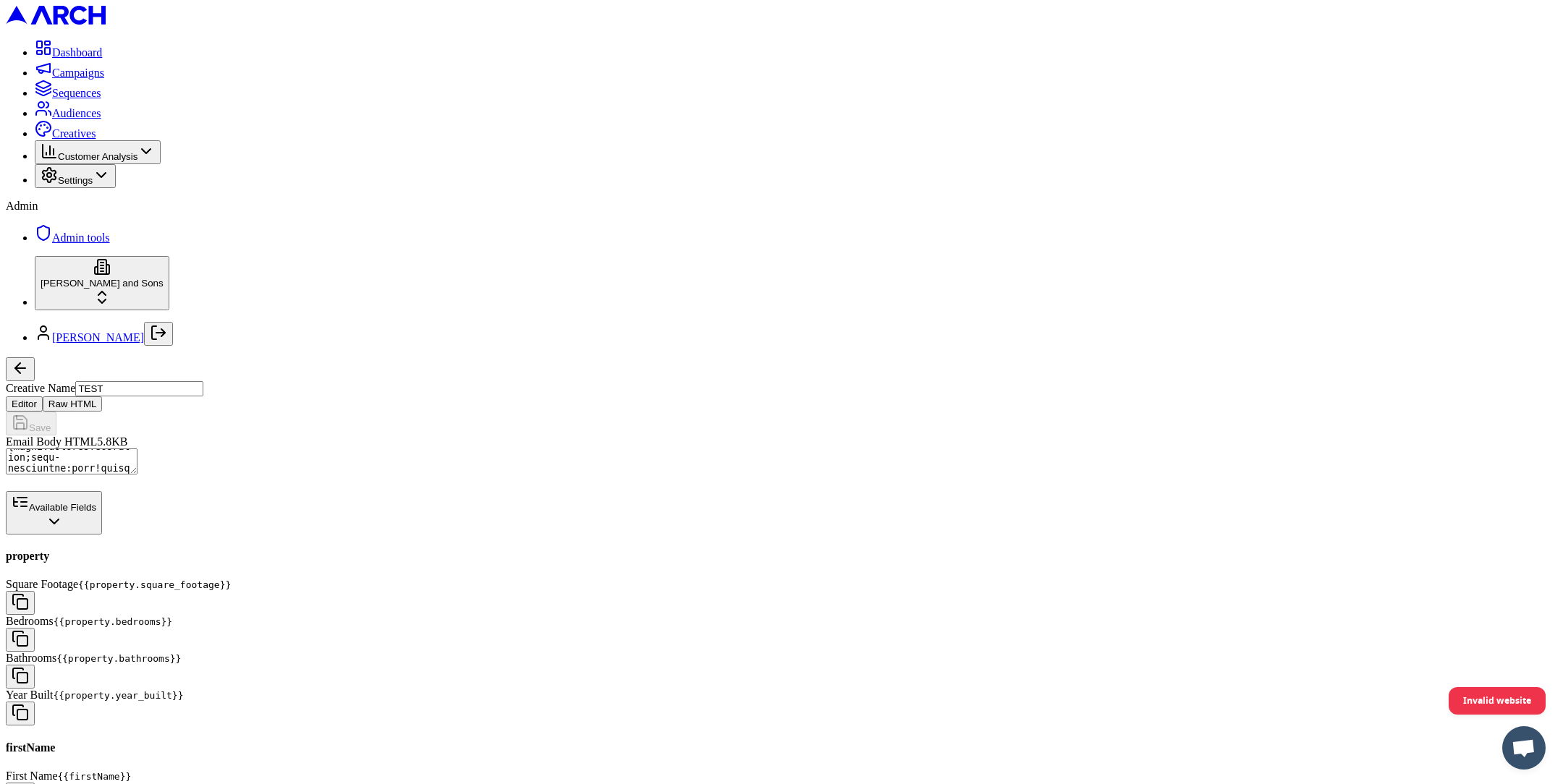
scroll to position [76, 0]
click at [35, 783] on button "button" at bounding box center [20, 795] width 29 height 24
click at [137, 449] on textarea "Email Body HTML" at bounding box center [72, 461] width 131 height 26
paste textarea "{{firstName}}"
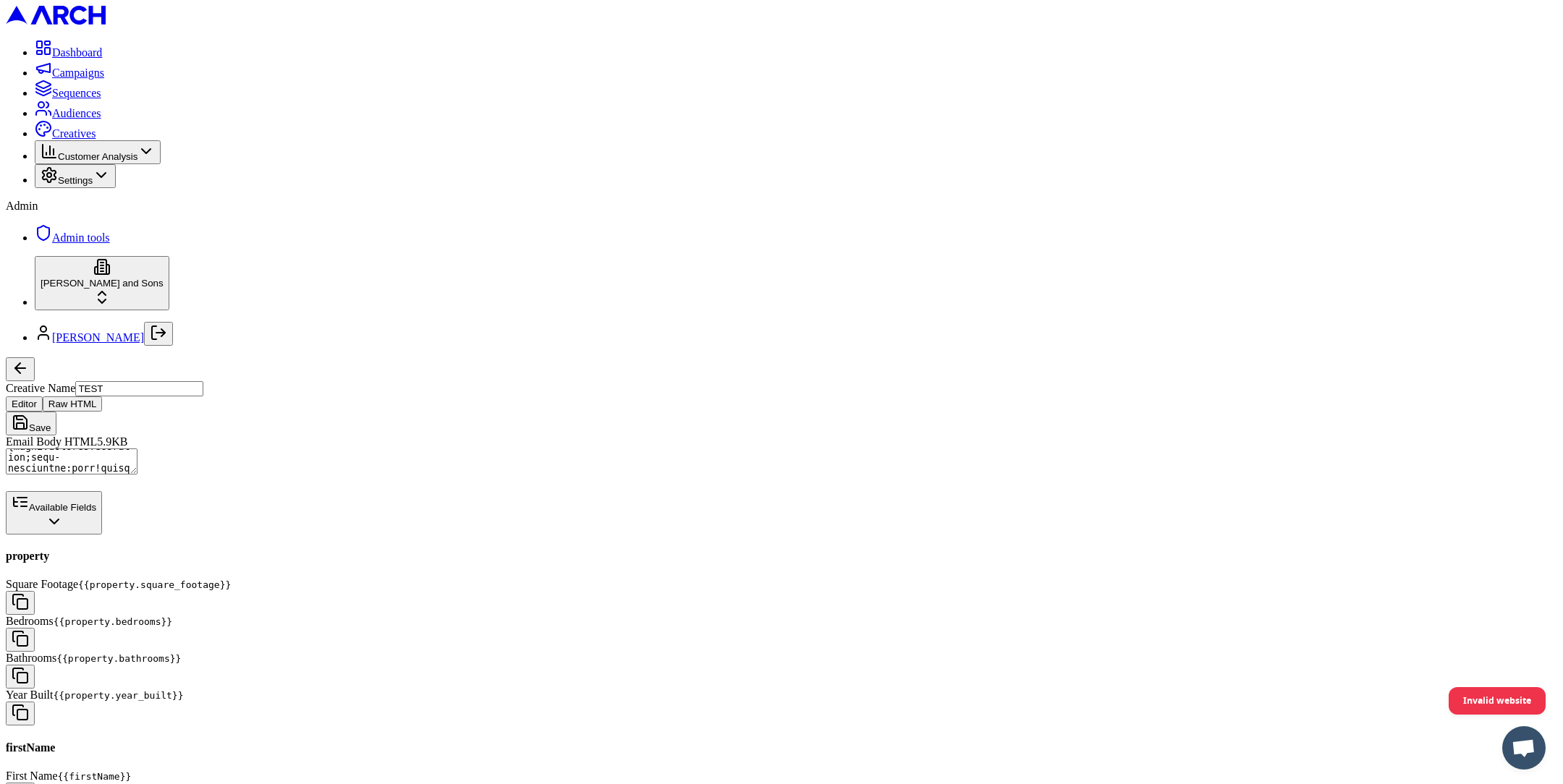
scroll to position [95, 0]
click at [137, 449] on textarea "Email Body HTML" at bounding box center [72, 461] width 131 height 26
paste textarea "{{lastName}}"
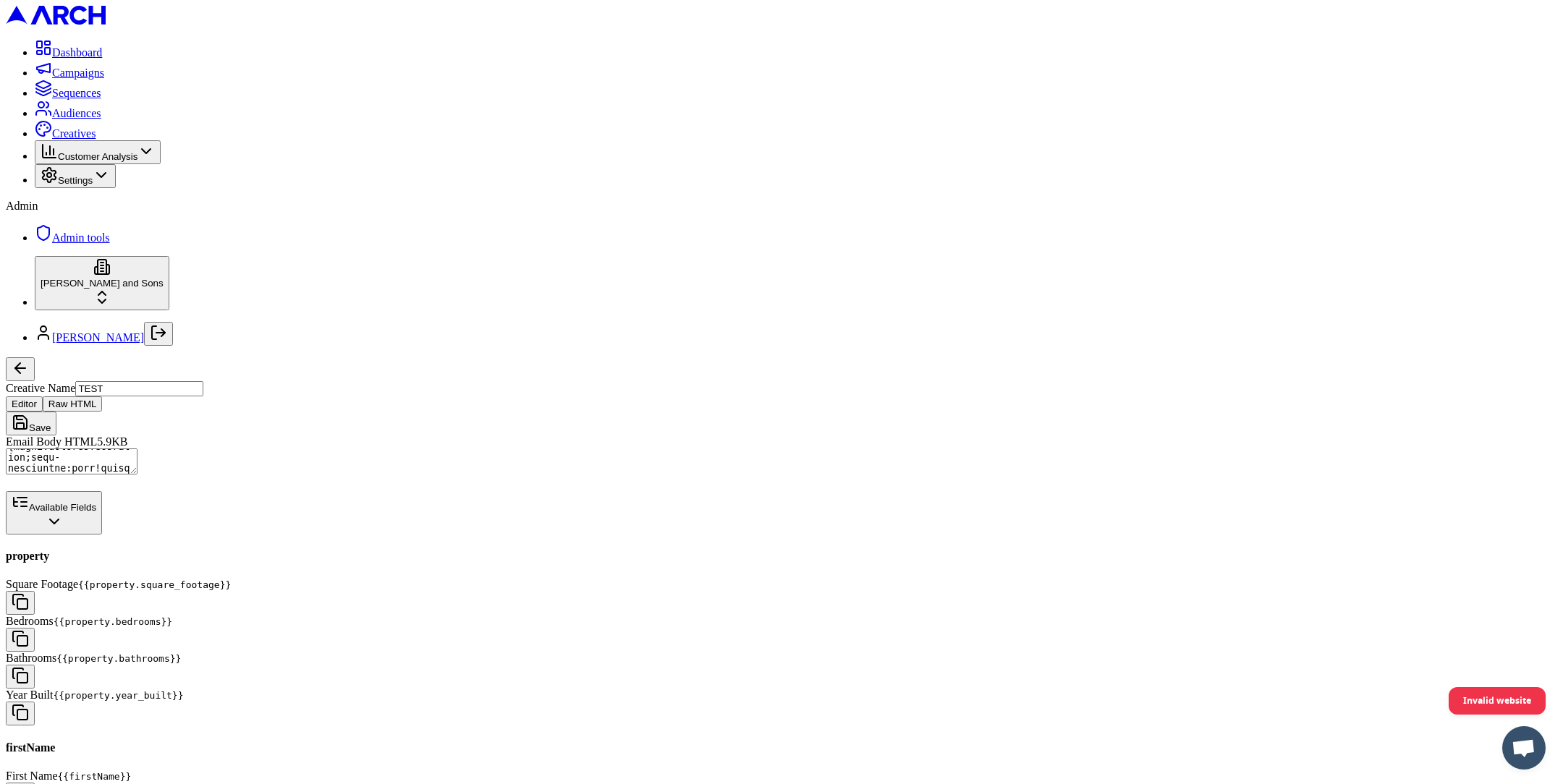
type textarea "<!DOCTYPE HTML PUBLIC "-//W3C//DTD XHTML 1.0 Transitional //EN" "[URL][DOMAIN_N…"
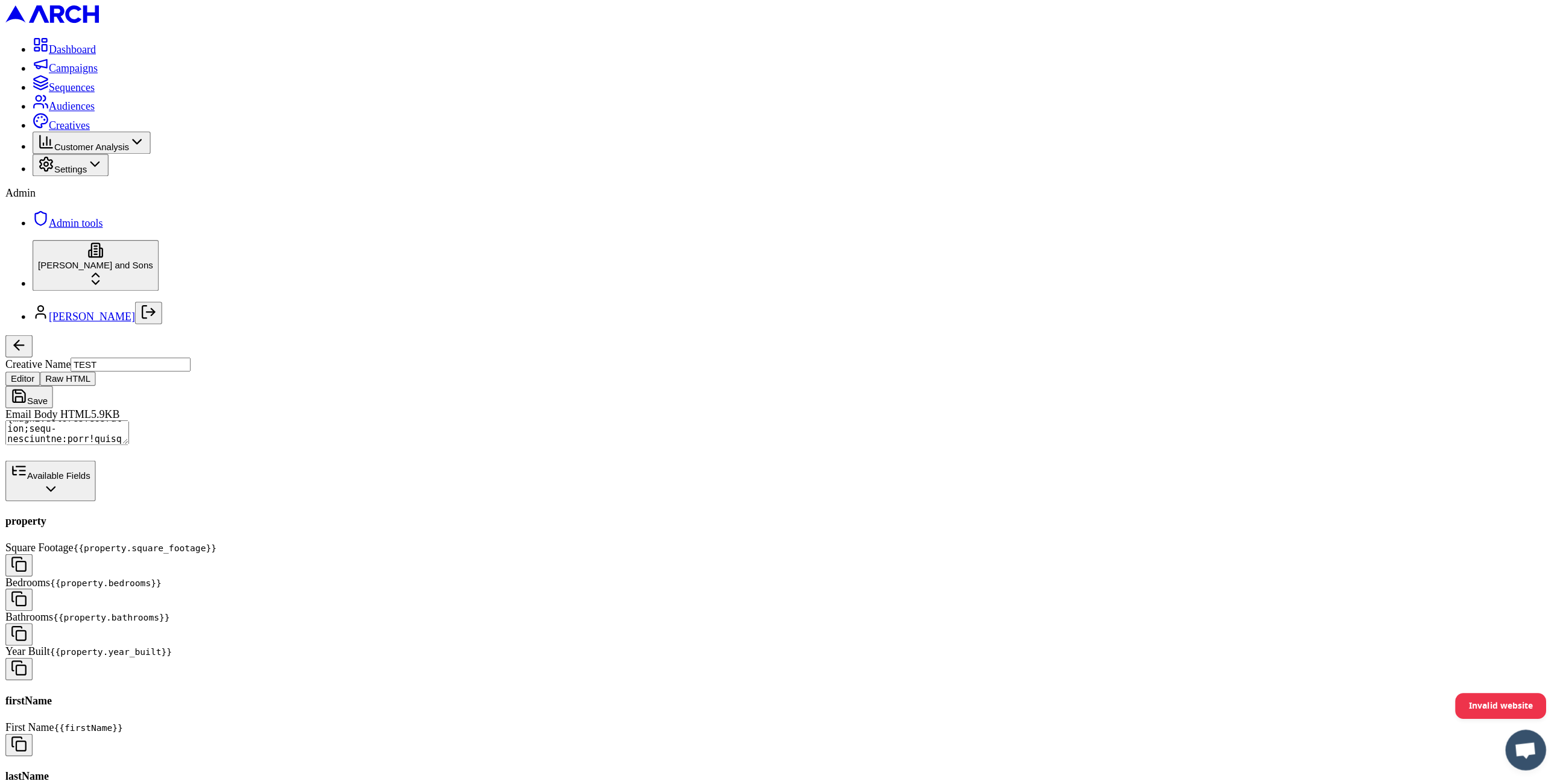
scroll to position [1012, 0]
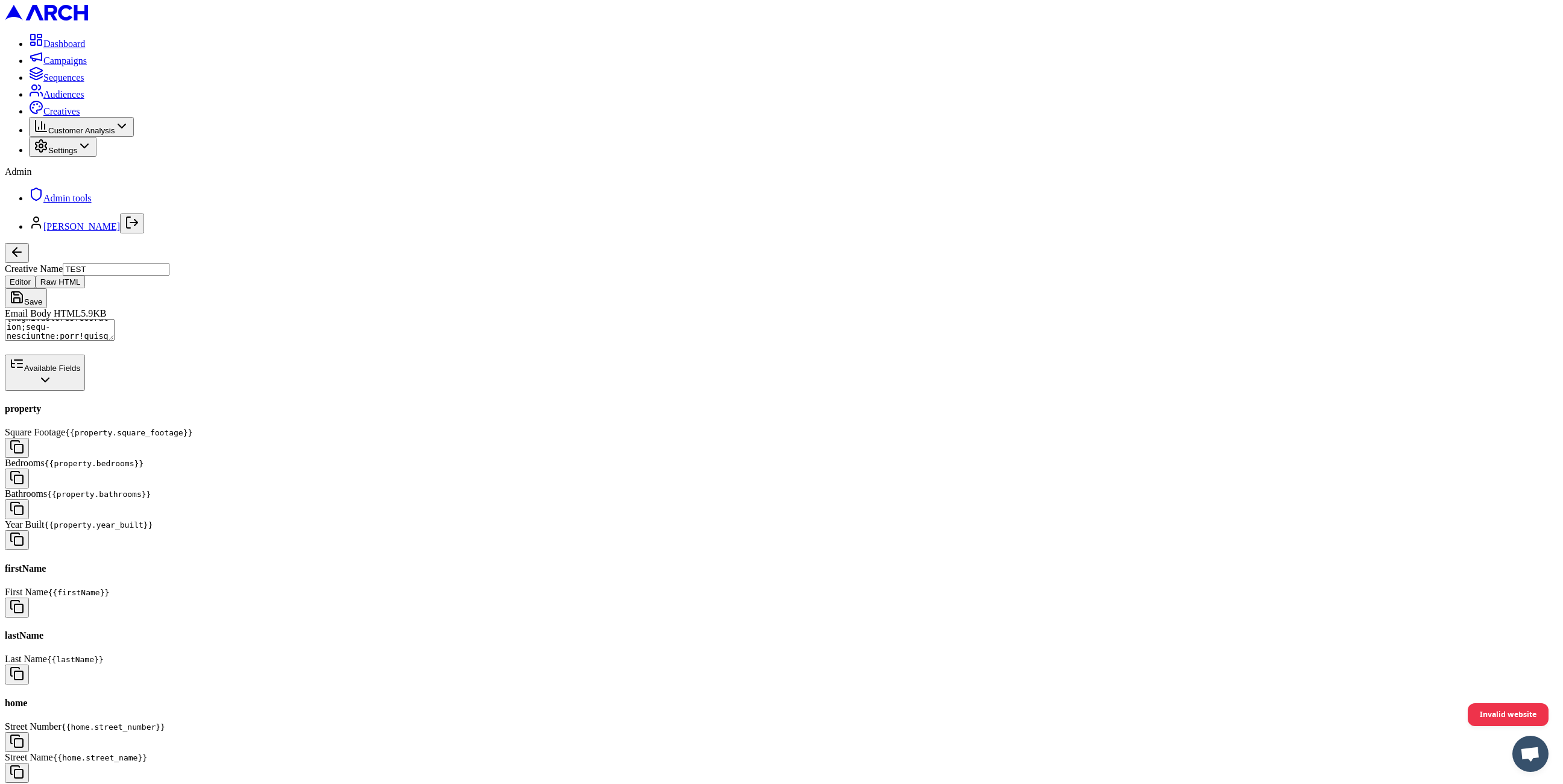
scroll to position [1012, 0]
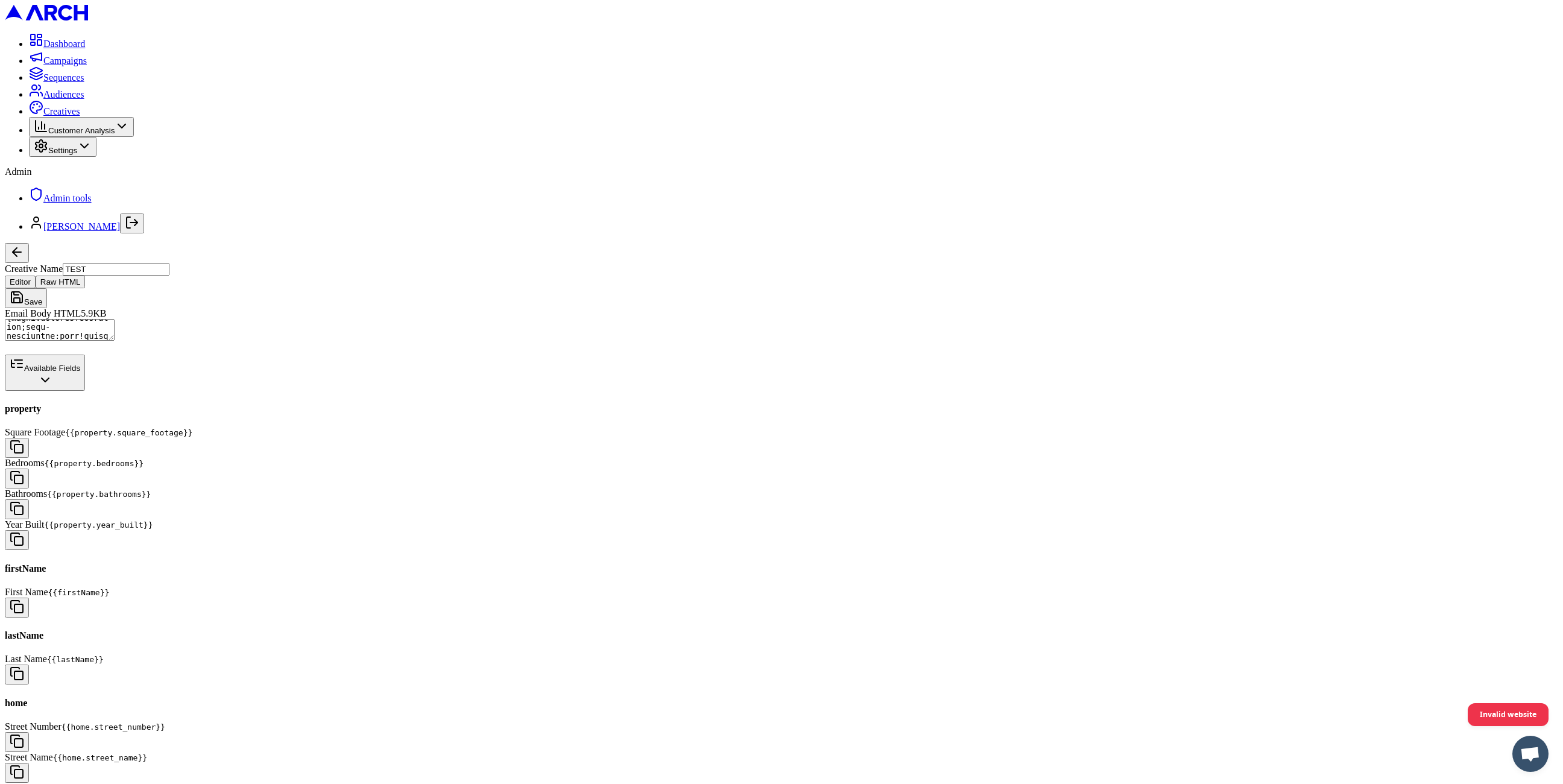
scroll to position [1080, 0]
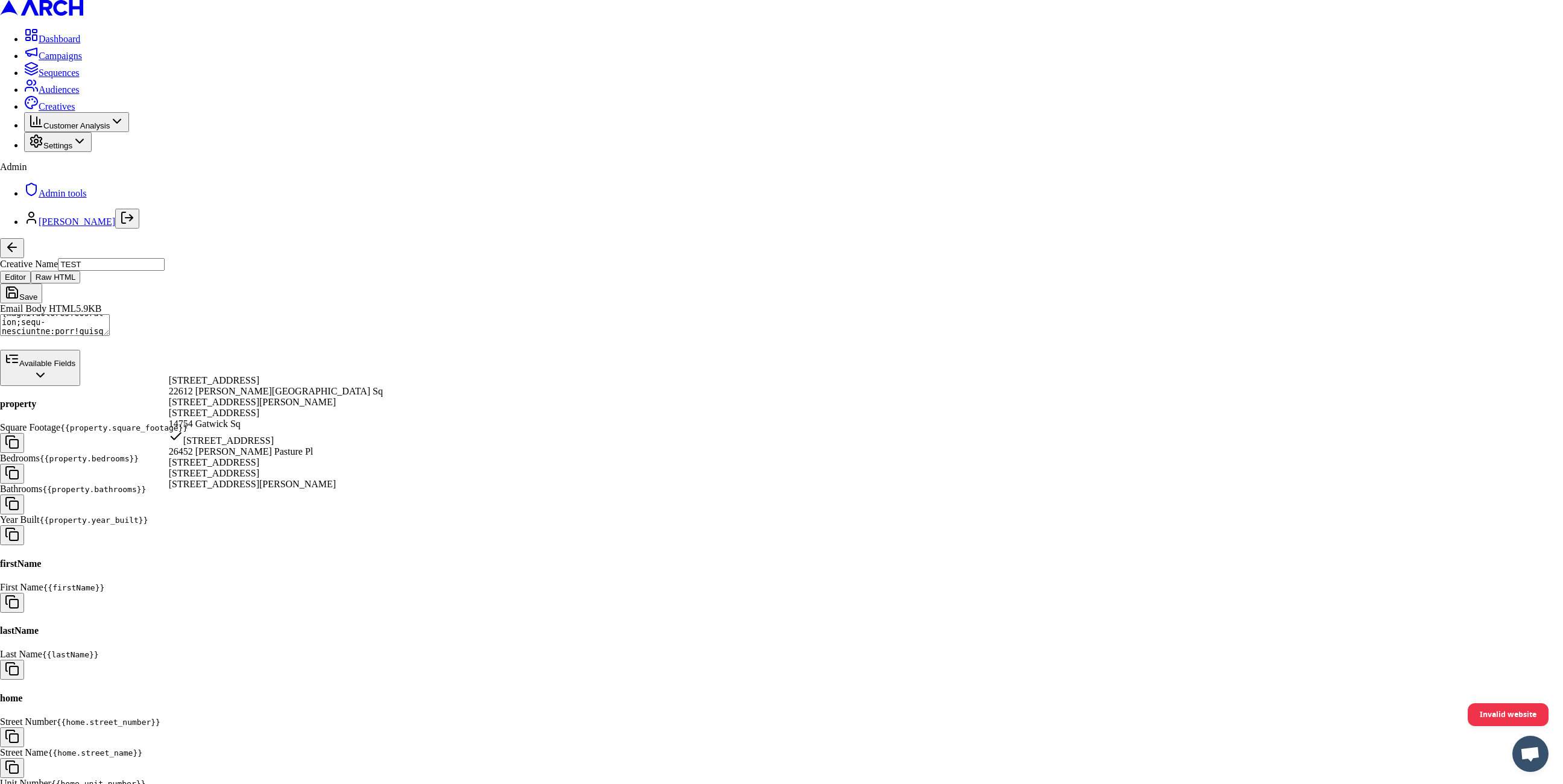
scroll to position [1100, 0]
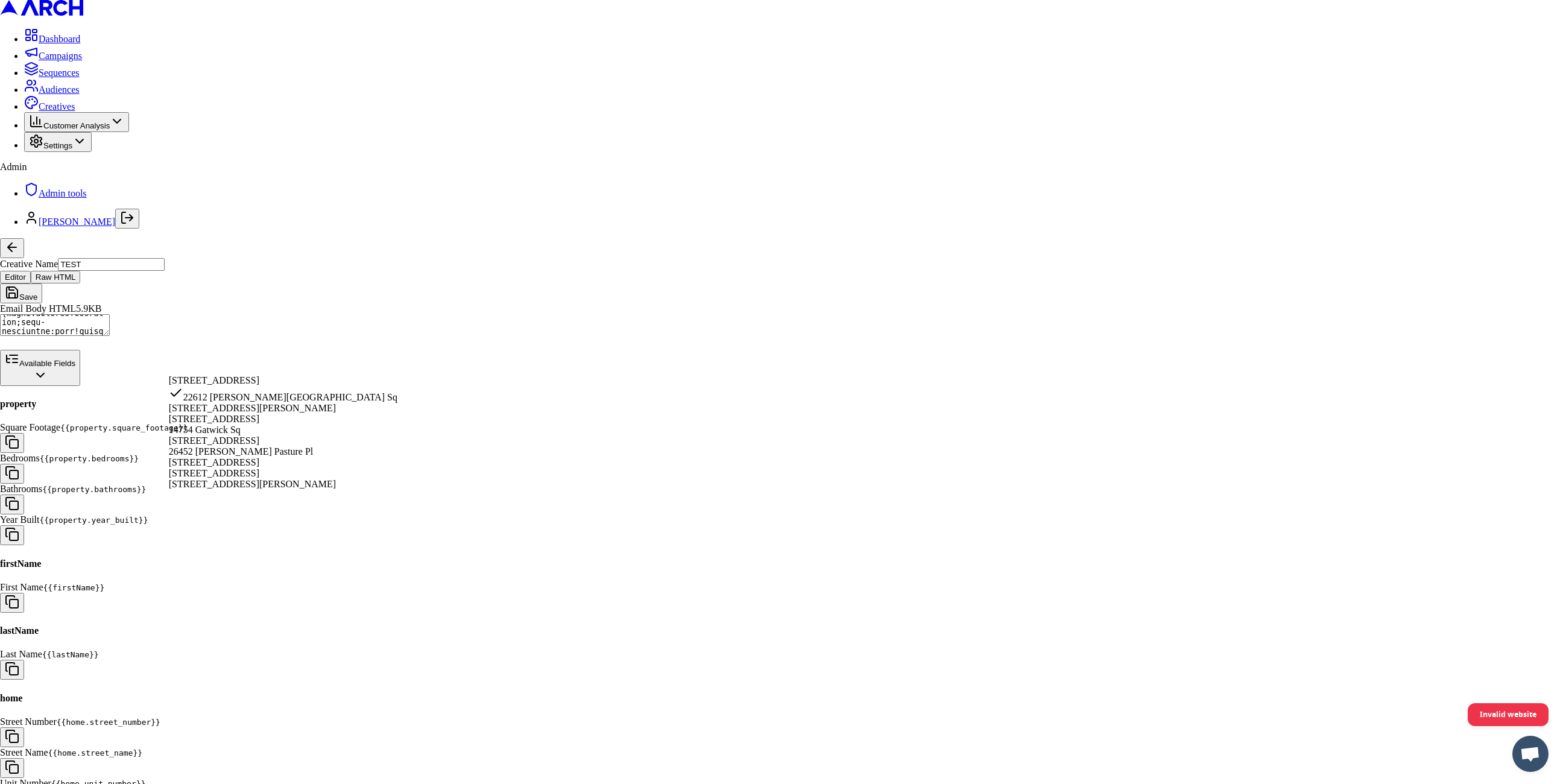
select select "4da907e4-6e6d-488f-8ba7-56fbe9ea7ab9"
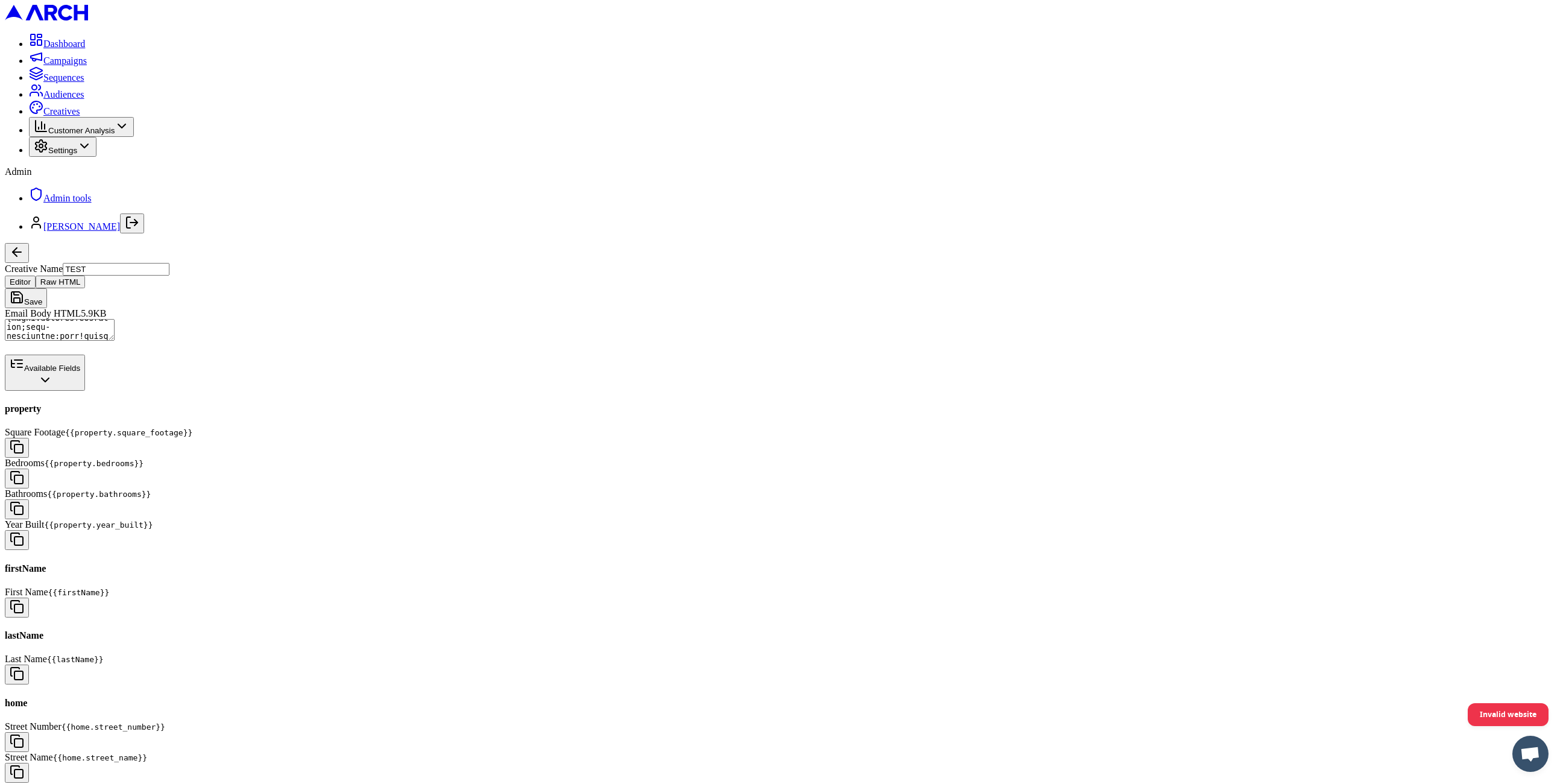
scroll to position [1012, 0]
